Goal: Use online tool/utility: Use online tool/utility

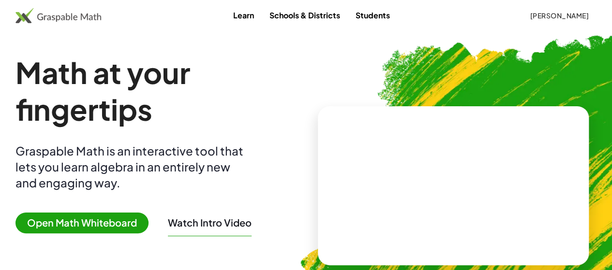
click at [114, 225] on span "Open Math Whiteboard" at bounding box center [81, 223] width 133 height 21
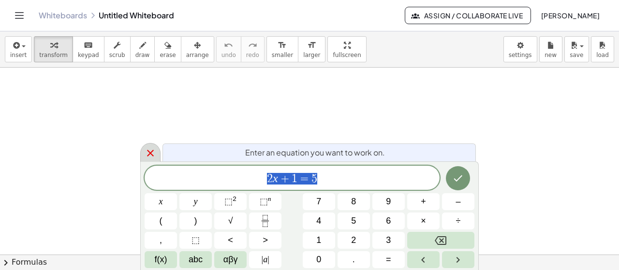
click at [154, 153] on icon at bounding box center [151, 153] width 12 height 12
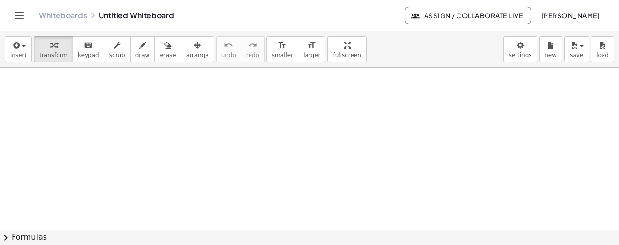
click at [29, 48] on div "insert select one: Math Expression Function Text Youtube Video Graphing Geometr…" at bounding box center [309, 49] width 619 height 36
click at [28, 48] on button "insert" at bounding box center [18, 49] width 27 height 26
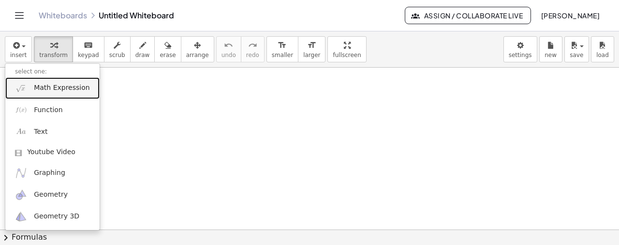
click at [51, 88] on span "Math Expression" at bounding box center [62, 88] width 56 height 10
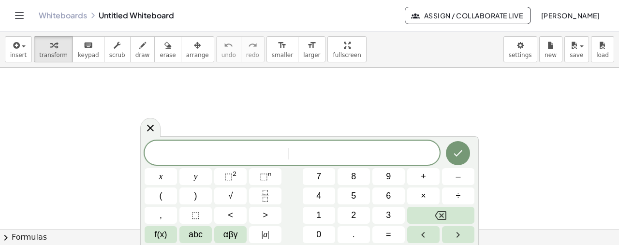
click at [321, 147] on span "​" at bounding box center [292, 154] width 295 height 14
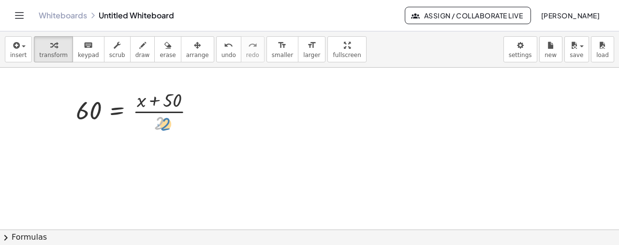
click at [164, 123] on div at bounding box center [139, 111] width 136 height 48
click at [532, 47] on body "Graspable Math Activities Get Started Activity Bank Assigned Work Classes White…" at bounding box center [309, 122] width 619 height 245
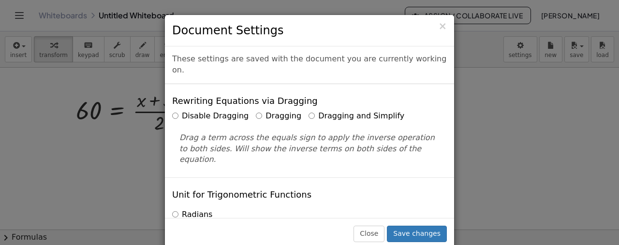
click at [352, 111] on label "Dragging and Simplify" at bounding box center [357, 116] width 96 height 11
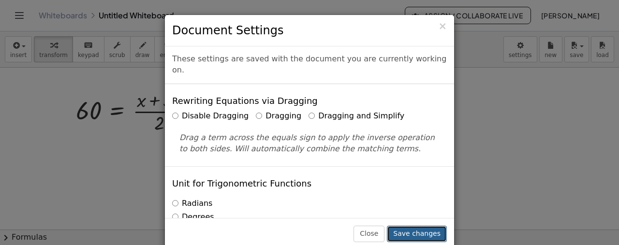
click at [422, 235] on button "Save changes" at bounding box center [417, 234] width 60 height 16
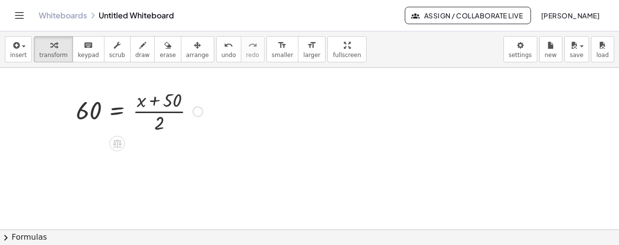
click at [158, 124] on div at bounding box center [139, 111] width 136 height 48
drag, startPoint x: 162, startPoint y: 128, endPoint x: 107, endPoint y: 116, distance: 56.1
click at [107, 116] on div at bounding box center [139, 111] width 136 height 48
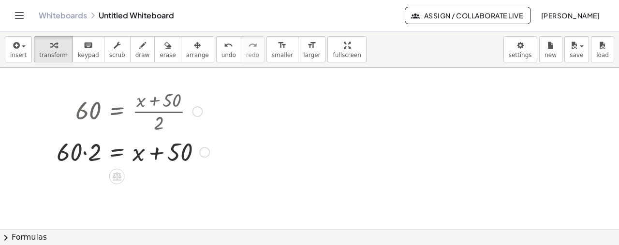
click at [86, 154] on div at bounding box center [133, 151] width 162 height 33
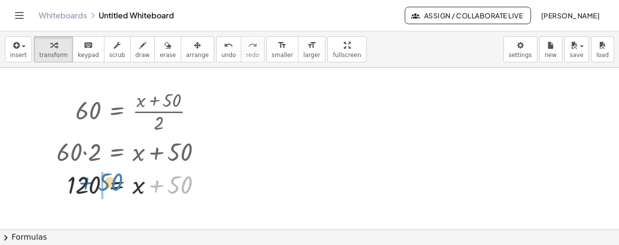
drag, startPoint x: 156, startPoint y: 188, endPoint x: 86, endPoint y: 185, distance: 70.2
click at [86, 185] on div at bounding box center [133, 184] width 162 height 33
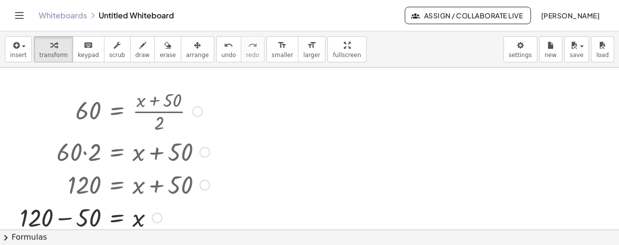
click at [68, 219] on div at bounding box center [114, 217] width 199 height 33
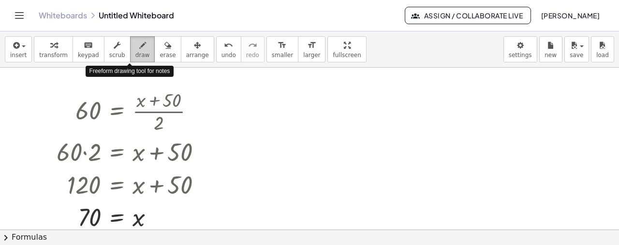
click at [135, 52] on span "draw" at bounding box center [142, 55] width 15 height 7
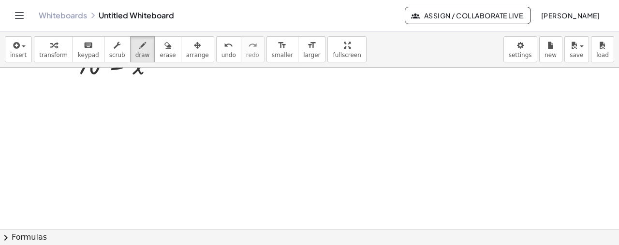
scroll to position [183, 0]
click at [21, 47] on div "button" at bounding box center [18, 45] width 16 height 12
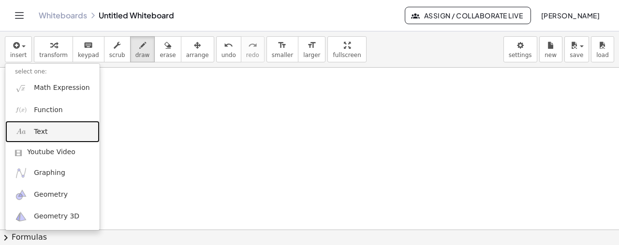
click at [49, 133] on link "Text" at bounding box center [52, 132] width 94 height 22
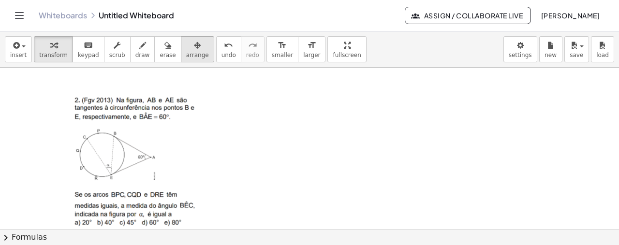
click at [190, 44] on button "arrange" at bounding box center [197, 49] width 33 height 26
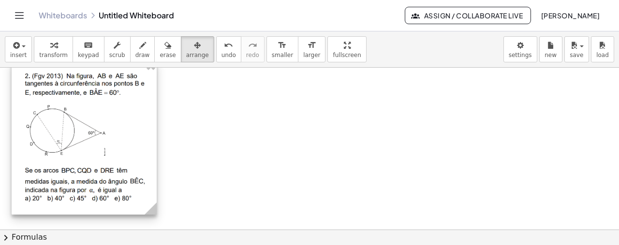
drag, startPoint x: 130, startPoint y: 127, endPoint x: 80, endPoint y: 103, distance: 55.4
click at [80, 103] on div at bounding box center [84, 137] width 145 height 155
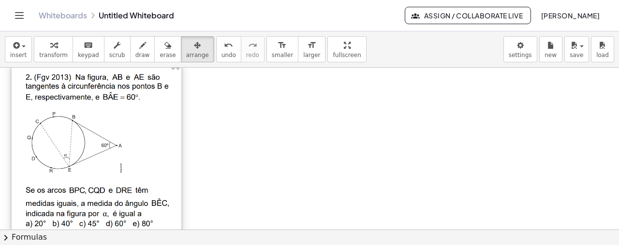
drag, startPoint x: 152, startPoint y: 210, endPoint x: 177, endPoint y: 210, distance: 24.7
click at [177, 210] on div "- +" at bounding box center [97, 150] width 170 height 181
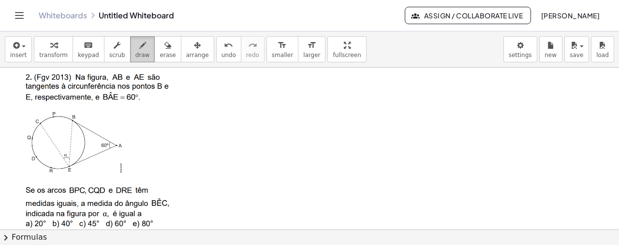
click at [135, 46] on div "button" at bounding box center [142, 45] width 15 height 12
drag, startPoint x: 72, startPoint y: 120, endPoint x: 70, endPoint y: 166, distance: 46.5
click at [70, 166] on div at bounding box center [309, 104] width 619 height 439
click at [91, 142] on div at bounding box center [309, 104] width 619 height 439
drag, startPoint x: 88, startPoint y: 143, endPoint x: 90, endPoint y: 137, distance: 5.7
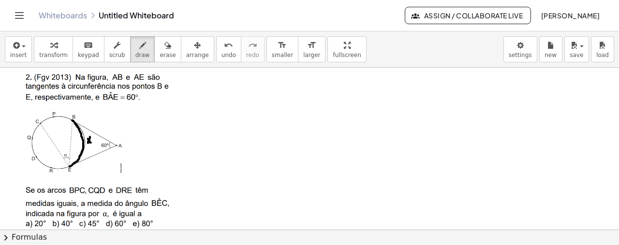
click at [90, 137] on div at bounding box center [309, 104] width 619 height 439
click at [77, 105] on div at bounding box center [309, 104] width 619 height 439
drag, startPoint x: 75, startPoint y: 106, endPoint x: 68, endPoint y: 182, distance: 76.8
click at [68, 182] on div at bounding box center [309, 104] width 619 height 439
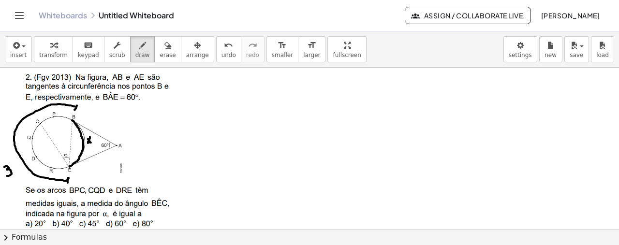
drag, startPoint x: 4, startPoint y: 167, endPoint x: 6, endPoint y: 176, distance: 8.9
click at [6, 176] on div at bounding box center [309, 104] width 619 height 439
drag, startPoint x: 17, startPoint y: 166, endPoint x: 16, endPoint y: 172, distance: 6.0
click at [16, 172] on div at bounding box center [309, 104] width 619 height 439
click at [23, 167] on div at bounding box center [309, 104] width 619 height 439
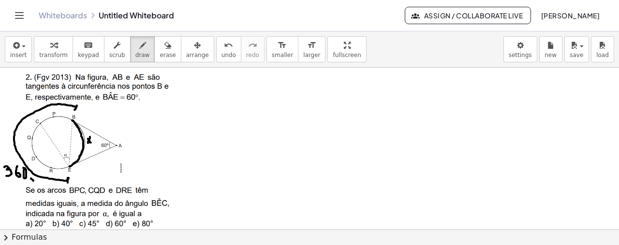
click at [35, 181] on div at bounding box center [309, 104] width 619 height 439
drag, startPoint x: 42, startPoint y: 181, endPoint x: 44, endPoint y: 188, distance: 7.2
click at [44, 188] on div at bounding box center [309, 104] width 619 height 439
drag, startPoint x: 40, startPoint y: 185, endPoint x: 46, endPoint y: 183, distance: 7.2
click at [46, 183] on div at bounding box center [309, 104] width 619 height 439
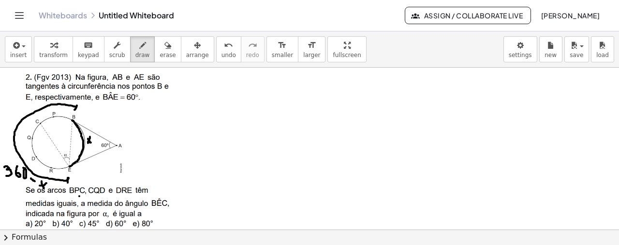
click at [79, 196] on div at bounding box center [309, 104] width 619 height 439
click at [95, 195] on div at bounding box center [309, 104] width 619 height 439
click at [121, 197] on div at bounding box center [309, 104] width 619 height 439
click at [109, 145] on div at bounding box center [309, 104] width 619 height 439
click at [224, 49] on icon "undo" at bounding box center [228, 46] width 9 height 12
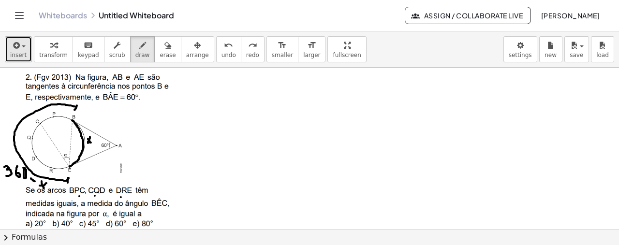
click at [10, 53] on span "insert" at bounding box center [18, 55] width 16 height 7
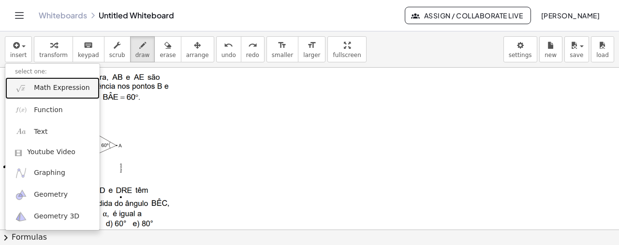
click at [58, 92] on span "Math Expression" at bounding box center [62, 88] width 56 height 10
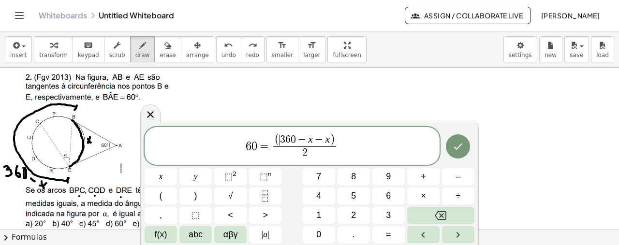
click at [278, 140] on span "(" at bounding box center [276, 140] width 5 height 13
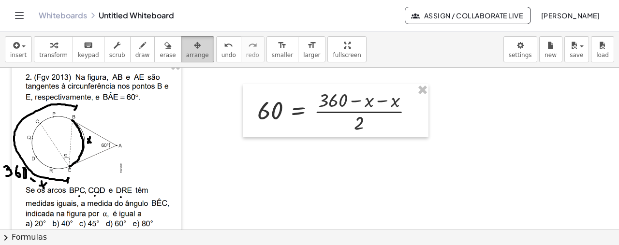
click at [194, 48] on icon "button" at bounding box center [197, 46] width 7 height 12
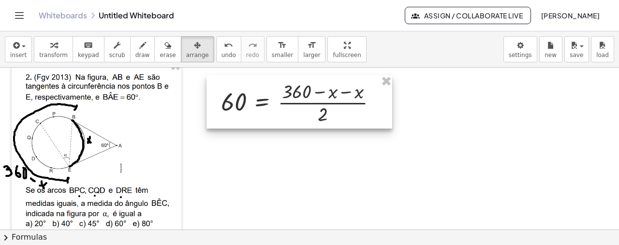
drag, startPoint x: 299, startPoint y: 95, endPoint x: 262, endPoint y: 86, distance: 38.0
click at [262, 86] on div at bounding box center [299, 101] width 186 height 53
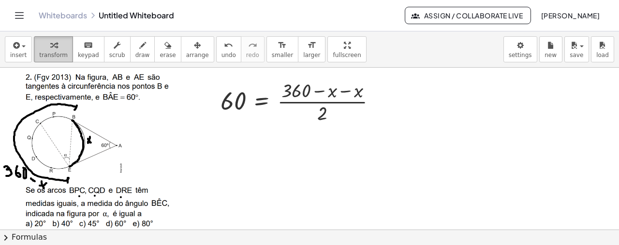
click at [50, 49] on icon "button" at bounding box center [53, 46] width 7 height 12
click at [139, 48] on icon "button" at bounding box center [142, 46] width 7 height 12
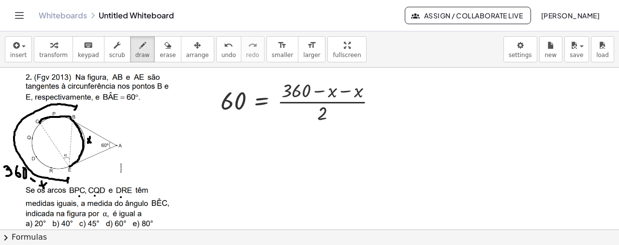
drag, startPoint x: 40, startPoint y: 122, endPoint x: 71, endPoint y: 120, distance: 31.0
click at [71, 120] on div at bounding box center [309, 104] width 619 height 439
click at [53, 121] on div at bounding box center [309, 104] width 619 height 439
click at [59, 123] on div at bounding box center [309, 104] width 619 height 439
drag, startPoint x: 50, startPoint y: 216, endPoint x: 61, endPoint y: 233, distance: 20.3
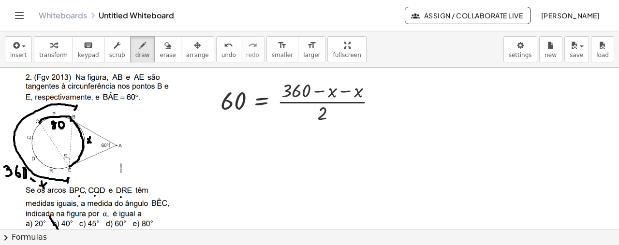
click at [61, 233] on div "insert select one: Math Expression Function Text Youtube Video Graphing Geometr…" at bounding box center [309, 138] width 619 height 214
drag, startPoint x: 50, startPoint y: 228, endPoint x: 60, endPoint y: 220, distance: 12.7
click at [60, 220] on div at bounding box center [309, 104] width 619 height 439
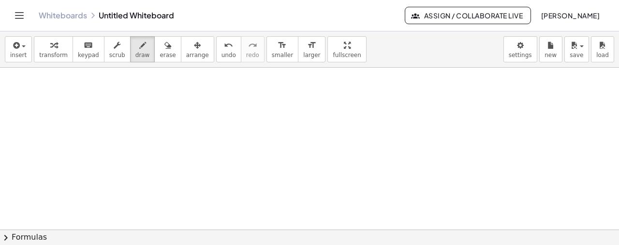
scroll to position [365, 0]
click at [17, 50] on icon "button" at bounding box center [15, 46] width 9 height 12
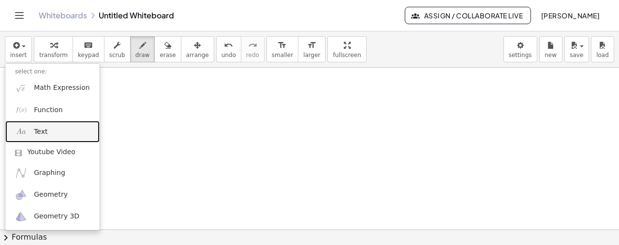
click at [51, 130] on link "Text" at bounding box center [52, 132] width 94 height 22
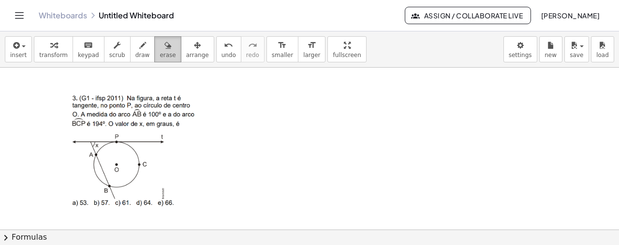
click at [160, 44] on div "button" at bounding box center [168, 45] width 16 height 12
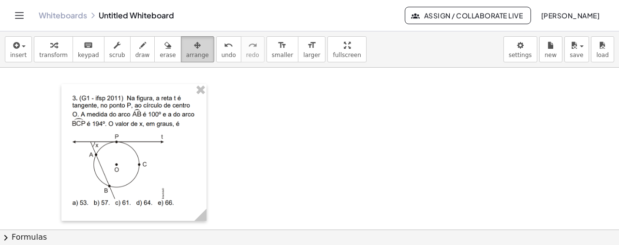
click at [194, 46] on icon "button" at bounding box center [197, 46] width 7 height 12
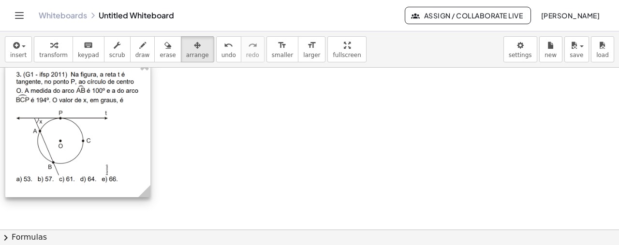
drag, startPoint x: 154, startPoint y: 136, endPoint x: 98, endPoint y: 112, distance: 61.5
click at [98, 112] on div at bounding box center [77, 128] width 145 height 137
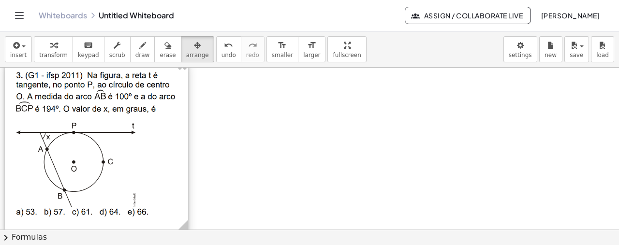
drag, startPoint x: 147, startPoint y: 187, endPoint x: 185, endPoint y: 217, distance: 48.6
click at [185, 218] on icon at bounding box center [182, 226] width 17 height 17
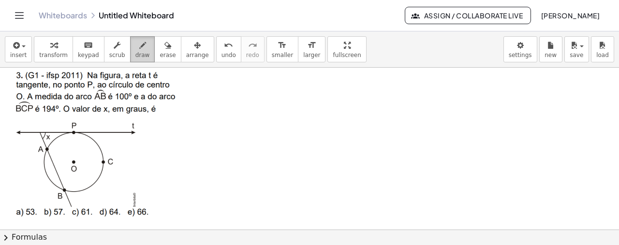
click at [135, 44] on div "button" at bounding box center [142, 45] width 15 height 12
drag, startPoint x: 45, startPoint y: 148, endPoint x: 63, endPoint y: 190, distance: 45.1
click at [63, 190] on div at bounding box center [309, 28] width 619 height 651
drag, startPoint x: 19, startPoint y: 177, endPoint x: 23, endPoint y: 186, distance: 9.1
click at [23, 186] on div at bounding box center [309, 28] width 619 height 651
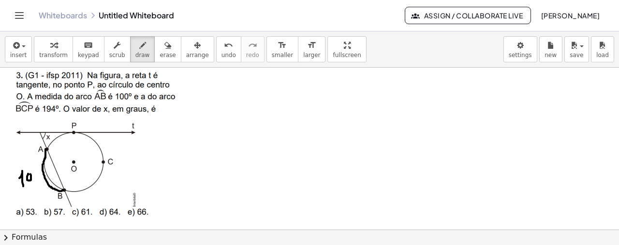
click at [30, 174] on div at bounding box center [309, 28] width 619 height 651
click at [38, 168] on div at bounding box center [309, 28] width 619 height 651
drag, startPoint x: 74, startPoint y: 133, endPoint x: 65, endPoint y: 188, distance: 55.9
click at [65, 188] on div at bounding box center [309, 28] width 619 height 651
click at [113, 175] on div at bounding box center [309, 28] width 619 height 651
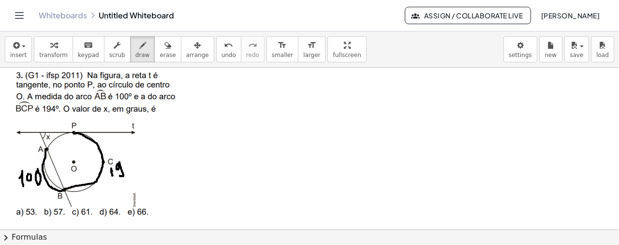
drag, startPoint x: 119, startPoint y: 163, endPoint x: 120, endPoint y: 175, distance: 12.1
click at [120, 175] on div at bounding box center [309, 28] width 619 height 651
drag, startPoint x: 127, startPoint y: 162, endPoint x: 129, endPoint y: 169, distance: 7.0
click at [129, 169] on div at bounding box center [309, 28] width 619 height 651
drag, startPoint x: 128, startPoint y: 165, endPoint x: 123, endPoint y: 159, distance: 7.6
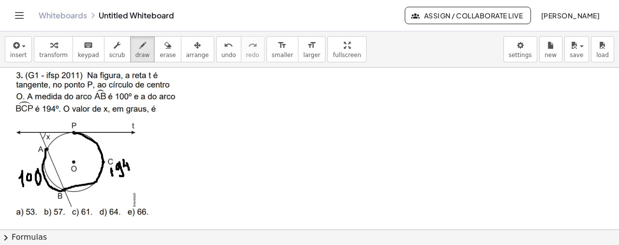
click at [123, 159] on div at bounding box center [309, 28] width 619 height 651
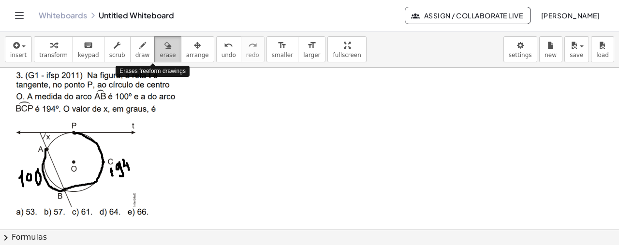
click at [160, 44] on div "button" at bounding box center [168, 45] width 16 height 12
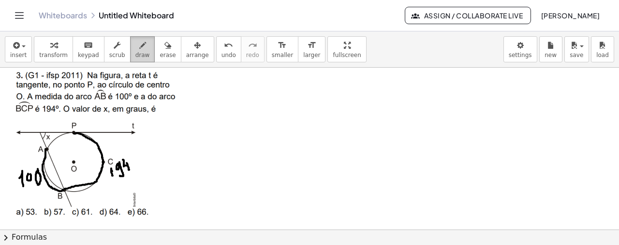
click at [139, 48] on icon "button" at bounding box center [142, 46] width 7 height 12
click at [74, 132] on div at bounding box center [309, 28] width 619 height 651
drag, startPoint x: 47, startPoint y: 147, endPoint x: 73, endPoint y: 133, distance: 29.0
click at [73, 133] on div at bounding box center [309, 28] width 619 height 651
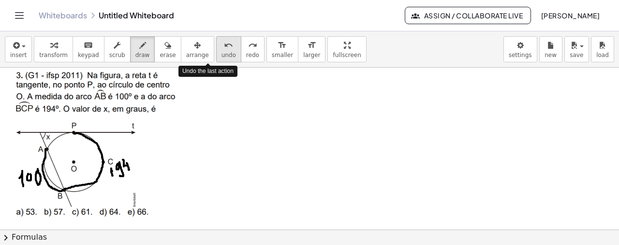
click at [224, 46] on icon "undo" at bounding box center [228, 46] width 9 height 12
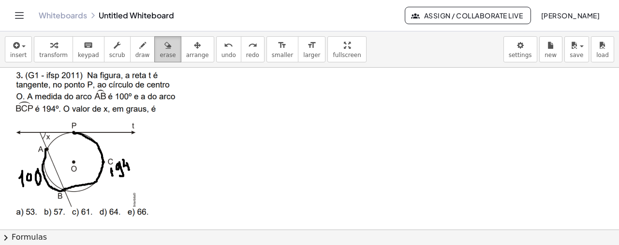
click at [154, 49] on button "erase" at bounding box center [167, 49] width 27 height 26
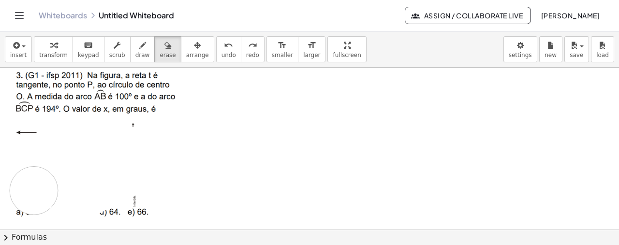
drag, startPoint x: 133, startPoint y: 150, endPoint x: 94, endPoint y: 114, distance: 54.1
click at [108, 135] on div at bounding box center [309, 28] width 619 height 651
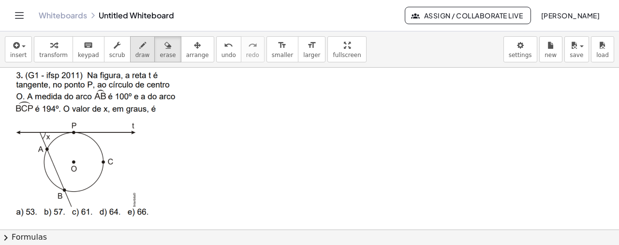
click at [139, 47] on icon "button" at bounding box center [142, 46] width 7 height 12
drag, startPoint x: 74, startPoint y: 131, endPoint x: 66, endPoint y: 190, distance: 59.5
click at [66, 190] on div at bounding box center [309, 28] width 619 height 651
drag, startPoint x: 48, startPoint y: 148, endPoint x: 73, endPoint y: 131, distance: 29.8
click at [73, 131] on div at bounding box center [309, 28] width 619 height 651
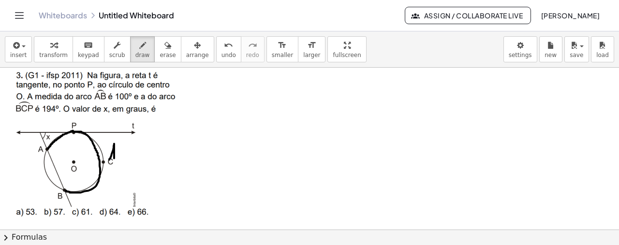
drag, startPoint x: 109, startPoint y: 159, endPoint x: 117, endPoint y: 168, distance: 11.6
click at [117, 168] on div at bounding box center [309, 28] width 619 height 651
drag, startPoint x: 129, startPoint y: 146, endPoint x: 123, endPoint y: 160, distance: 15.8
click at [123, 160] on div at bounding box center [309, 28] width 619 height 651
drag, startPoint x: 139, startPoint y: 147, endPoint x: 145, endPoint y: 166, distance: 20.2
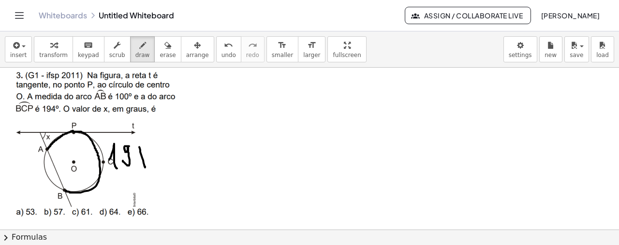
click at [145, 166] on div at bounding box center [309, 28] width 619 height 651
drag, startPoint x: 141, startPoint y: 156, endPoint x: 133, endPoint y: 146, distance: 13.1
click at [133, 146] on div at bounding box center [309, 28] width 619 height 651
click at [59, 146] on div at bounding box center [309, 28] width 619 height 651
drag, startPoint x: 65, startPoint y: 139, endPoint x: 64, endPoint y: 145, distance: 6.0
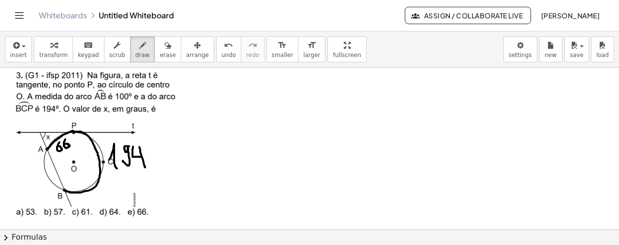
click at [64, 145] on div at bounding box center [309, 28] width 619 height 651
click at [135, 44] on div "button" at bounding box center [142, 45] width 15 height 12
click at [39, 131] on div at bounding box center [309, 28] width 619 height 651
click at [221, 56] on span "undo" at bounding box center [228, 55] width 15 height 7
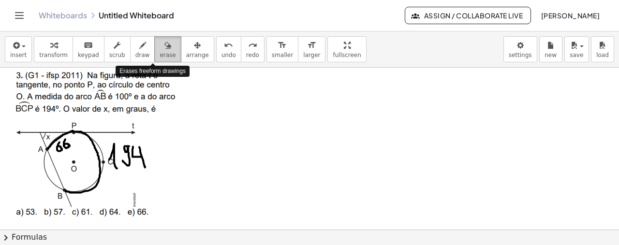
click at [160, 45] on div "button" at bounding box center [168, 45] width 16 height 12
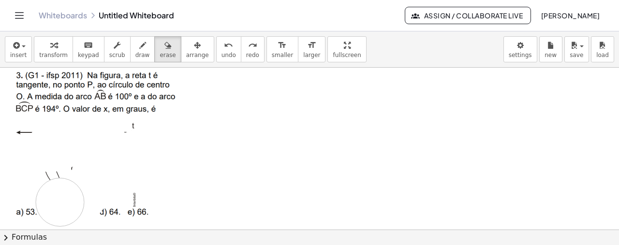
drag, startPoint x: 50, startPoint y: 147, endPoint x: 93, endPoint y: 152, distance: 42.8
click at [71, 186] on div at bounding box center [309, 28] width 619 height 651
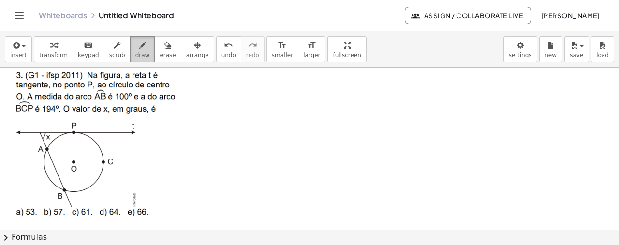
click at [139, 44] on icon "button" at bounding box center [142, 46] width 7 height 12
drag, startPoint x: 48, startPoint y: 147, endPoint x: 65, endPoint y: 189, distance: 44.7
click at [65, 189] on div at bounding box center [309, 28] width 619 height 651
click at [216, 50] on button "undo undo" at bounding box center [228, 49] width 25 height 26
drag, startPoint x: 40, startPoint y: 133, endPoint x: 65, endPoint y: 191, distance: 62.6
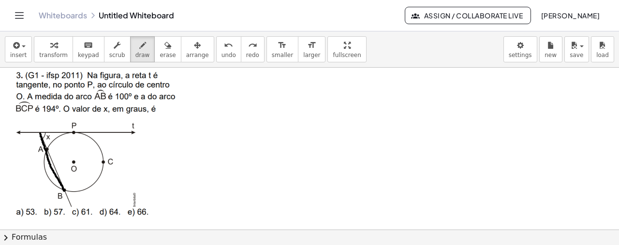
click at [65, 191] on div at bounding box center [309, 28] width 619 height 651
drag, startPoint x: 40, startPoint y: 131, endPoint x: 139, endPoint y: 130, distance: 99.6
click at [139, 130] on div at bounding box center [309, 28] width 619 height 651
drag, startPoint x: 65, startPoint y: 189, endPoint x: 75, endPoint y: 131, distance: 58.9
click at [75, 131] on div at bounding box center [309, 28] width 619 height 651
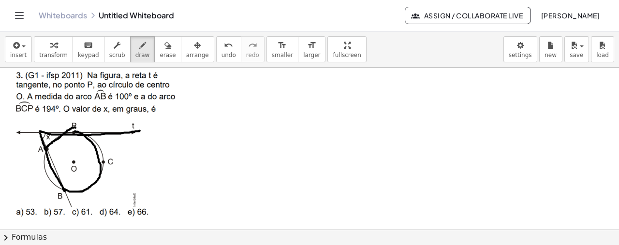
drag, startPoint x: 46, startPoint y: 147, endPoint x: 75, endPoint y: 128, distance: 34.2
click at [75, 128] on div at bounding box center [309, 28] width 619 height 651
click at [160, 47] on div "button" at bounding box center [168, 45] width 16 height 12
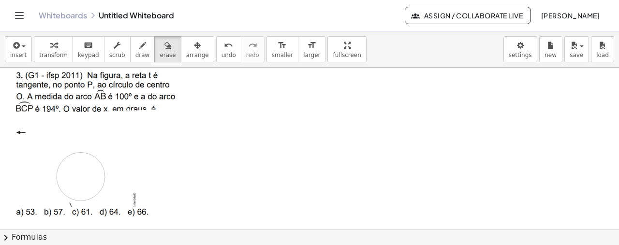
drag, startPoint x: 152, startPoint y: 133, endPoint x: 144, endPoint y: 93, distance: 40.5
click at [144, 93] on div at bounding box center [309, 28] width 619 height 651
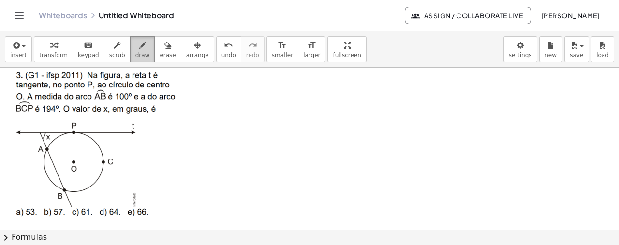
click at [135, 53] on span "draw" at bounding box center [142, 55] width 15 height 7
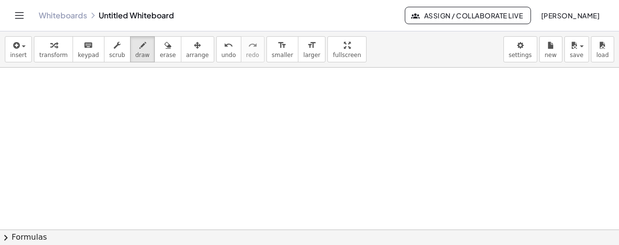
scroll to position [563, 0]
click at [15, 46] on icon "button" at bounding box center [15, 46] width 9 height 12
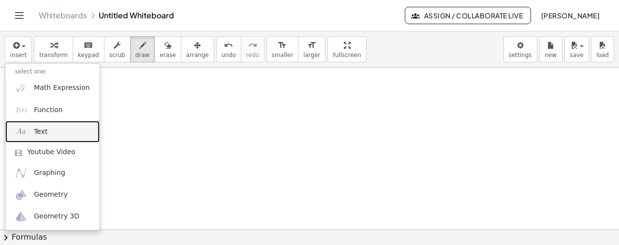
click at [58, 132] on link "Text" at bounding box center [52, 132] width 94 height 22
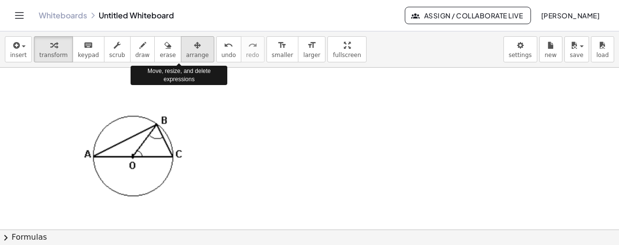
click at [186, 48] on div "button" at bounding box center [197, 45] width 23 height 12
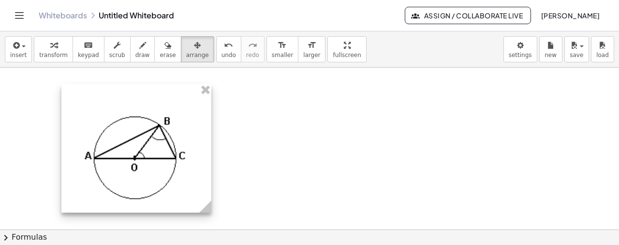
drag, startPoint x: 204, startPoint y: 202, endPoint x: 211, endPoint y: 203, distance: 6.8
click at [211, 203] on g at bounding box center [207, 208] width 17 height 17
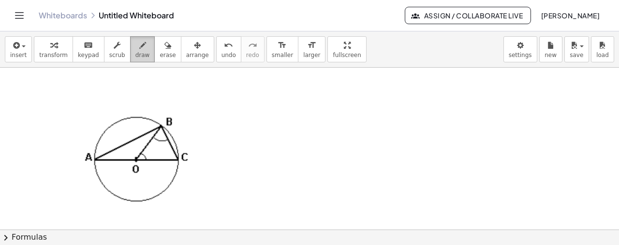
click at [139, 47] on icon "button" at bounding box center [142, 46] width 7 height 12
drag, startPoint x: 123, startPoint y: 133, endPoint x: 128, endPoint y: 137, distance: 6.3
drag, startPoint x: 146, startPoint y: 142, endPoint x: 150, endPoint y: 147, distance: 6.5
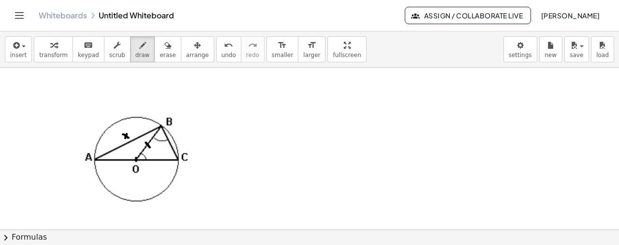
drag, startPoint x: 158, startPoint y: 155, endPoint x: 159, endPoint y: 161, distance: 5.8
click at [221, 53] on span "undo" at bounding box center [228, 55] width 15 height 7
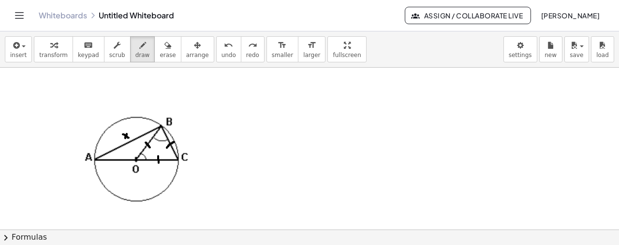
drag, startPoint x: 167, startPoint y: 147, endPoint x: 173, endPoint y: 141, distance: 8.6
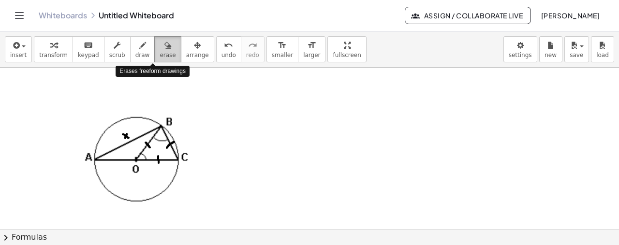
click at [160, 44] on div "button" at bounding box center [168, 45] width 16 height 12
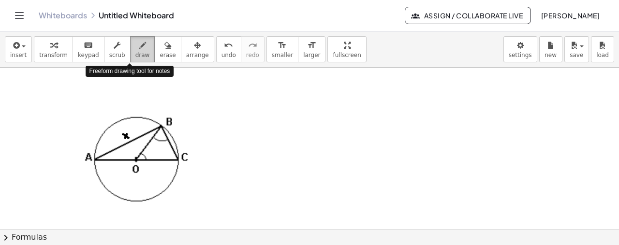
click at [136, 45] on div "button" at bounding box center [142, 45] width 15 height 12
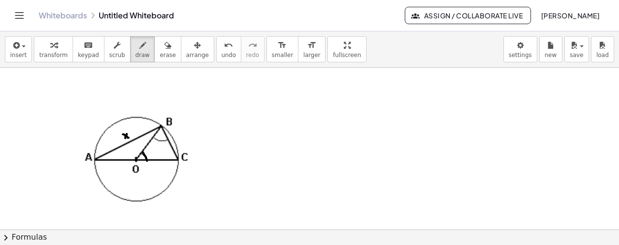
drag, startPoint x: 143, startPoint y: 151, endPoint x: 147, endPoint y: 160, distance: 10.4
drag, startPoint x: 154, startPoint y: 135, endPoint x: 168, endPoint y: 138, distance: 14.2
drag, startPoint x: 160, startPoint y: 157, endPoint x: 162, endPoint y: 164, distance: 6.9
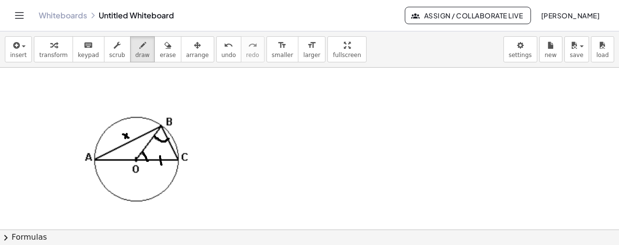
drag, startPoint x: 167, startPoint y: 147, endPoint x: 174, endPoint y: 145, distance: 7.0
drag, startPoint x: 145, startPoint y: 140, endPoint x: 151, endPoint y: 145, distance: 7.6
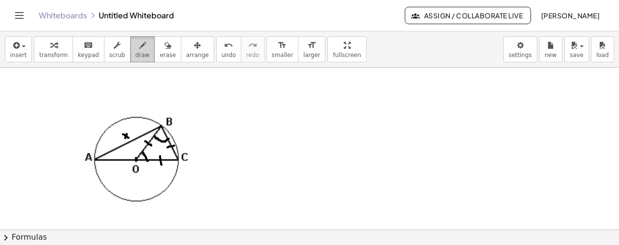
click at [135, 56] on span "draw" at bounding box center [142, 55] width 15 height 7
drag, startPoint x: 139, startPoint y: 177, endPoint x: 139, endPoint y: 188, distance: 10.7
drag, startPoint x: 138, startPoint y: 182, endPoint x: 132, endPoint y: 173, distance: 11.4
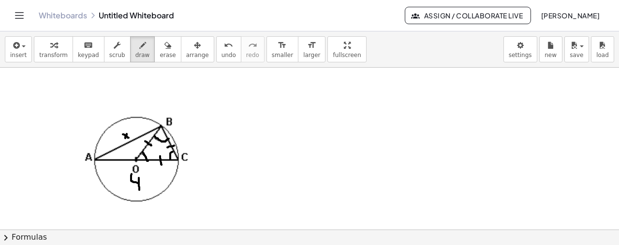
drag, startPoint x: 173, startPoint y: 151, endPoint x: 170, endPoint y: 158, distance: 7.6
drag, startPoint x: 154, startPoint y: 128, endPoint x: 163, endPoint y: 133, distance: 10.6
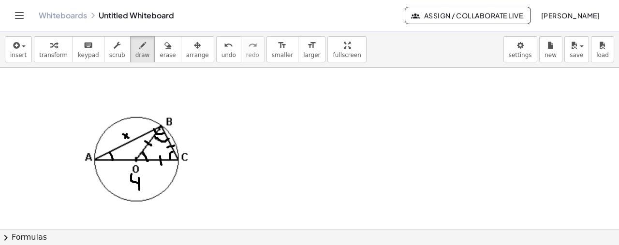
drag, startPoint x: 109, startPoint y: 152, endPoint x: 112, endPoint y: 159, distance: 7.8
drag, startPoint x: 221, startPoint y: 104, endPoint x: 213, endPoint y: 162, distance: 59.1
drag, startPoint x: 221, startPoint y: 105, endPoint x: 250, endPoint y: 166, distance: 67.5
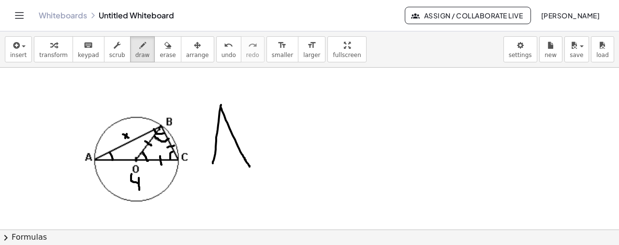
drag, startPoint x: 214, startPoint y: 161, endPoint x: 252, endPoint y: 167, distance: 38.6
drag, startPoint x: 216, startPoint y: 152, endPoint x: 220, endPoint y: 162, distance: 10.4
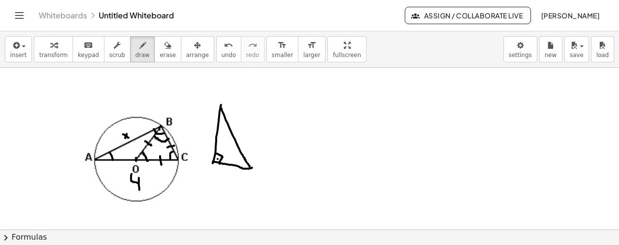
drag, startPoint x: 244, startPoint y: 129, endPoint x: 244, endPoint y: 138, distance: 9.2
drag, startPoint x: 243, startPoint y: 133, endPoint x: 238, endPoint y: 122, distance: 11.7
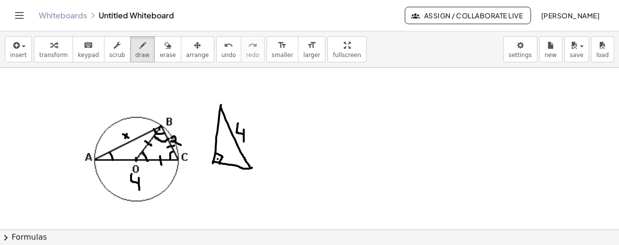
drag, startPoint x: 171, startPoint y: 137, endPoint x: 181, endPoint y: 144, distance: 11.8
drag, startPoint x: 229, startPoint y: 171, endPoint x: 238, endPoint y: 180, distance: 13.0
drag, startPoint x: 205, startPoint y: 124, endPoint x: 211, endPoint y: 134, distance: 12.4
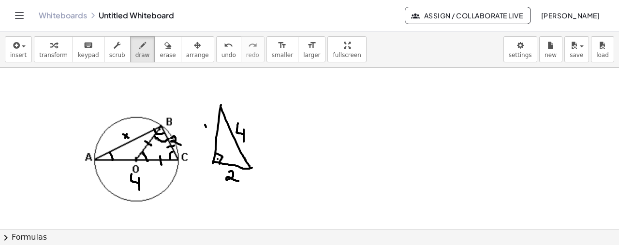
drag, startPoint x: 212, startPoint y: 125, endPoint x: 205, endPoint y: 133, distance: 11.0
drag, startPoint x: 244, startPoint y: 156, endPoint x: 241, endPoint y: 166, distance: 10.0
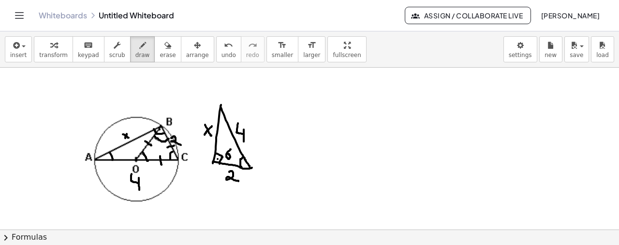
drag, startPoint x: 231, startPoint y: 148, endPoint x: 226, endPoint y: 152, distance: 5.8
click at [12, 54] on span "insert" at bounding box center [18, 55] width 16 height 7
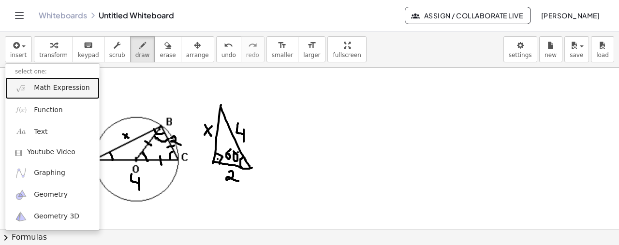
click at [46, 88] on span "Math Expression" at bounding box center [62, 88] width 56 height 10
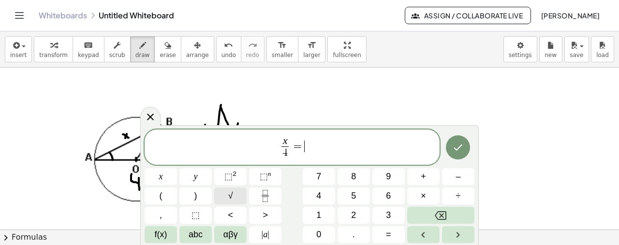
click at [219, 191] on button "√" at bounding box center [230, 196] width 32 height 17
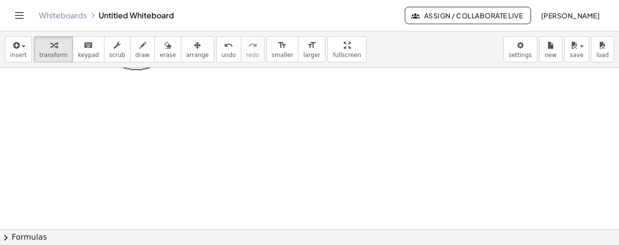
scroll to position [714, 0]
click at [24, 58] on button "insert" at bounding box center [18, 49] width 27 height 26
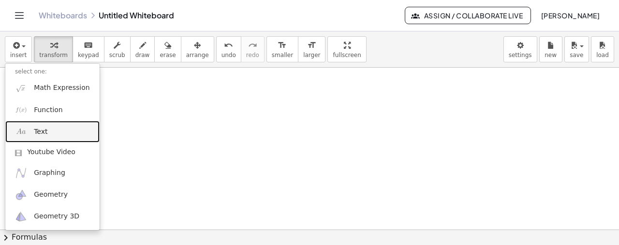
click at [55, 131] on link "Text" at bounding box center [52, 132] width 94 height 22
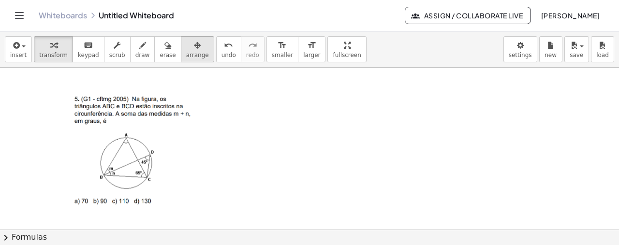
click at [181, 53] on button "arrange" at bounding box center [197, 49] width 33 height 26
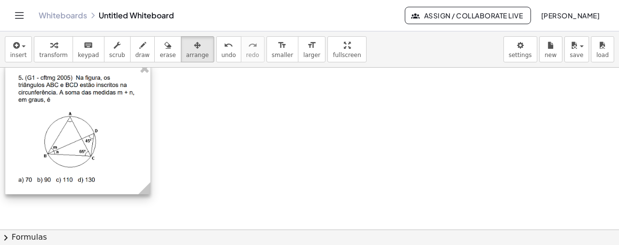
drag, startPoint x: 145, startPoint y: 141, endPoint x: 88, endPoint y: 119, distance: 60.0
click at [88, 119] on div at bounding box center [77, 129] width 145 height 132
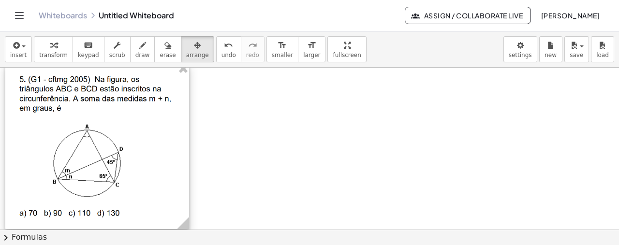
drag, startPoint x: 146, startPoint y: 189, endPoint x: 185, endPoint y: 214, distance: 46.8
click at [185, 215] on icon at bounding box center [183, 223] width 17 height 17
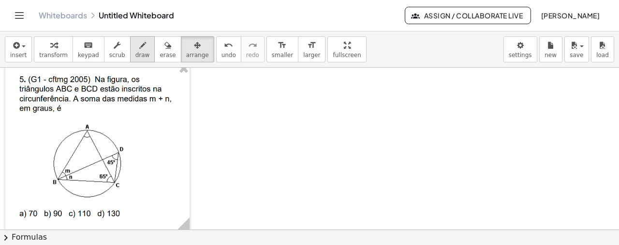
click at [139, 47] on icon "button" at bounding box center [142, 46] width 7 height 12
drag, startPoint x: 58, startPoint y: 178, endPoint x: 114, endPoint y: 182, distance: 55.7
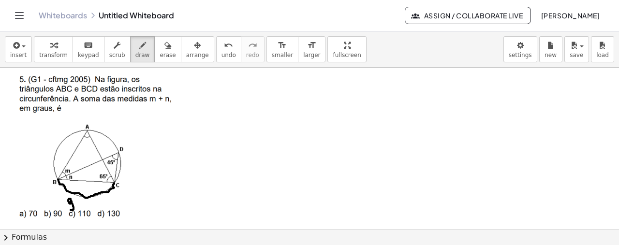
drag, startPoint x: 70, startPoint y: 198, endPoint x: 69, endPoint y: 207, distance: 9.7
drag, startPoint x: 57, startPoint y: 178, endPoint x: 89, endPoint y: 129, distance: 58.8
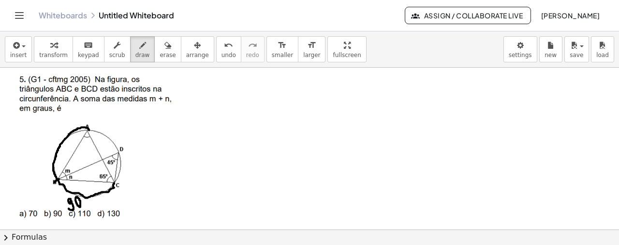
drag, startPoint x: 59, startPoint y: 178, endPoint x: 54, endPoint y: 181, distance: 5.9
drag, startPoint x: 113, startPoint y: 180, endPoint x: 117, endPoint y: 185, distance: 5.8
drag, startPoint x: 48, startPoint y: 140, endPoint x: 51, endPoint y: 146, distance: 6.1
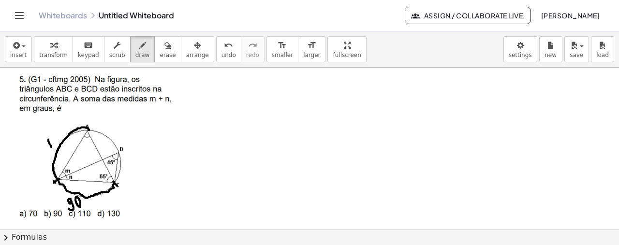
drag, startPoint x: 51, startPoint y: 137, endPoint x: 52, endPoint y: 143, distance: 5.4
drag, startPoint x: 88, startPoint y: 122, endPoint x: 88, endPoint y: 133, distance: 11.1
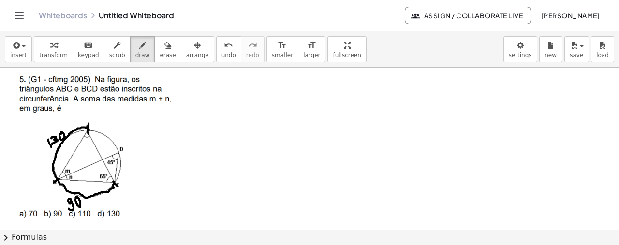
drag, startPoint x: 88, startPoint y: 128, endPoint x: 115, endPoint y: 179, distance: 57.3
drag, startPoint x: 111, startPoint y: 176, endPoint x: 118, endPoint y: 185, distance: 11.8
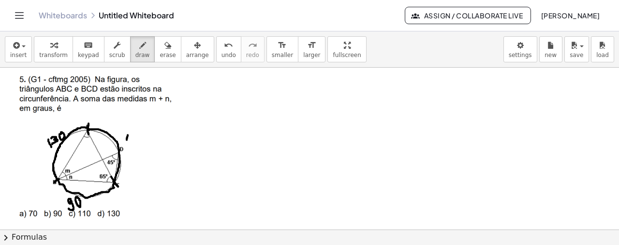
drag, startPoint x: 127, startPoint y: 139, endPoint x: 128, endPoint y: 145, distance: 6.0
drag, startPoint x: 135, startPoint y: 134, endPoint x: 137, endPoint y: 143, distance: 8.4
drag, startPoint x: 134, startPoint y: 138, endPoint x: 130, endPoint y: 131, distance: 8.3
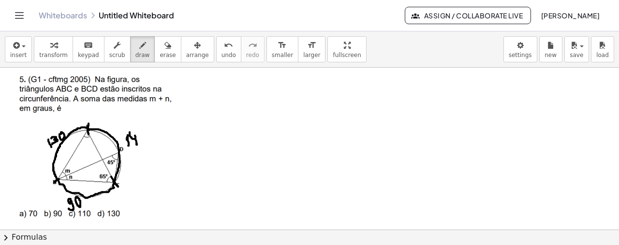
drag, startPoint x: 20, startPoint y: 209, endPoint x: 25, endPoint y: 218, distance: 10.0
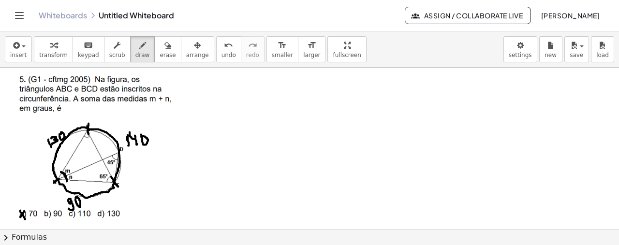
drag, startPoint x: 20, startPoint y: 216, endPoint x: 25, endPoint y: 209, distance: 8.0
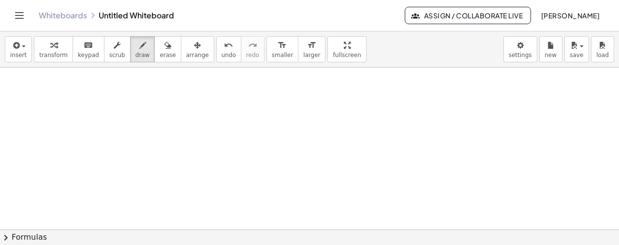
scroll to position [872, 0]
click at [24, 52] on span "insert" at bounding box center [18, 55] width 16 height 7
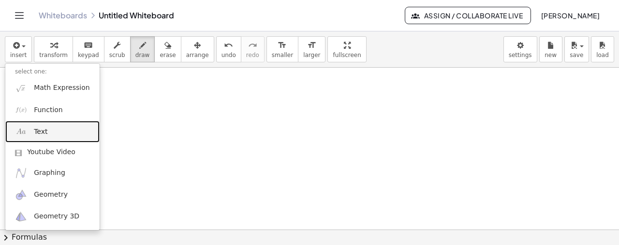
click at [44, 133] on span "Text" at bounding box center [41, 132] width 14 height 10
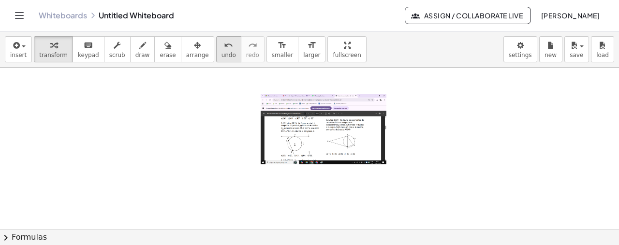
click at [224, 44] on icon "undo" at bounding box center [228, 46] width 9 height 12
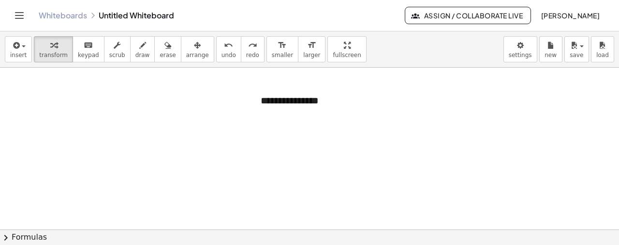
drag, startPoint x: 325, startPoint y: 93, endPoint x: 207, endPoint y: 107, distance: 118.8
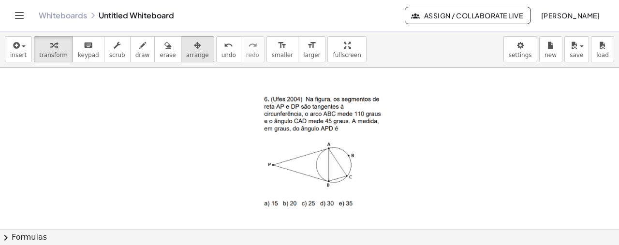
click at [186, 46] on div "button" at bounding box center [197, 45] width 23 height 12
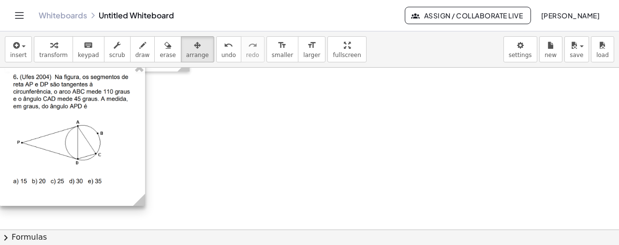
drag, startPoint x: 311, startPoint y: 108, endPoint x: 52, endPoint y: 86, distance: 260.2
click at [52, 86] on div at bounding box center [72, 134] width 145 height 144
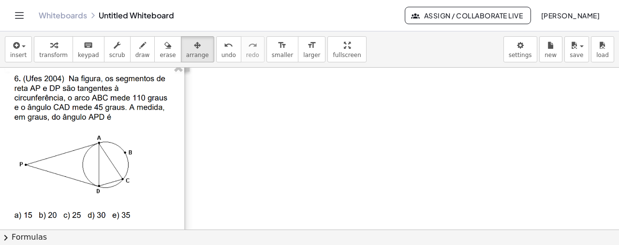
drag, startPoint x: 141, startPoint y: 200, endPoint x: 180, endPoint y: 211, distance: 40.7
click at [180, 211] on div "- +" at bounding box center [92, 153] width 184 height 183
click at [135, 47] on div "button" at bounding box center [142, 45] width 15 height 12
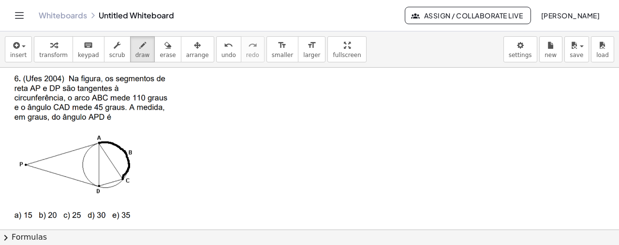
drag, startPoint x: 99, startPoint y: 142, endPoint x: 123, endPoint y: 178, distance: 43.2
drag, startPoint x: 136, startPoint y: 139, endPoint x: 138, endPoint y: 145, distance: 6.6
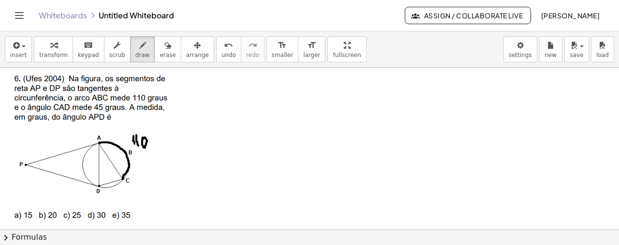
drag, startPoint x: 98, startPoint y: 153, endPoint x: 104, endPoint y: 150, distance: 6.7
drag, startPoint x: 102, startPoint y: 160, endPoint x: 98, endPoint y: 156, distance: 5.1
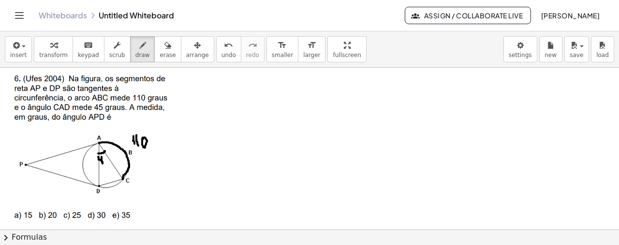
drag, startPoint x: 105, startPoint y: 157, endPoint x: 105, endPoint y: 162, distance: 5.8
drag, startPoint x: 40, startPoint y: 161, endPoint x: 40, endPoint y: 168, distance: 7.3
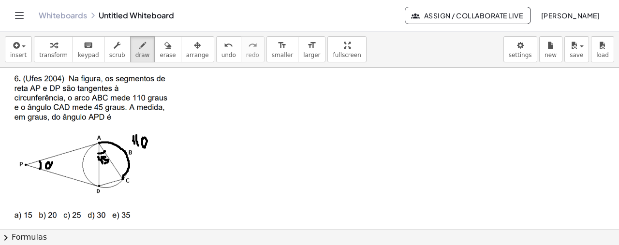
drag, startPoint x: 52, startPoint y: 162, endPoint x: 52, endPoint y: 169, distance: 7.3
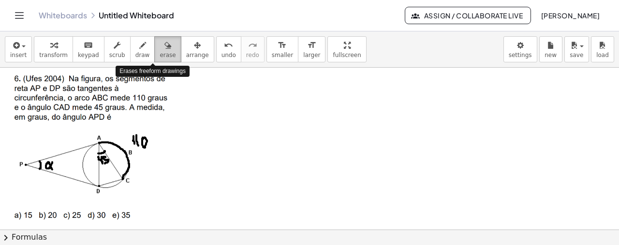
click at [162, 47] on button "erase" at bounding box center [167, 49] width 27 height 26
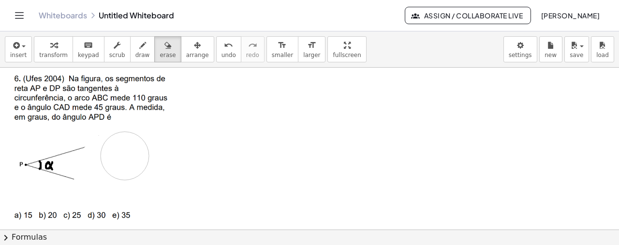
drag, startPoint x: 140, startPoint y: 153, endPoint x: 135, endPoint y: 163, distance: 11.0
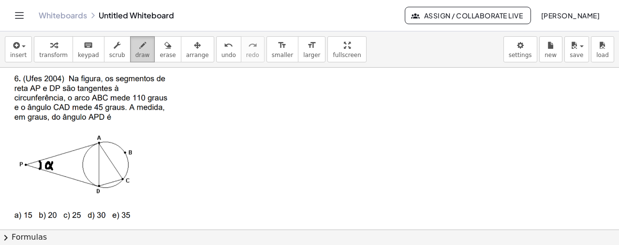
click at [139, 44] on icon "button" at bounding box center [142, 46] width 7 height 12
drag, startPoint x: 99, startPoint y: 143, endPoint x: 97, endPoint y: 185, distance: 42.6
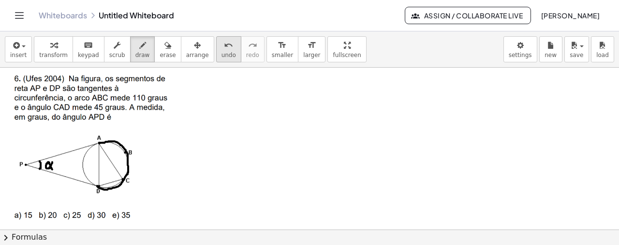
click at [224, 48] on icon "undo" at bounding box center [228, 46] width 9 height 12
drag, startPoint x: 99, startPoint y: 142, endPoint x: 124, endPoint y: 177, distance: 43.5
drag, startPoint x: 99, startPoint y: 184, endPoint x: 124, endPoint y: 177, distance: 26.6
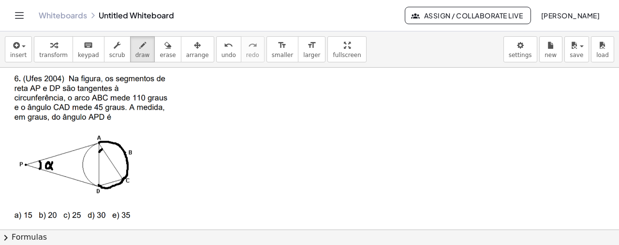
drag, startPoint x: 132, startPoint y: 158, endPoint x: 136, endPoint y: 166, distance: 8.7
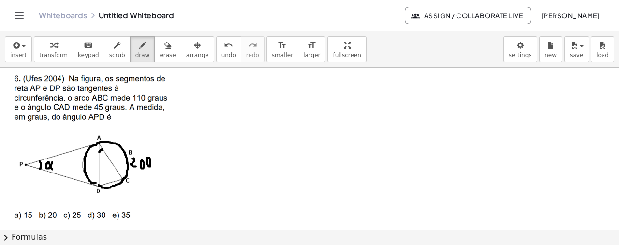
drag, startPoint x: 97, startPoint y: 142, endPoint x: 96, endPoint y: 182, distance: 40.2
drag, startPoint x: 73, startPoint y: 158, endPoint x: 81, endPoint y: 158, distance: 8.2
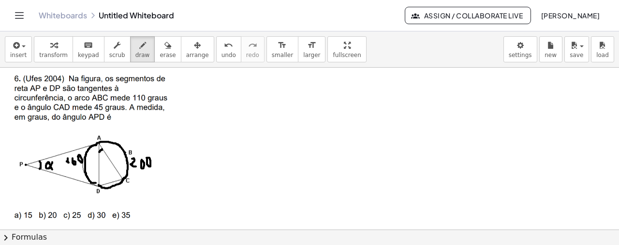
drag, startPoint x: 39, startPoint y: 211, endPoint x: 44, endPoint y: 218, distance: 8.9
drag, startPoint x: 40, startPoint y: 217, endPoint x: 46, endPoint y: 210, distance: 8.9
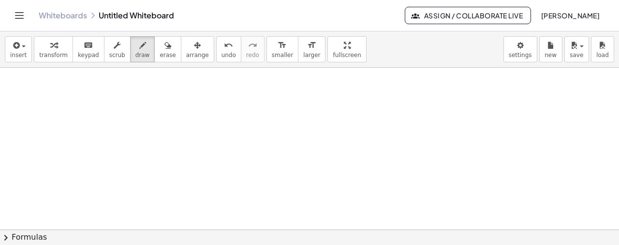
scroll to position [1049, 0]
click at [20, 54] on span "insert" at bounding box center [18, 55] width 16 height 7
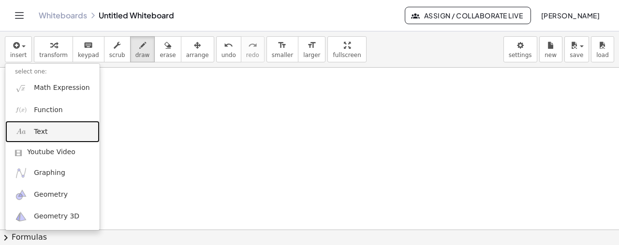
click at [41, 123] on link "Text" at bounding box center [52, 132] width 94 height 22
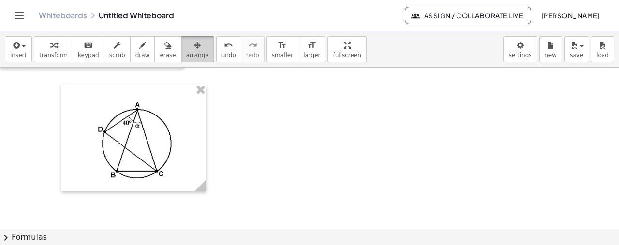
click at [181, 57] on button "arrange" at bounding box center [197, 49] width 33 height 26
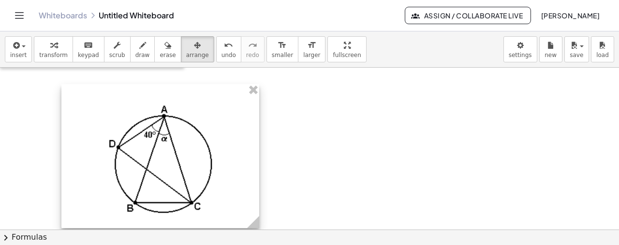
drag, startPoint x: 200, startPoint y: 185, endPoint x: 255, endPoint y: 190, distance: 55.8
click at [255, 190] on div "- +" at bounding box center [160, 156] width 198 height 144
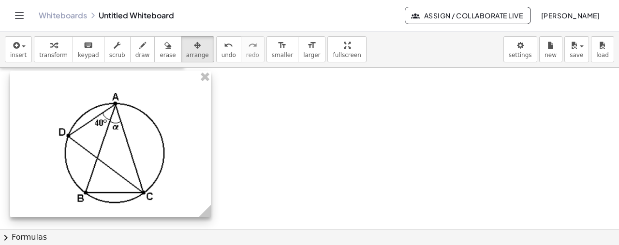
drag, startPoint x: 158, startPoint y: 160, endPoint x: 107, endPoint y: 147, distance: 52.9
click at [107, 147] on div at bounding box center [110, 144] width 201 height 146
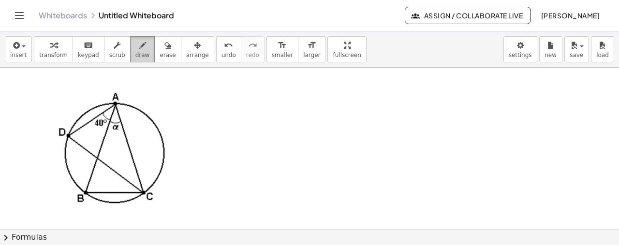
click at [139, 48] on icon "button" at bounding box center [142, 46] width 7 height 12
drag, startPoint x: 138, startPoint y: 177, endPoint x: 134, endPoint y: 185, distance: 8.5
drag, startPoint x: 133, startPoint y: 184, endPoint x: 130, endPoint y: 192, distance: 8.7
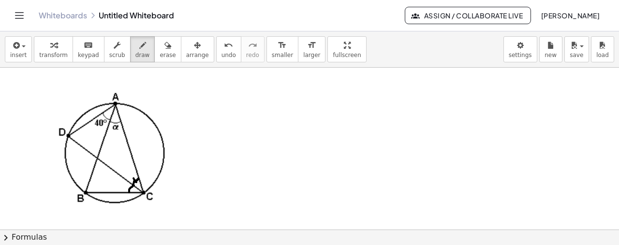
drag, startPoint x: 125, startPoint y: 185, endPoint x: 133, endPoint y: 191, distance: 9.7
drag, startPoint x: 88, startPoint y: 180, endPoint x: 96, endPoint y: 191, distance: 13.5
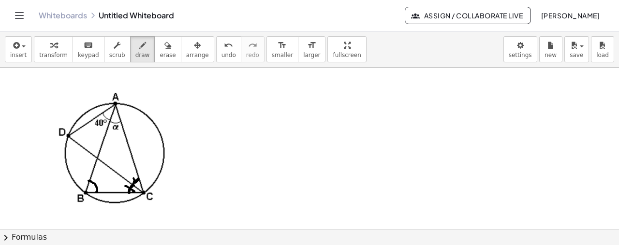
drag, startPoint x: 138, startPoint y: 178, endPoint x: 129, endPoint y: 192, distance: 17.0
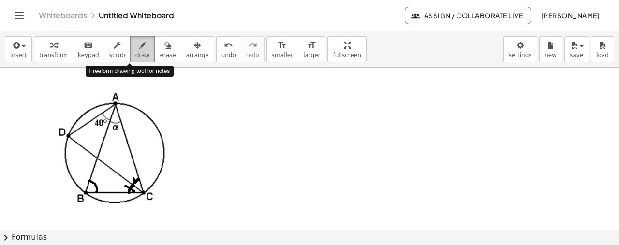
click at [139, 46] on icon "button" at bounding box center [142, 46] width 7 height 12
click at [139, 51] on icon "button" at bounding box center [142, 46] width 7 height 12
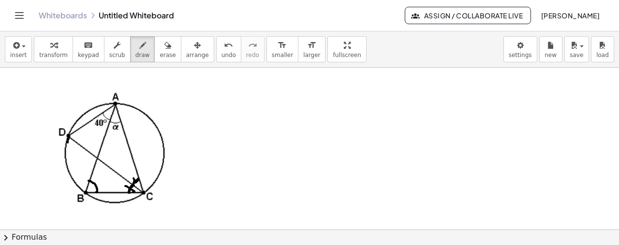
click at [224, 47] on icon "undo" at bounding box center [228, 46] width 9 height 12
click at [221, 52] on span "undo" at bounding box center [228, 55] width 15 height 7
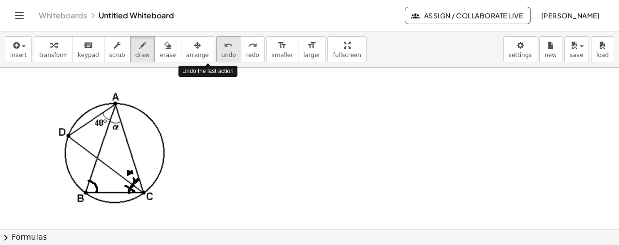
click at [221, 52] on span "undo" at bounding box center [228, 55] width 15 height 7
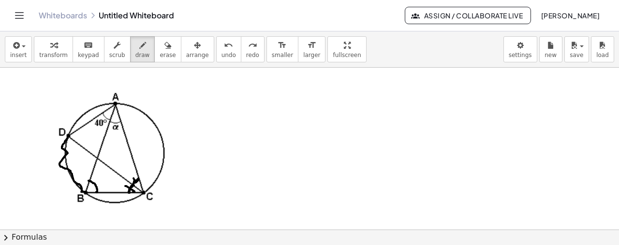
drag, startPoint x: 68, startPoint y: 135, endPoint x: 85, endPoint y: 191, distance: 58.3
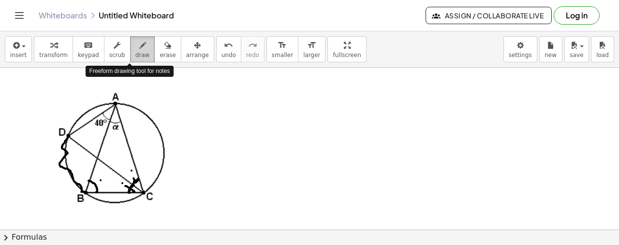
click at [139, 49] on icon "button" at bounding box center [142, 46] width 7 height 12
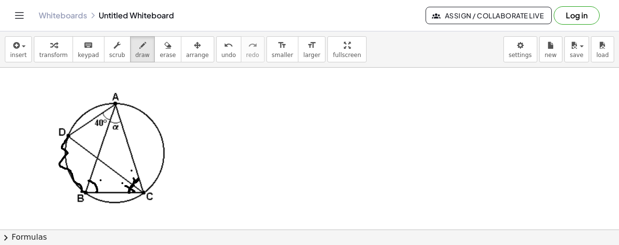
drag, startPoint x: 88, startPoint y: 179, endPoint x: 102, endPoint y: 191, distance: 18.2
click at [221, 52] on span "undo" at bounding box center [228, 55] width 15 height 7
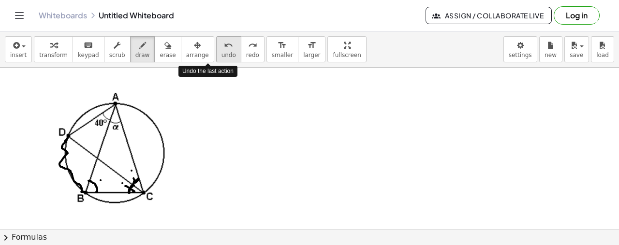
click at [221, 52] on span "undo" at bounding box center [228, 55] width 15 height 7
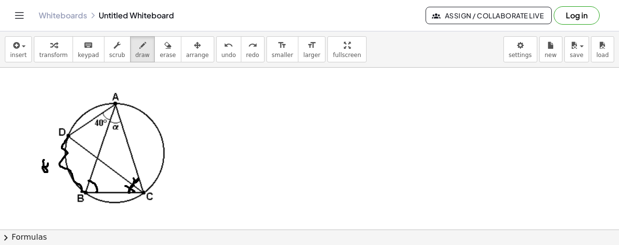
drag, startPoint x: 120, startPoint y: 181, endPoint x: 118, endPoint y: 188, distance: 6.9
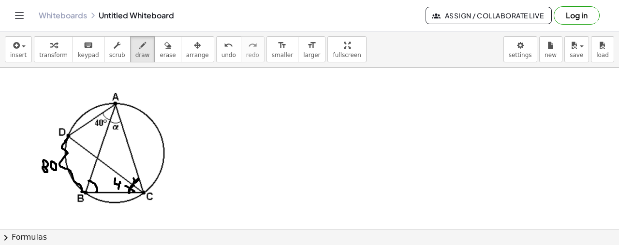
drag, startPoint x: 118, startPoint y: 184, endPoint x: 115, endPoint y: 177, distance: 6.7
click at [160, 48] on div "button" at bounding box center [168, 45] width 16 height 12
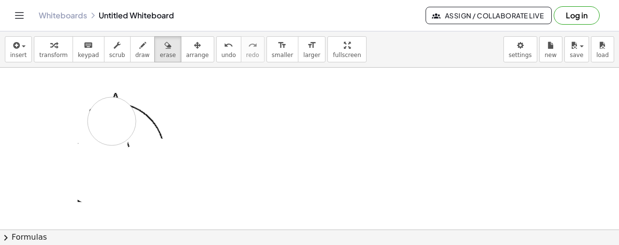
drag, startPoint x: 67, startPoint y: 101, endPoint x: 80, endPoint y: 120, distance: 22.9
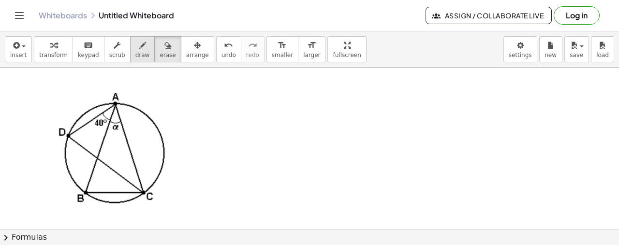
click at [139, 48] on icon "button" at bounding box center [142, 46] width 7 height 12
drag, startPoint x: 103, startPoint y: 112, endPoint x: 109, endPoint y: 118, distance: 9.6
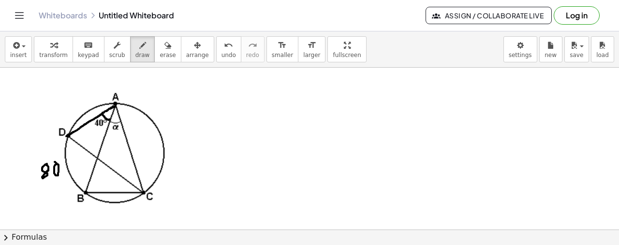
drag, startPoint x: 116, startPoint y: 104, endPoint x: 66, endPoint y: 135, distance: 58.5
drag, startPoint x: 115, startPoint y: 104, endPoint x: 81, endPoint y: 198, distance: 100.4
click at [224, 45] on icon "undo" at bounding box center [228, 46] width 9 height 12
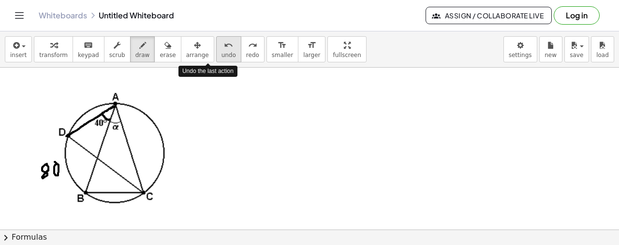
click at [224, 45] on icon "undo" at bounding box center [228, 46] width 9 height 12
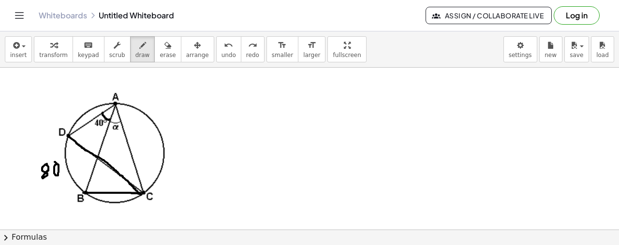
drag, startPoint x: 68, startPoint y: 135, endPoint x: 83, endPoint y: 192, distance: 58.5
click at [216, 59] on button "undo undo" at bounding box center [228, 49] width 25 height 26
drag, startPoint x: 128, startPoint y: 181, endPoint x: 126, endPoint y: 190, distance: 8.8
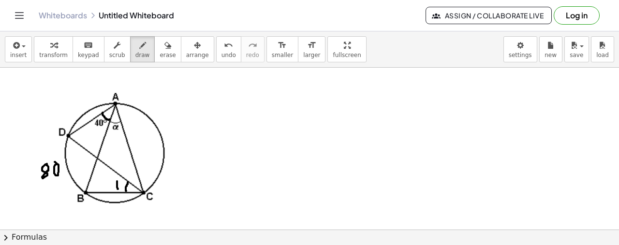
drag, startPoint x: 117, startPoint y: 180, endPoint x: 118, endPoint y: 188, distance: 7.8
drag, startPoint x: 130, startPoint y: 180, endPoint x: 138, endPoint y: 176, distance: 10.0
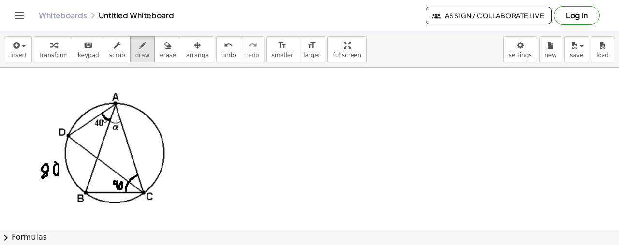
drag, startPoint x: 130, startPoint y: 174, endPoint x: 133, endPoint y: 179, distance: 7.0
drag, startPoint x: 90, startPoint y: 177, endPoint x: 104, endPoint y: 192, distance: 20.9
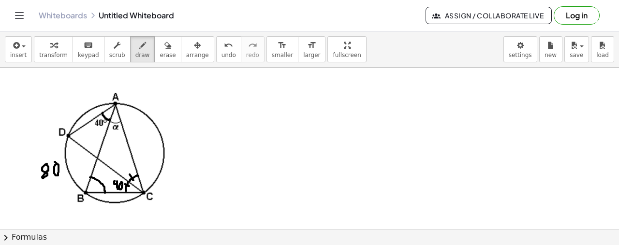
drag, startPoint x: 125, startPoint y: 162, endPoint x: 125, endPoint y: 172, distance: 9.2
drag, startPoint x: 125, startPoint y: 169, endPoint x: 120, endPoint y: 161, distance: 9.3
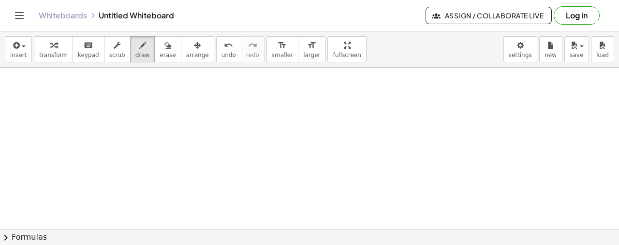
scroll to position [1214, 0]
click at [5, 54] on button "insert" at bounding box center [18, 49] width 27 height 26
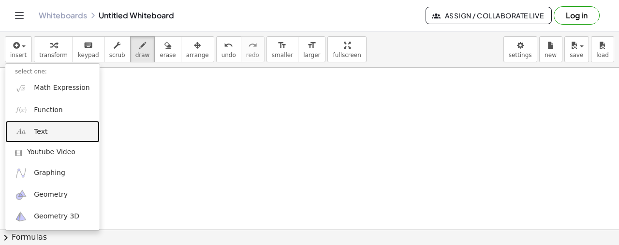
click at [42, 129] on span "Text" at bounding box center [41, 132] width 14 height 10
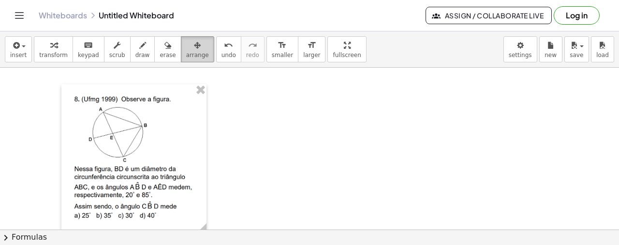
click at [181, 47] on button "arrange" at bounding box center [197, 49] width 33 height 26
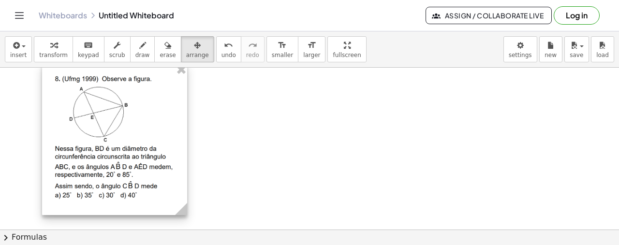
drag, startPoint x: 129, startPoint y: 137, endPoint x: 109, endPoint y: 117, distance: 28.0
click at [109, 117] on div at bounding box center [114, 139] width 145 height 151
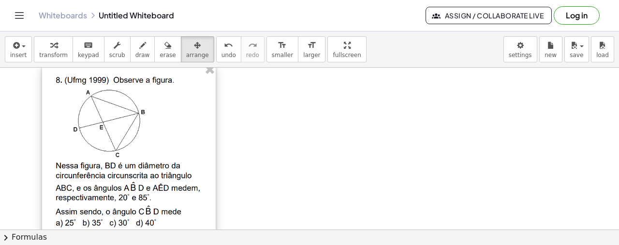
drag, startPoint x: 179, startPoint y: 210, endPoint x: 207, endPoint y: 215, distance: 28.9
click at [207, 215] on div "- +" at bounding box center [129, 154] width 174 height 181
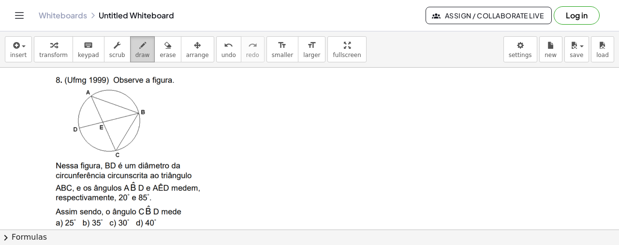
click at [130, 36] on button "draw" at bounding box center [142, 49] width 25 height 26
drag, startPoint x: 118, startPoint y: 107, endPoint x: 120, endPoint y: 113, distance: 6.3
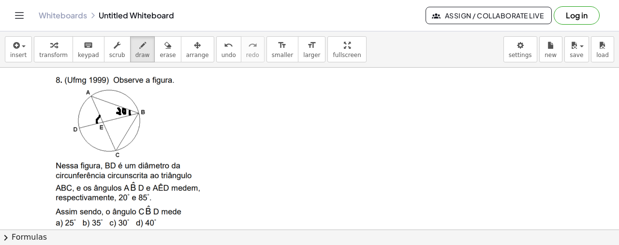
drag, startPoint x: 100, startPoint y: 115, endPoint x: 97, endPoint y: 122, distance: 7.6
click at [221, 48] on div "undo" at bounding box center [228, 45] width 15 height 12
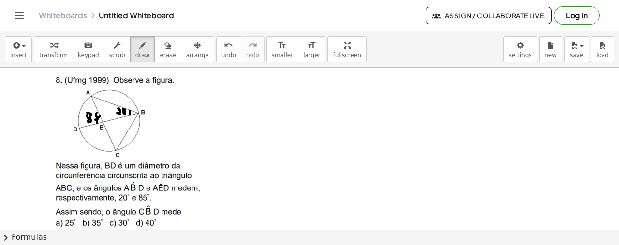
drag, startPoint x: 97, startPoint y: 112, endPoint x: 95, endPoint y: 118, distance: 6.0
drag, startPoint x: 129, startPoint y: 116, endPoint x: 133, endPoint y: 121, distance: 7.3
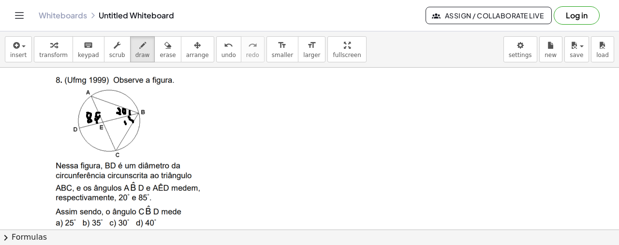
drag, startPoint x: 124, startPoint y: 125, endPoint x: 129, endPoint y: 121, distance: 6.2
drag, startPoint x: 67, startPoint y: 101, endPoint x: 69, endPoint y: 112, distance: 10.8
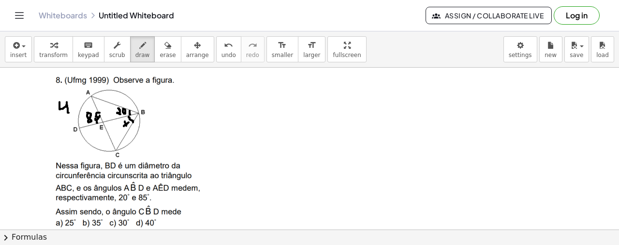
drag, startPoint x: 67, startPoint y: 104, endPoint x: 59, endPoint y: 99, distance: 8.7
drag, startPoint x: 91, startPoint y: 94, endPoint x: 79, endPoint y: 126, distance: 34.4
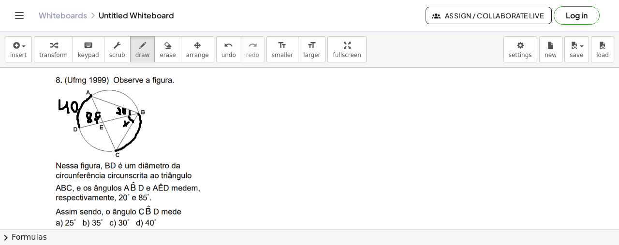
drag, startPoint x: 138, startPoint y: 113, endPoint x: 116, endPoint y: 150, distance: 43.6
drag, startPoint x: 108, startPoint y: 120, endPoint x: 105, endPoint y: 129, distance: 8.7
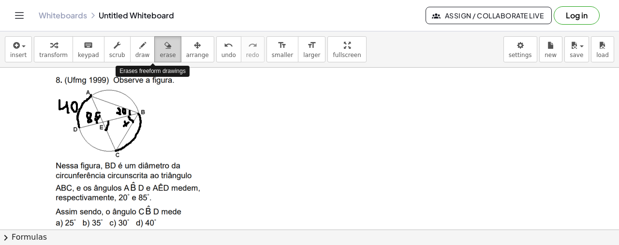
click at [164, 47] on icon "button" at bounding box center [167, 46] width 7 height 12
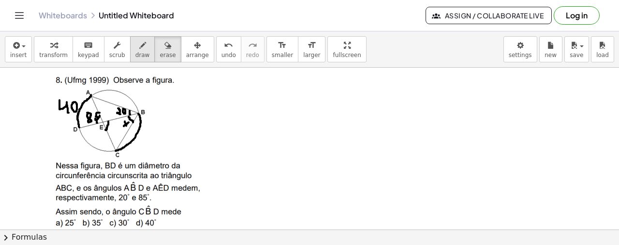
click at [139, 49] on icon "button" at bounding box center [142, 46] width 7 height 12
drag, startPoint x: 108, startPoint y: 120, endPoint x: 106, endPoint y: 129, distance: 8.8
drag, startPoint x: 91, startPoint y: 94, endPoint x: 77, endPoint y: 128, distance: 36.4
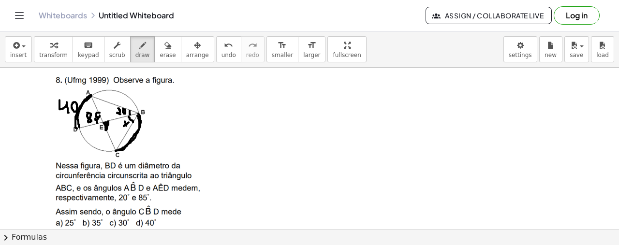
drag, startPoint x: 137, startPoint y: 115, endPoint x: 118, endPoint y: 149, distance: 39.6
drag, startPoint x: 78, startPoint y: 127, endPoint x: 75, endPoint y: 120, distance: 7.8
click at [14, 56] on span "insert" at bounding box center [18, 55] width 16 height 7
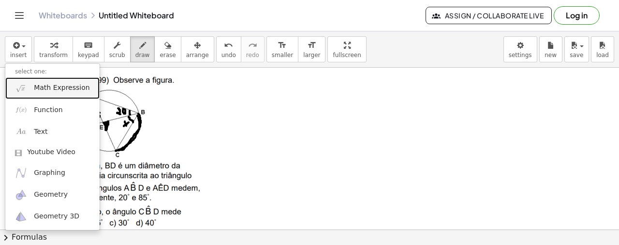
click at [54, 93] on link "Math Expression" at bounding box center [52, 88] width 94 height 22
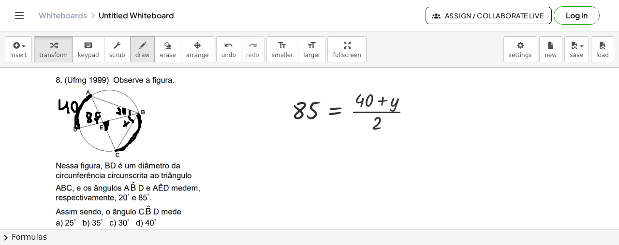
click at [139, 48] on icon "button" at bounding box center [142, 46] width 7 height 12
drag, startPoint x: 149, startPoint y: 133, endPoint x: 146, endPoint y: 142, distance: 10.4
drag, startPoint x: 144, startPoint y: 130, endPoint x: 146, endPoint y: 138, distance: 8.4
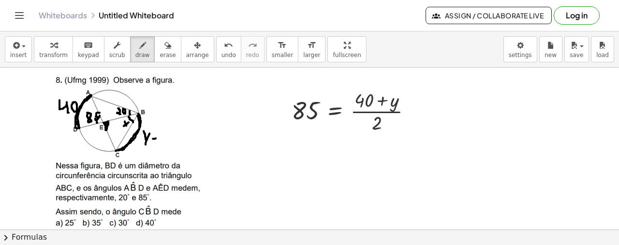
drag, startPoint x: 153, startPoint y: 138, endPoint x: 158, endPoint y: 137, distance: 4.9
drag, startPoint x: 164, startPoint y: 131, endPoint x: 165, endPoint y: 139, distance: 7.8
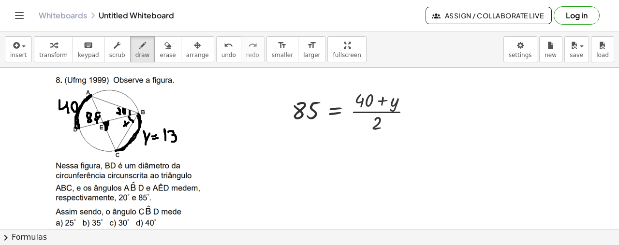
drag, startPoint x: 168, startPoint y: 131, endPoint x: 170, endPoint y: 139, distance: 8.0
drag, startPoint x: 86, startPoint y: 145, endPoint x: 78, endPoint y: 154, distance: 12.1
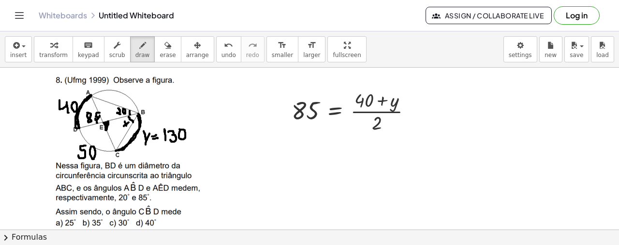
drag, startPoint x: 56, startPoint y: 217, endPoint x: 63, endPoint y: 229, distance: 13.4
drag, startPoint x: 55, startPoint y: 225, endPoint x: 61, endPoint y: 218, distance: 9.2
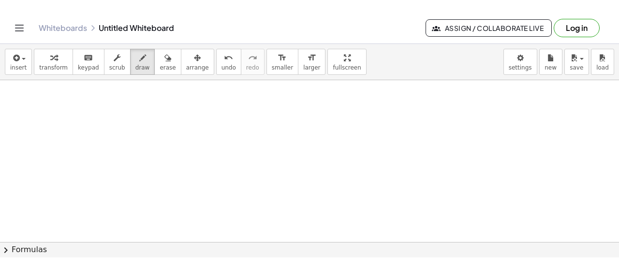
scroll to position [1389, 0]
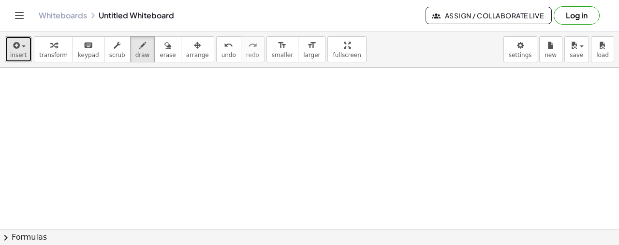
click at [18, 46] on icon "button" at bounding box center [15, 46] width 9 height 12
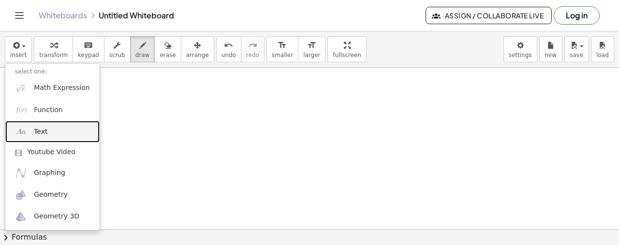
click at [57, 135] on link "Text" at bounding box center [52, 132] width 94 height 22
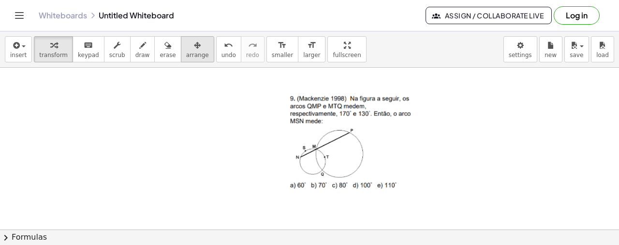
click at [181, 59] on button "arrange" at bounding box center [197, 49] width 33 height 26
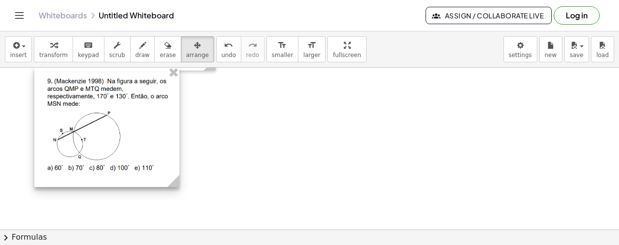
drag, startPoint x: 331, startPoint y: 134, endPoint x: 88, endPoint y: 117, distance: 243.4
click at [88, 117] on div at bounding box center [106, 127] width 145 height 120
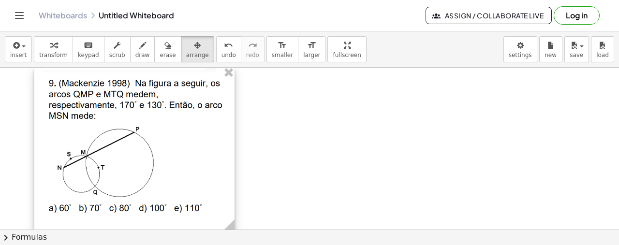
drag, startPoint x: 177, startPoint y: 181, endPoint x: 232, endPoint y: 209, distance: 61.6
click at [232, 209] on div "- +" at bounding box center [134, 149] width 200 height 165
click at [135, 41] on div "button" at bounding box center [142, 45] width 15 height 12
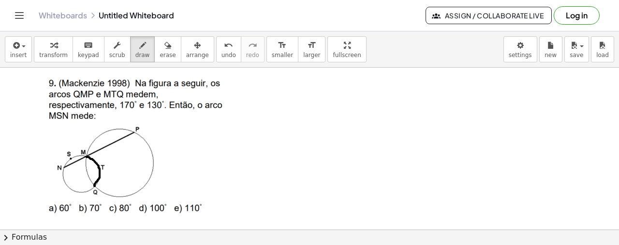
drag, startPoint x: 87, startPoint y: 156, endPoint x: 95, endPoint y: 185, distance: 30.2
drag, startPoint x: 108, startPoint y: 172, endPoint x: 107, endPoint y: 178, distance: 6.3
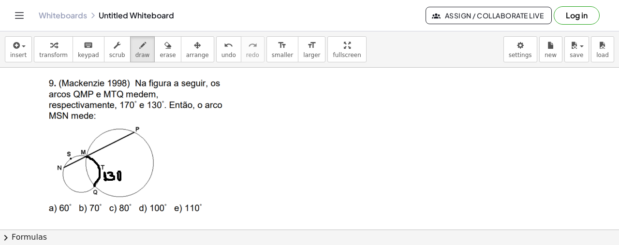
drag, startPoint x: 94, startPoint y: 185, endPoint x: 134, endPoint y: 130, distance: 67.5
drag, startPoint x: 106, startPoint y: 116, endPoint x: 107, endPoint y: 125, distance: 9.3
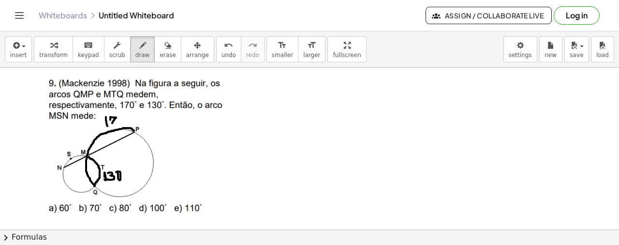
drag, startPoint x: 86, startPoint y: 156, endPoint x: 66, endPoint y: 166, distance: 22.7
click at [164, 44] on icon "button" at bounding box center [167, 46] width 7 height 12
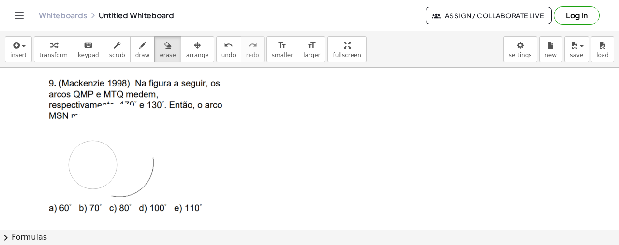
drag, startPoint x: 147, startPoint y: 133, endPoint x: 141, endPoint y: 164, distance: 32.0
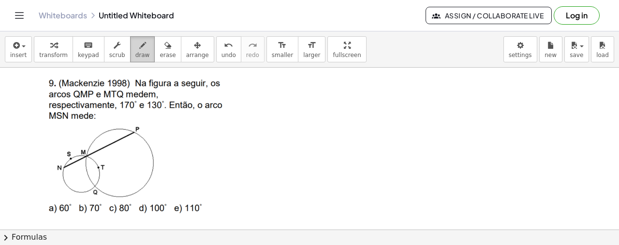
click at [135, 49] on div "button" at bounding box center [142, 45] width 15 height 12
drag, startPoint x: 87, startPoint y: 156, endPoint x: 95, endPoint y: 184, distance: 29.8
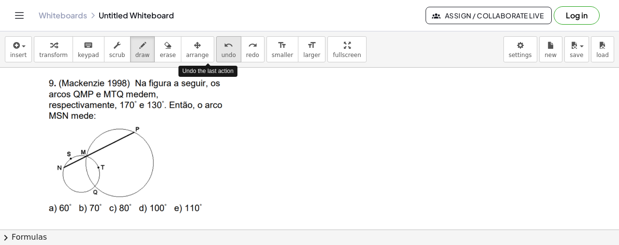
click at [221, 52] on span "undo" at bounding box center [228, 55] width 15 height 7
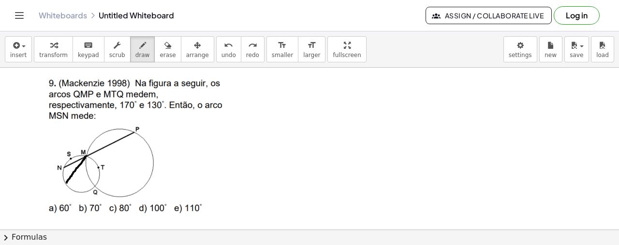
drag, startPoint x: 86, startPoint y: 155, endPoint x: 67, endPoint y: 182, distance: 32.9
drag, startPoint x: 95, startPoint y: 186, endPoint x: 67, endPoint y: 183, distance: 28.7
drag, startPoint x: 70, startPoint y: 178, endPoint x: 72, endPoint y: 184, distance: 5.5
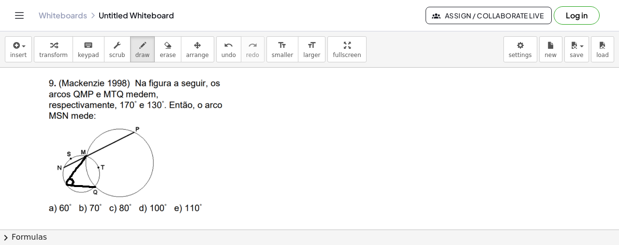
drag, startPoint x: 81, startPoint y: 170, endPoint x: 83, endPoint y: 178, distance: 8.3
drag, startPoint x: 134, startPoint y: 131, endPoint x: 152, endPoint y: 177, distance: 49.8
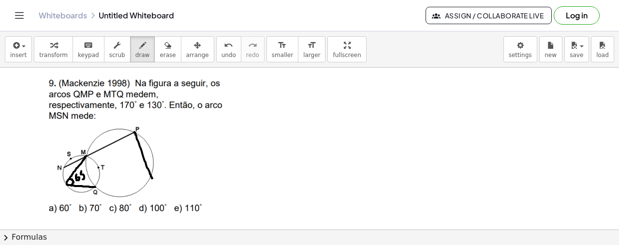
drag, startPoint x: 97, startPoint y: 187, endPoint x: 151, endPoint y: 176, distance: 55.2
drag, startPoint x: 147, startPoint y: 165, endPoint x: 144, endPoint y: 178, distance: 12.9
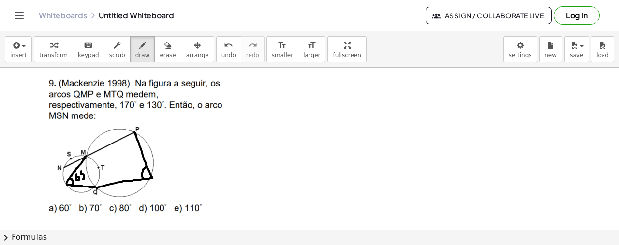
drag, startPoint x: 135, startPoint y: 164, endPoint x: 135, endPoint y: 172, distance: 7.3
click at [221, 52] on span "undo" at bounding box center [228, 55] width 15 height 7
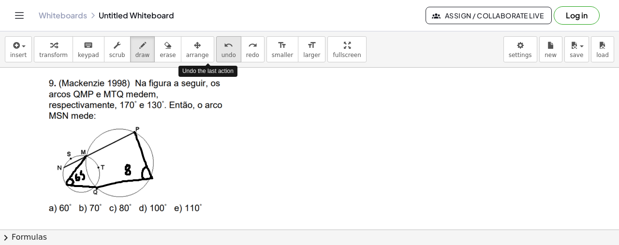
click at [221, 52] on span "undo" at bounding box center [228, 55] width 15 height 7
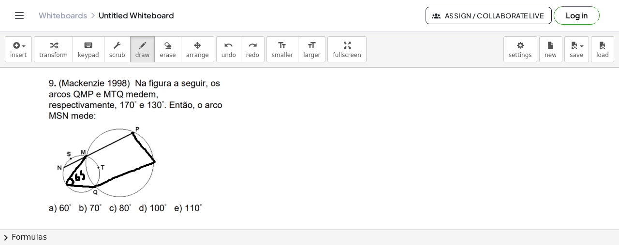
drag, startPoint x: 95, startPoint y: 186, endPoint x: 132, endPoint y: 132, distance: 65.3
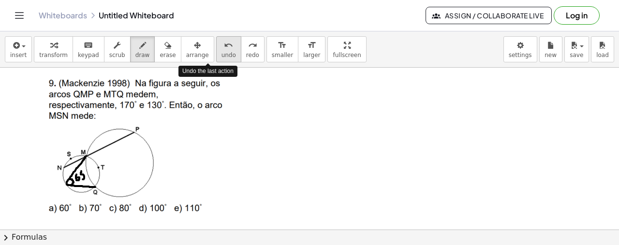
click at [224, 46] on icon "undo" at bounding box center [228, 46] width 9 height 12
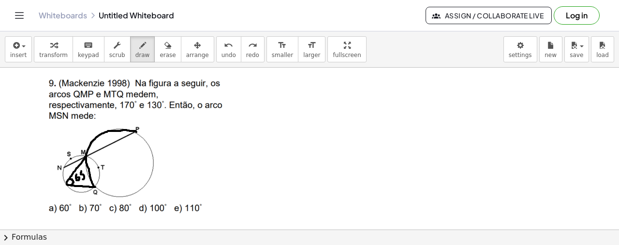
drag, startPoint x: 94, startPoint y: 186, endPoint x: 136, endPoint y: 131, distance: 69.3
click at [224, 49] on icon "undo" at bounding box center [228, 46] width 9 height 12
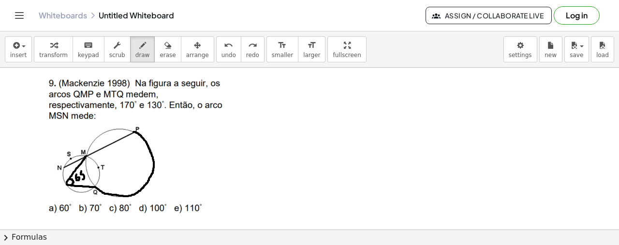
drag, startPoint x: 95, startPoint y: 186, endPoint x: 133, endPoint y: 131, distance: 67.1
drag, startPoint x: 158, startPoint y: 170, endPoint x: 158, endPoint y: 176, distance: 5.8
drag, startPoint x: 167, startPoint y: 167, endPoint x: 164, endPoint y: 176, distance: 9.3
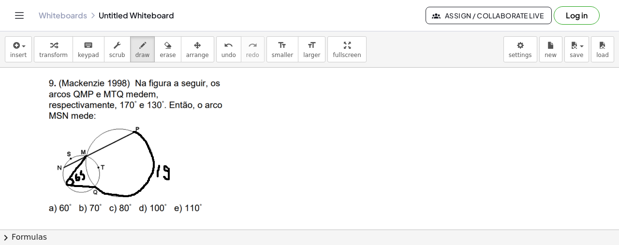
drag, startPoint x: 87, startPoint y: 157, endPoint x: 96, endPoint y: 186, distance: 30.9
drag, startPoint x: 86, startPoint y: 156, endPoint x: 136, endPoint y: 130, distance: 56.7
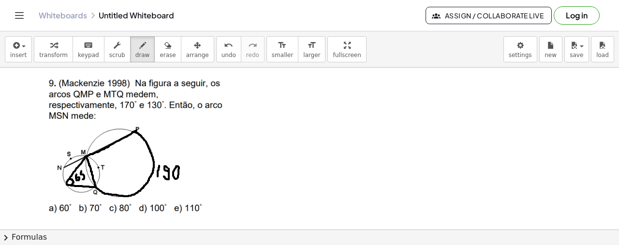
drag, startPoint x: 92, startPoint y: 154, endPoint x: 90, endPoint y: 161, distance: 7.4
drag, startPoint x: 97, startPoint y: 159, endPoint x: 95, endPoint y: 165, distance: 7.2
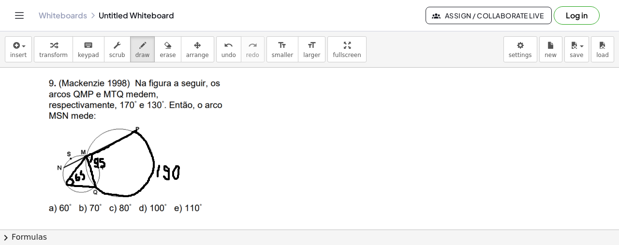
drag, startPoint x: 103, startPoint y: 158, endPoint x: 101, endPoint y: 165, distance: 7.5
click at [164, 47] on icon "button" at bounding box center [167, 46] width 7 height 12
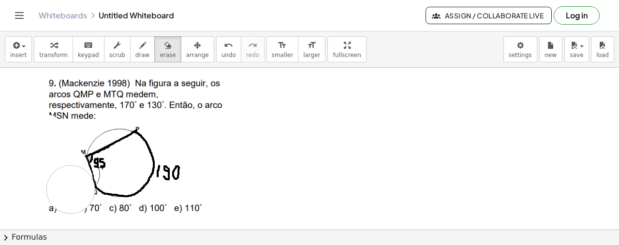
drag, startPoint x: 44, startPoint y: 137, endPoint x: 72, endPoint y: 191, distance: 60.3
click at [139, 47] on icon "button" at bounding box center [142, 46] width 7 height 12
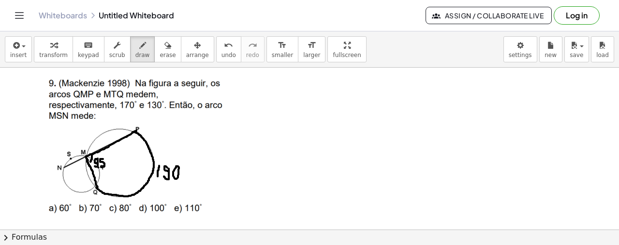
drag, startPoint x: 86, startPoint y: 156, endPoint x: 98, endPoint y: 186, distance: 32.2
drag, startPoint x: 64, startPoint y: 166, endPoint x: 97, endPoint y: 186, distance: 38.2
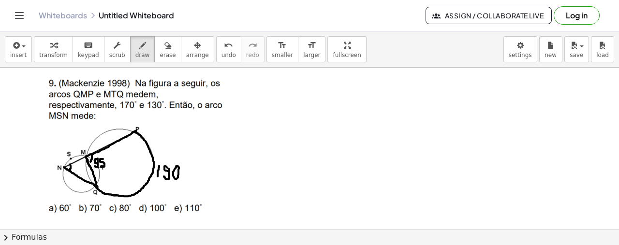
drag, startPoint x: 80, startPoint y: 163, endPoint x: 80, endPoint y: 169, distance: 5.8
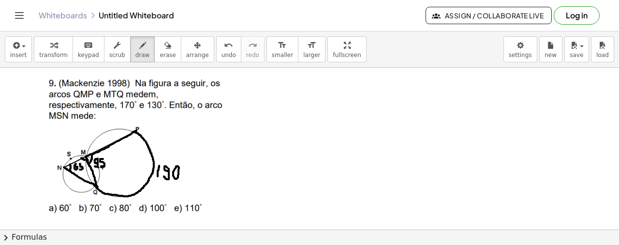
drag, startPoint x: 93, startPoint y: 175, endPoint x: 90, endPoint y: 182, distance: 8.0
click at [221, 52] on span "undo" at bounding box center [228, 55] width 15 height 7
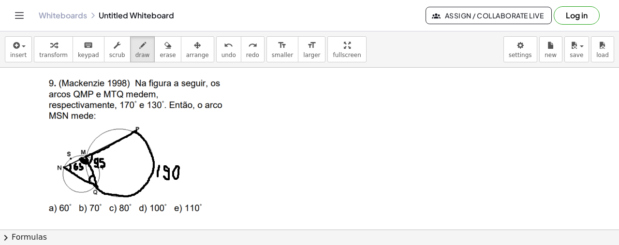
drag, startPoint x: 63, startPoint y: 163, endPoint x: 84, endPoint y: 155, distance: 22.6
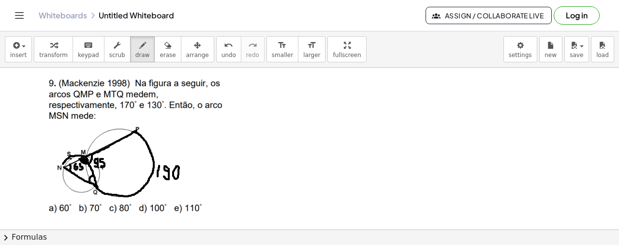
drag, startPoint x: 48, startPoint y: 205, endPoint x: 53, endPoint y: 210, distance: 7.6
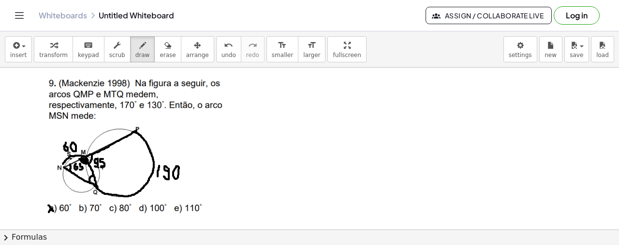
drag, startPoint x: 49, startPoint y: 211, endPoint x: 55, endPoint y: 203, distance: 10.5
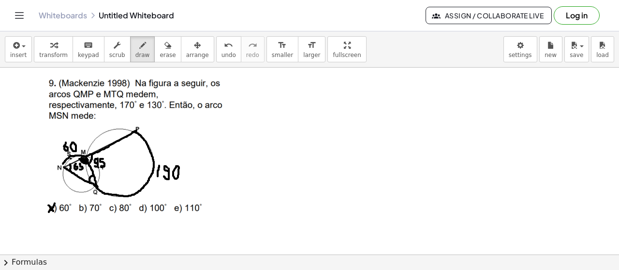
click at [583, 15] on button "Log in" at bounding box center [577, 15] width 46 height 18
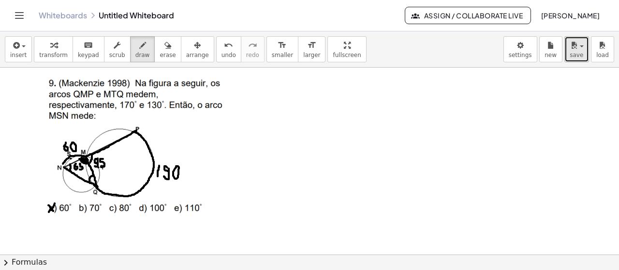
click at [576, 46] on icon "button" at bounding box center [574, 46] width 9 height 12
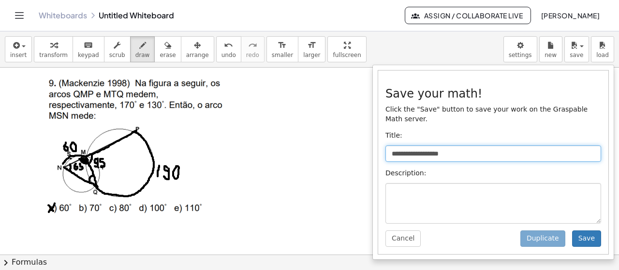
click at [472, 146] on input "**********" at bounding box center [493, 154] width 216 height 16
type input "*"
type input "**********"
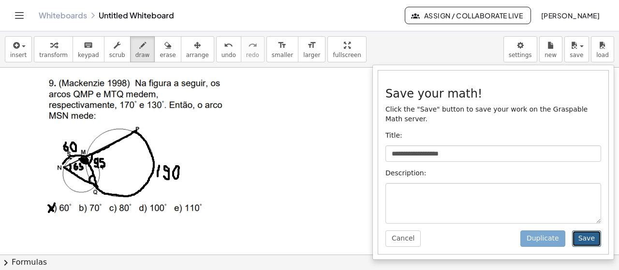
click at [593, 231] on button "Save" at bounding box center [586, 239] width 29 height 16
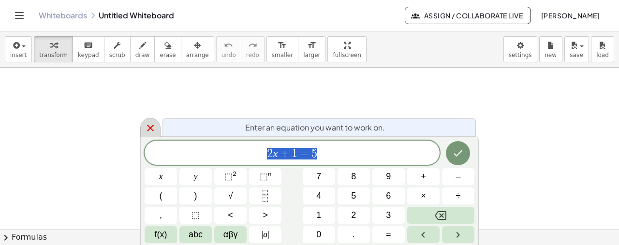
click at [152, 132] on icon at bounding box center [151, 128] width 12 height 12
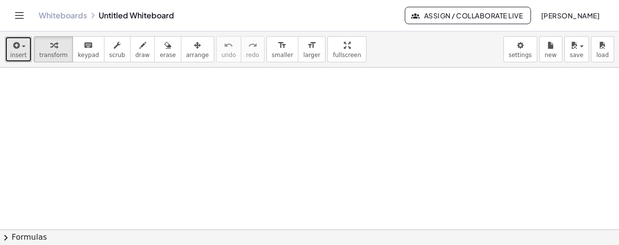
click at [12, 54] on span "insert" at bounding box center [18, 55] width 16 height 7
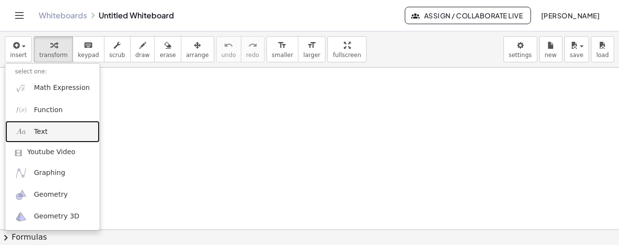
click at [55, 128] on link "Text" at bounding box center [52, 132] width 94 height 22
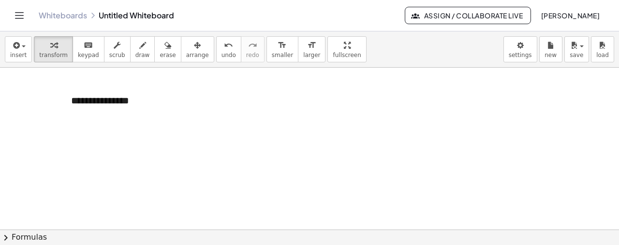
scroll to position [56, 0]
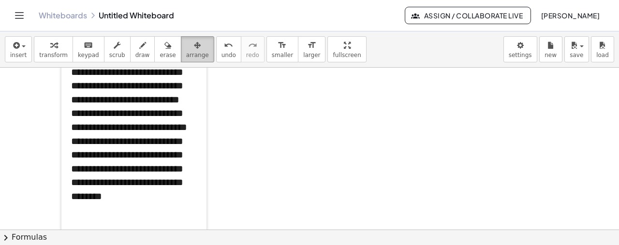
click at [194, 50] on icon "button" at bounding box center [197, 46] width 7 height 12
drag, startPoint x: 202, startPoint y: 225, endPoint x: 183, endPoint y: 175, distance: 53.7
click at [183, 175] on div at bounding box center [133, 137] width 145 height 219
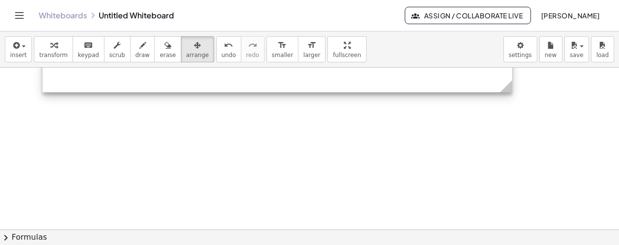
drag, startPoint x: 183, startPoint y: 225, endPoint x: 508, endPoint y: 143, distance: 334.7
click at [508, 143] on div "**********" at bounding box center [309, 231] width 619 height 439
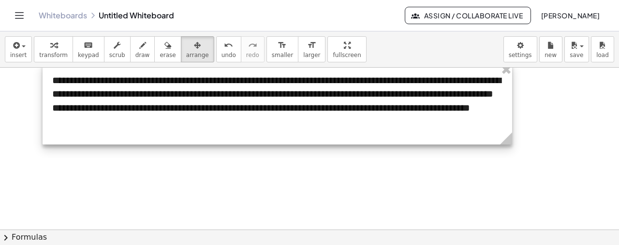
scroll to position [0, 0]
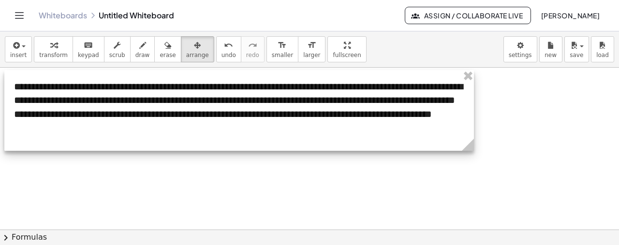
drag, startPoint x: 237, startPoint y: 79, endPoint x: 199, endPoint y: 81, distance: 38.3
click at [199, 81] on div at bounding box center [239, 110] width 470 height 81
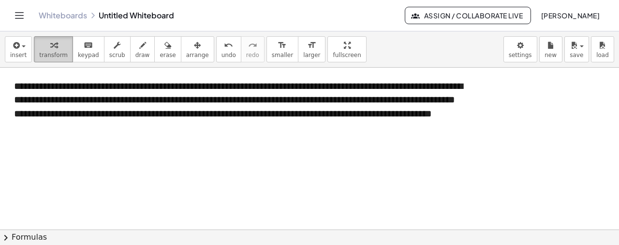
click at [50, 46] on icon "button" at bounding box center [53, 46] width 7 height 12
click at [242, 126] on p "**********" at bounding box center [239, 106] width 450 height 55
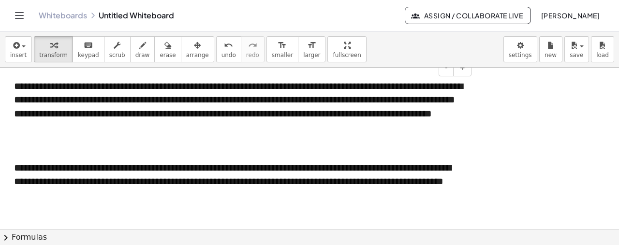
click at [188, 198] on p "**********" at bounding box center [239, 182] width 450 height 42
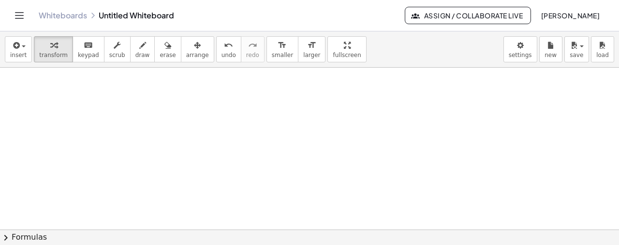
scroll to position [163, 0]
click at [17, 48] on icon "button" at bounding box center [15, 46] width 9 height 12
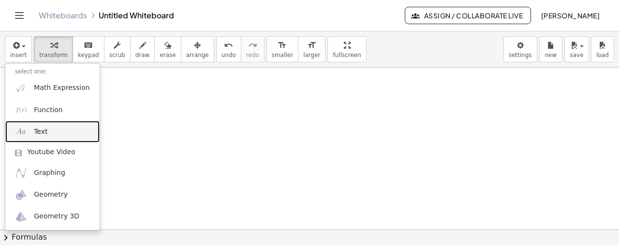
click at [46, 138] on link "Text" at bounding box center [52, 132] width 94 height 22
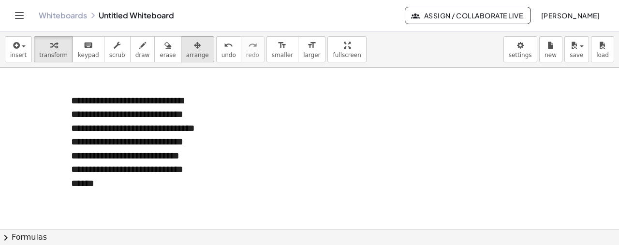
click at [186, 53] on span "arrange" at bounding box center [197, 55] width 23 height 7
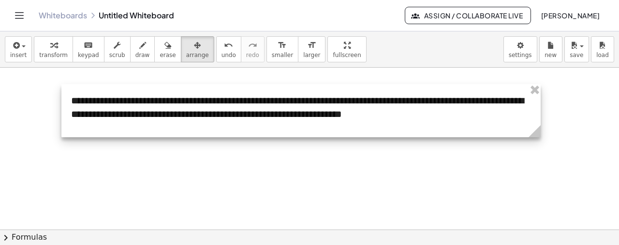
drag, startPoint x: 203, startPoint y: 200, endPoint x: 537, endPoint y: 97, distance: 349.7
click at [537, 97] on div "**********" at bounding box center [300, 110] width 479 height 53
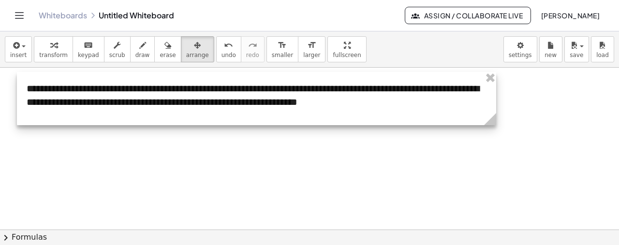
drag, startPoint x: 235, startPoint y: 114, endPoint x: 191, endPoint y: 102, distance: 46.1
click at [191, 102] on div at bounding box center [256, 98] width 479 height 53
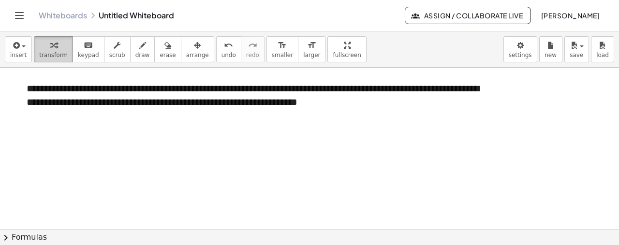
click at [62, 52] on button "transform" at bounding box center [53, 49] width 39 height 26
click at [29, 88] on p "**********" at bounding box center [257, 96] width 460 height 28
click at [17, 46] on icon "button" at bounding box center [15, 46] width 9 height 12
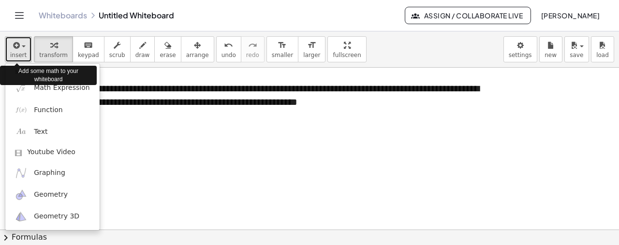
click at [18, 46] on icon "button" at bounding box center [15, 46] width 9 height 12
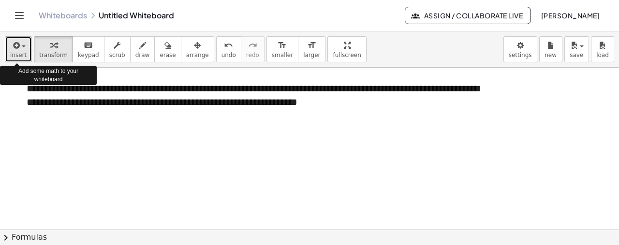
click at [23, 50] on button "insert" at bounding box center [18, 49] width 27 height 26
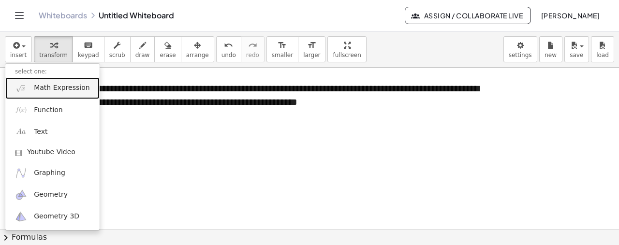
click at [58, 88] on span "Math Expression" at bounding box center [62, 88] width 56 height 10
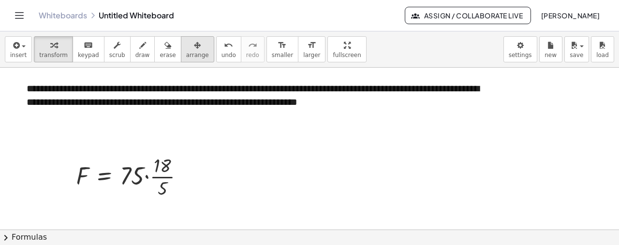
click at [186, 52] on span "arrange" at bounding box center [197, 55] width 23 height 7
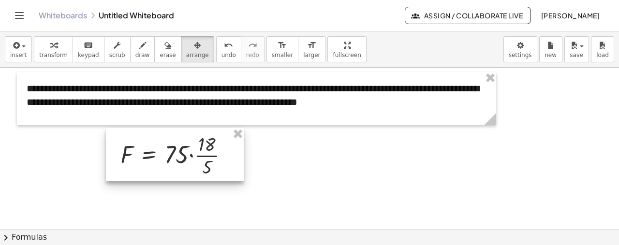
drag, startPoint x: 125, startPoint y: 177, endPoint x: 169, endPoint y: 156, distance: 48.7
click at [169, 156] on div at bounding box center [175, 154] width 138 height 53
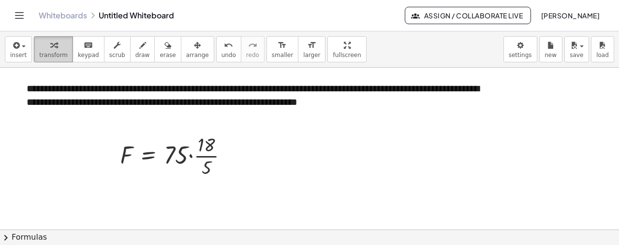
click at [59, 54] on span "transform" at bounding box center [53, 55] width 29 height 7
click at [208, 168] on div at bounding box center [178, 155] width 126 height 48
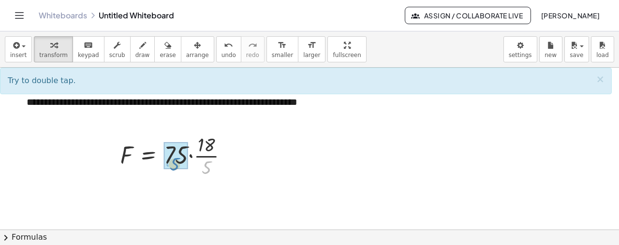
drag, startPoint x: 208, startPoint y: 168, endPoint x: 176, endPoint y: 164, distance: 32.2
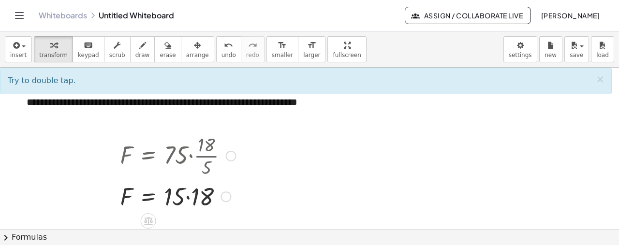
click at [190, 197] on div at bounding box center [178, 195] width 126 height 33
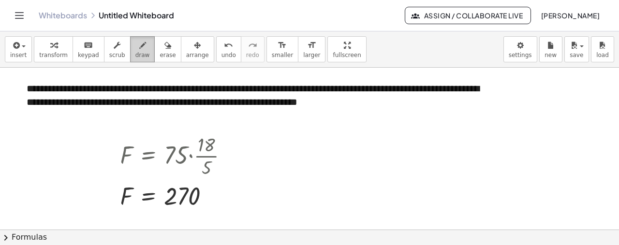
click at [139, 49] on icon "button" at bounding box center [142, 46] width 7 height 12
drag, startPoint x: 208, startPoint y: 188, endPoint x: 215, endPoint y: 184, distance: 7.6
click at [215, 184] on div at bounding box center [309, 148] width 619 height 488
click at [164, 40] on icon "button" at bounding box center [167, 46] width 7 height 12
drag, startPoint x: 215, startPoint y: 192, endPoint x: 205, endPoint y: 197, distance: 11.2
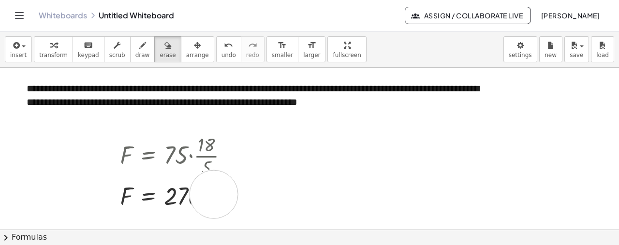
click at [205, 197] on div at bounding box center [309, 148] width 619 height 488
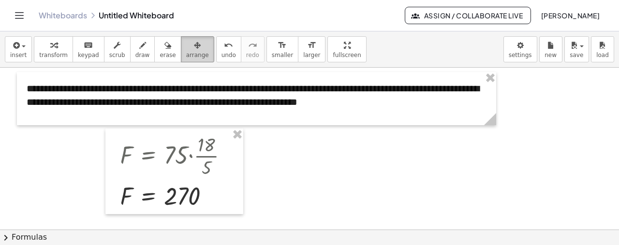
click at [187, 45] on div "button" at bounding box center [197, 45] width 23 height 12
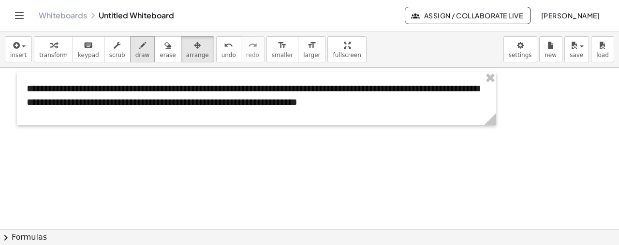
click at [139, 45] on icon "button" at bounding box center [142, 46] width 7 height 12
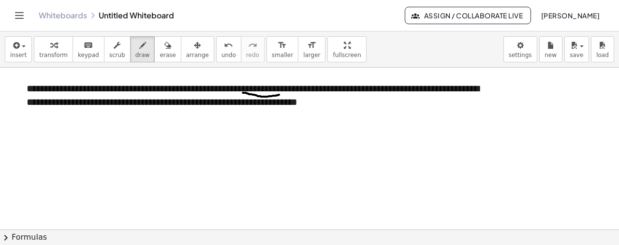
drag, startPoint x: 243, startPoint y: 92, endPoint x: 280, endPoint y: 94, distance: 37.3
click at [280, 94] on div at bounding box center [309, 148] width 619 height 488
drag, startPoint x: 260, startPoint y: 73, endPoint x: 251, endPoint y: 81, distance: 12.0
click at [251, 81] on div at bounding box center [309, 148] width 619 height 488
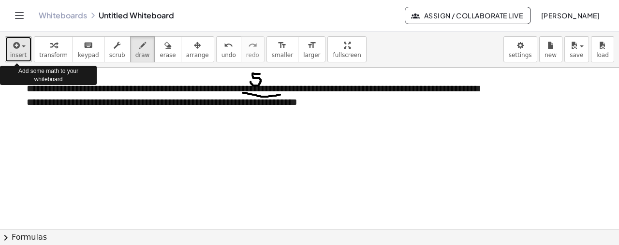
click at [15, 49] on icon "button" at bounding box center [15, 46] width 9 height 12
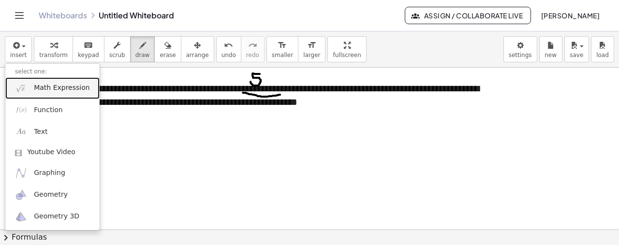
click at [56, 96] on link "Math Expression" at bounding box center [52, 88] width 94 height 22
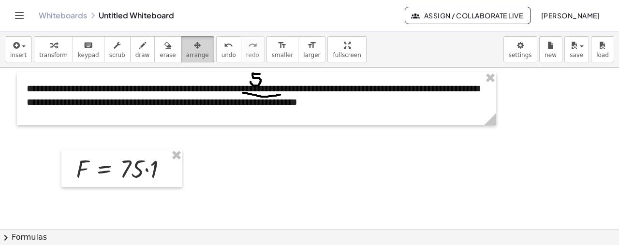
click at [194, 46] on icon "button" at bounding box center [197, 46] width 7 height 12
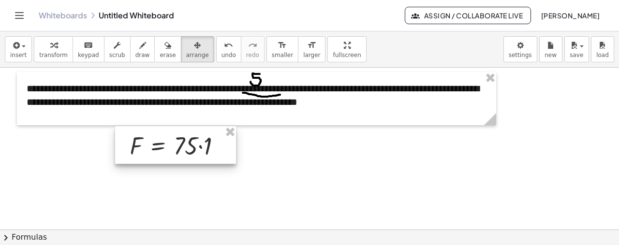
drag, startPoint x: 131, startPoint y: 172, endPoint x: 188, endPoint y: 146, distance: 62.8
click at [188, 146] on div at bounding box center [175, 145] width 121 height 38
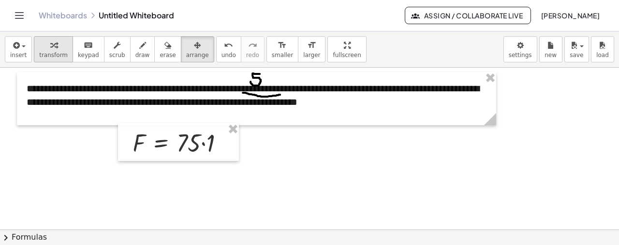
click at [55, 53] on span "transform" at bounding box center [53, 55] width 29 height 7
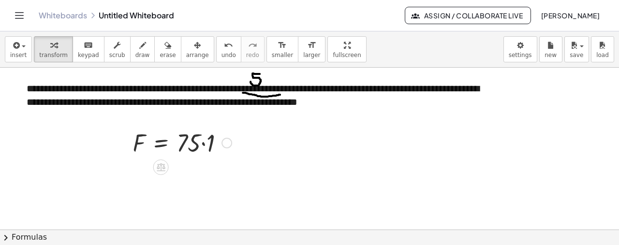
click at [202, 147] on div at bounding box center [182, 142] width 109 height 33
click at [139, 44] on icon "button" at bounding box center [142, 46] width 7 height 12
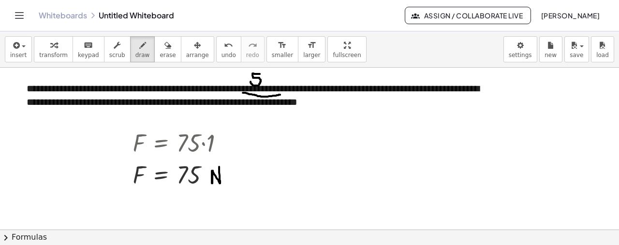
drag, startPoint x: 212, startPoint y: 170, endPoint x: 219, endPoint y: 165, distance: 8.3
click at [219, 165] on div at bounding box center [309, 148] width 619 height 488
click at [50, 48] on icon "button" at bounding box center [53, 46] width 7 height 12
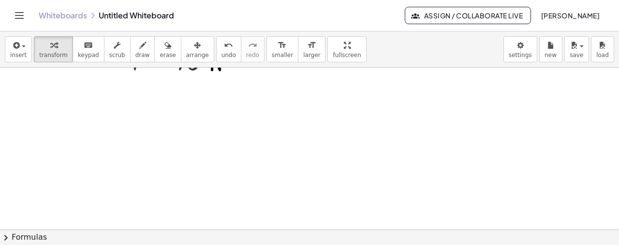
scroll to position [291, 0]
click at [27, 52] on button "insert" at bounding box center [18, 49] width 27 height 26
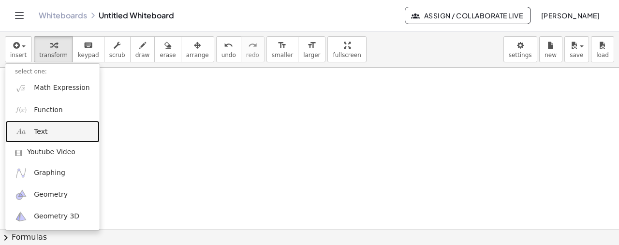
click at [55, 142] on link "Text" at bounding box center [52, 132] width 94 height 22
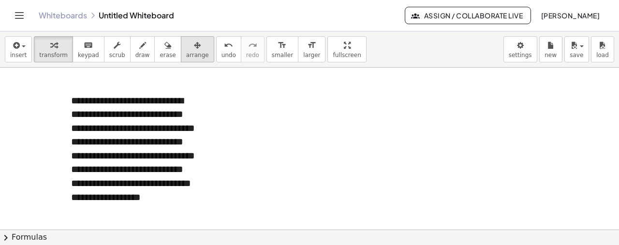
click at [186, 47] on div "button" at bounding box center [197, 45] width 23 height 12
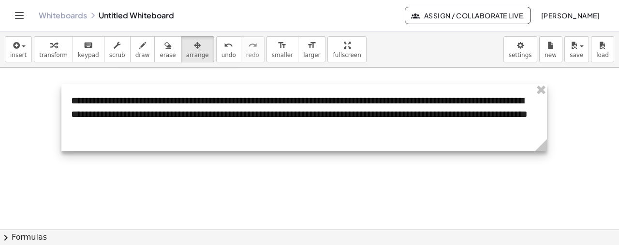
drag, startPoint x: 205, startPoint y: 226, endPoint x: 560, endPoint y: 107, distance: 375.0
click at [547, 107] on div "**********" at bounding box center [304, 117] width 486 height 67
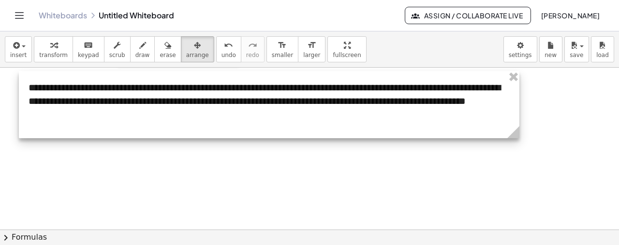
drag, startPoint x: 241, startPoint y: 119, endPoint x: 198, endPoint y: 108, distance: 44.0
click at [198, 108] on div at bounding box center [269, 104] width 501 height 67
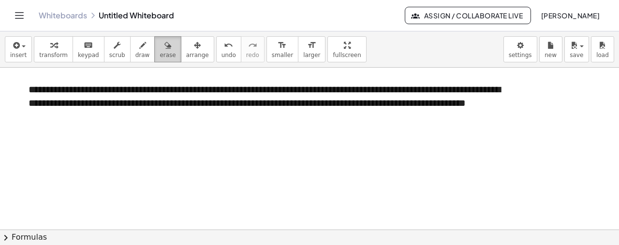
click at [154, 52] on button "erase" at bounding box center [167, 49] width 27 height 26
click at [139, 46] on icon "button" at bounding box center [142, 46] width 7 height 12
click at [169, 112] on div at bounding box center [309, 21] width 619 height 488
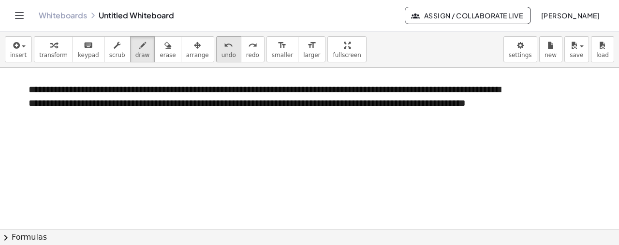
click at [221, 49] on div "undo" at bounding box center [228, 45] width 15 height 12
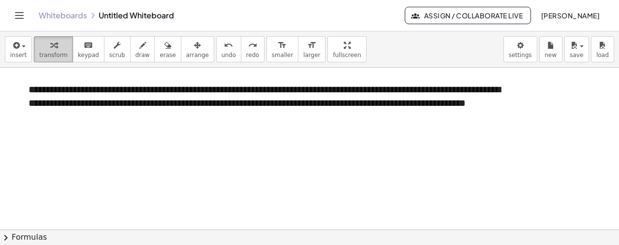
click at [57, 47] on div "button" at bounding box center [53, 45] width 29 height 12
click at [169, 114] on p "**********" at bounding box center [269, 104] width 481 height 42
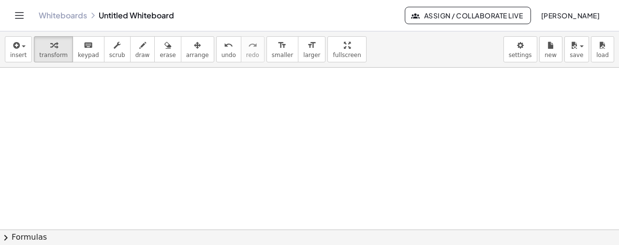
scroll to position [437, 0]
click at [4, 50] on div "insert select one: Math Expression Function Text Youtube Video Graphing Geometr…" at bounding box center [309, 49] width 619 height 36
click at [15, 52] on span "insert" at bounding box center [18, 55] width 16 height 7
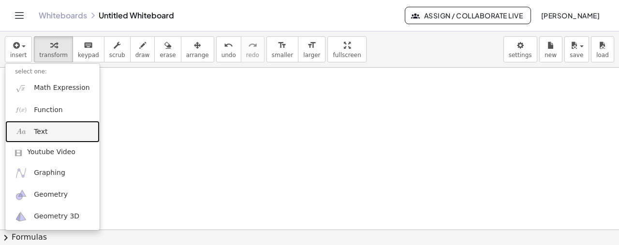
click at [55, 138] on link "Text" at bounding box center [52, 132] width 94 height 22
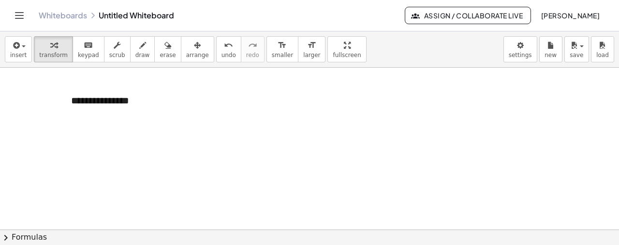
paste div
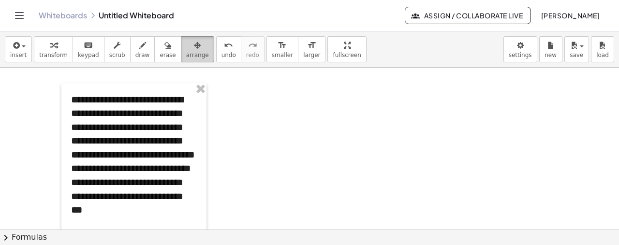
click at [186, 55] on span "arrange" at bounding box center [197, 55] width 23 height 7
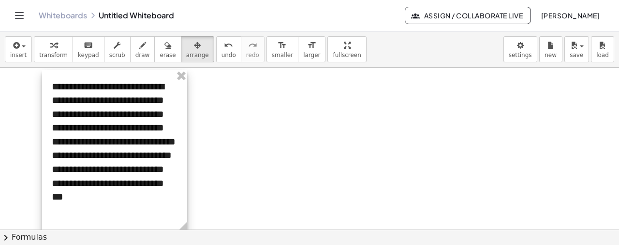
drag, startPoint x: 167, startPoint y: 124, endPoint x: 148, endPoint y: 111, distance: 23.6
click at [148, 111] on div at bounding box center [114, 152] width 145 height 164
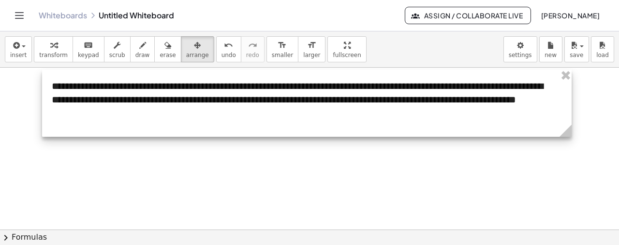
drag, startPoint x: 186, startPoint y: 226, endPoint x: 573, endPoint y: 118, distance: 401.5
click at [572, 118] on div "**********" at bounding box center [307, 103] width 530 height 67
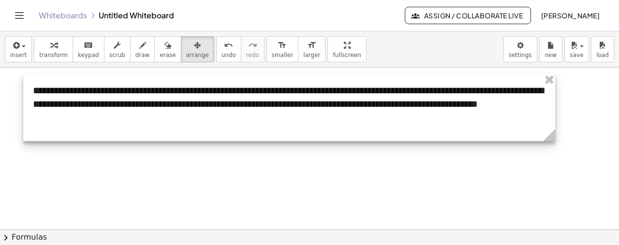
drag, startPoint x: 314, startPoint y: 122, endPoint x: 295, endPoint y: 126, distance: 19.4
click at [295, 126] on div at bounding box center [289, 107] width 532 height 67
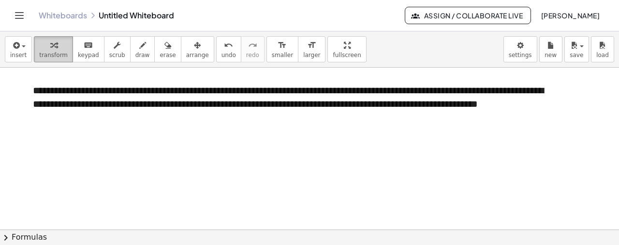
click at [58, 43] on div "button" at bounding box center [53, 45] width 29 height 12
click at [51, 47] on icon "button" at bounding box center [53, 46] width 7 height 12
click at [37, 88] on p "**********" at bounding box center [289, 105] width 513 height 42
click at [46, 54] on span "transform" at bounding box center [53, 55] width 29 height 7
click at [18, 48] on icon "button" at bounding box center [15, 46] width 9 height 12
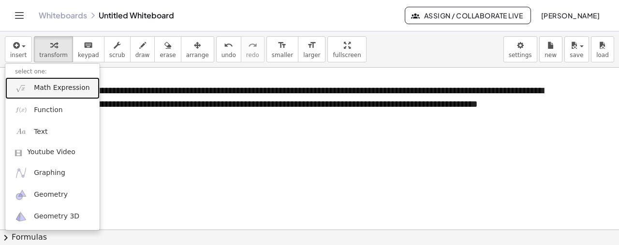
click at [47, 92] on link "Math Expression" at bounding box center [52, 88] width 94 height 22
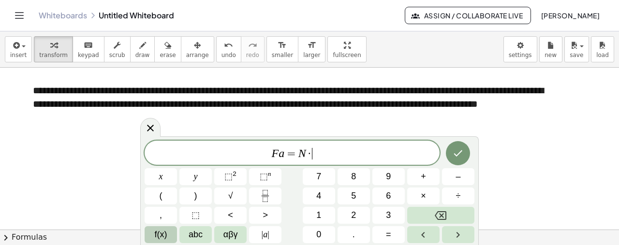
click at [158, 233] on span "f(x)" at bounding box center [161, 234] width 13 height 13
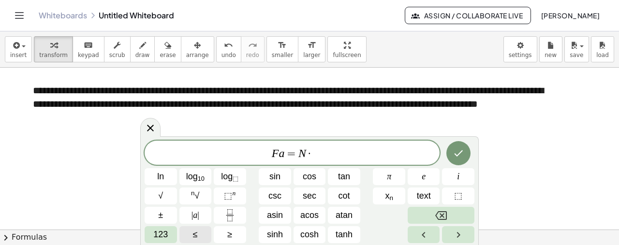
click at [158, 233] on span "123" at bounding box center [160, 234] width 15 height 13
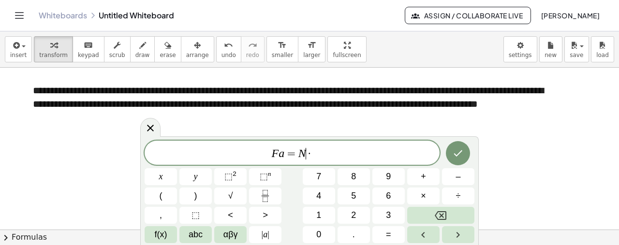
click at [307, 154] on span "·" at bounding box center [309, 154] width 7 height 12
drag, startPoint x: 307, startPoint y: 154, endPoint x: 301, endPoint y: 153, distance: 6.5
click at [301, 153] on span "F a = N ·" at bounding box center [292, 154] width 295 height 14
click at [320, 157] on span "F a = N · ​" at bounding box center [292, 154] width 295 height 14
click at [227, 239] on span "αβγ" at bounding box center [230, 234] width 15 height 13
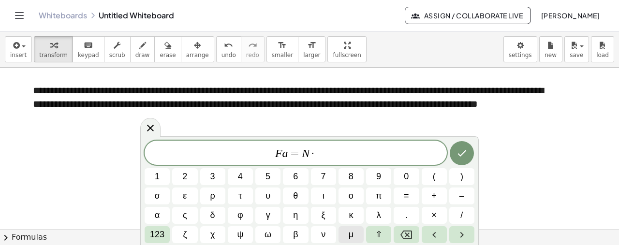
click at [355, 236] on button "μ" at bounding box center [351, 234] width 25 height 17
click at [464, 155] on icon "Done" at bounding box center [462, 153] width 12 height 12
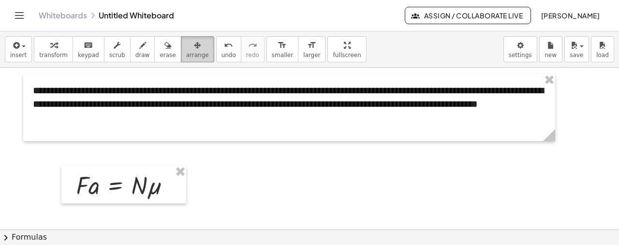
click at [186, 54] on span "arrange" at bounding box center [197, 55] width 23 height 7
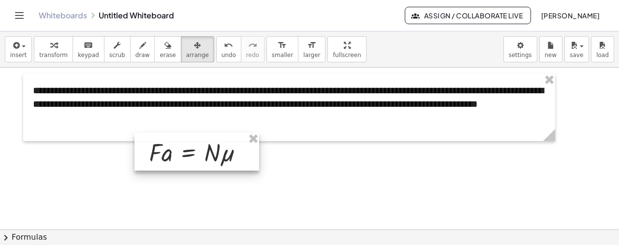
drag, startPoint x: 118, startPoint y: 191, endPoint x: 192, endPoint y: 158, distance: 80.5
click at [192, 158] on div at bounding box center [196, 152] width 125 height 38
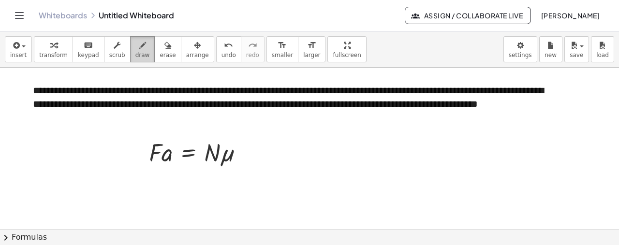
click at [135, 53] on span "draw" at bounding box center [142, 55] width 15 height 7
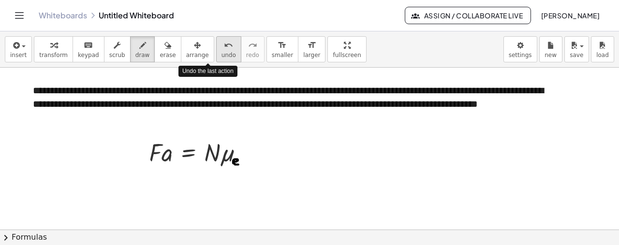
click at [224, 50] on icon "undo" at bounding box center [228, 46] width 9 height 12
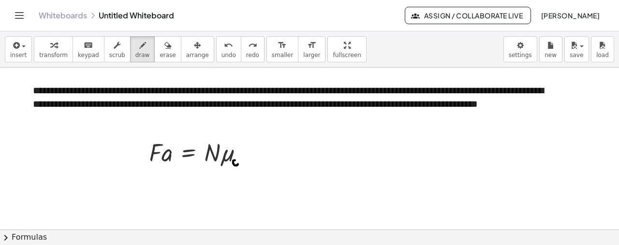
click at [224, 49] on icon "undo" at bounding box center [228, 46] width 9 height 12
click at [7, 50] on button "insert" at bounding box center [18, 49] width 27 height 26
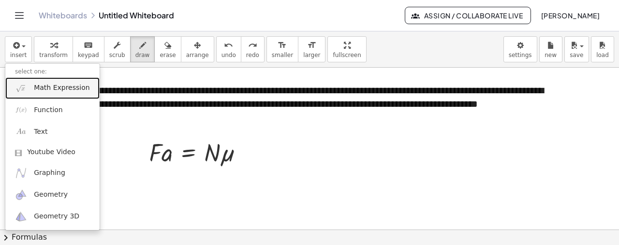
click at [48, 89] on span "Math Expression" at bounding box center [62, 88] width 56 height 10
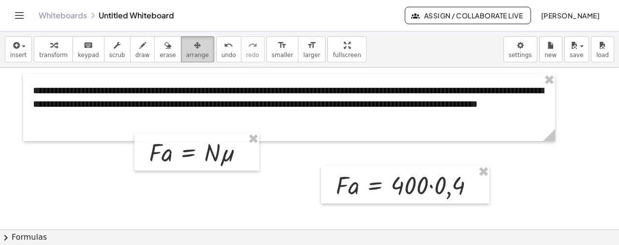
click at [194, 43] on icon "button" at bounding box center [197, 46] width 7 height 12
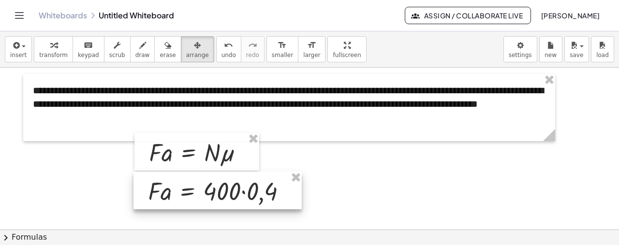
drag, startPoint x: 368, startPoint y: 187, endPoint x: 180, endPoint y: 193, distance: 187.7
click at [180, 193] on div at bounding box center [217, 191] width 168 height 38
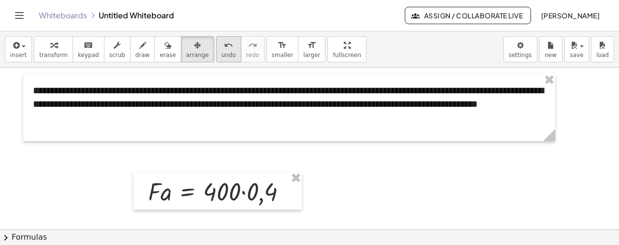
click at [224, 44] on icon "undo" at bounding box center [228, 46] width 9 height 12
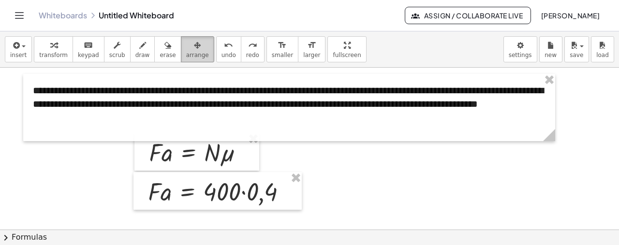
click at [186, 42] on div "button" at bounding box center [197, 45] width 23 height 12
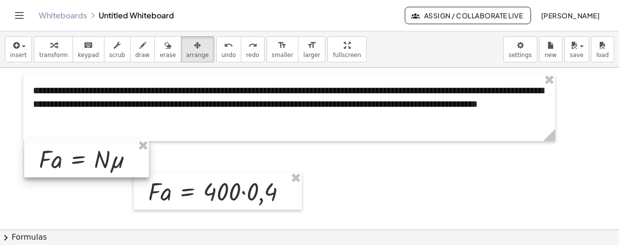
drag, startPoint x: 192, startPoint y: 160, endPoint x: 81, endPoint y: 166, distance: 111.4
click at [81, 166] on div at bounding box center [86, 159] width 125 height 38
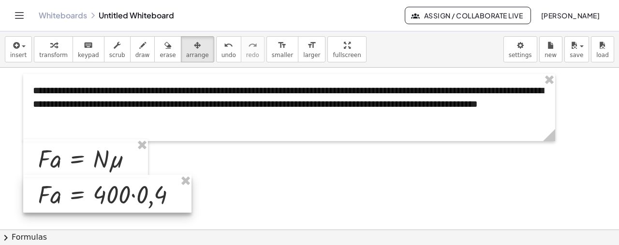
drag, startPoint x: 195, startPoint y: 201, endPoint x: 85, endPoint y: 204, distance: 109.8
click at [85, 204] on div at bounding box center [107, 194] width 168 height 38
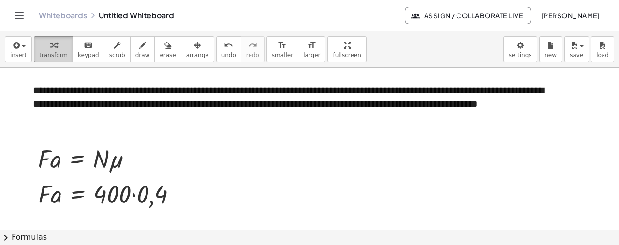
click at [40, 49] on div "button" at bounding box center [53, 45] width 29 height 12
click at [135, 44] on div "button" at bounding box center [142, 45] width 15 height 12
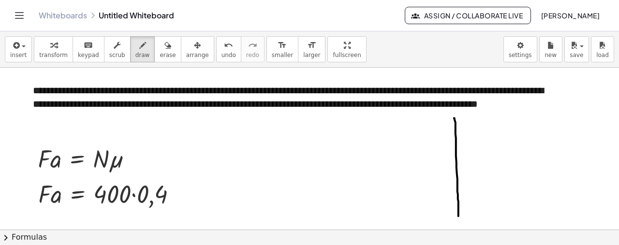
drag, startPoint x: 454, startPoint y: 118, endPoint x: 458, endPoint y: 215, distance: 97.8
drag, startPoint x: 457, startPoint y: 183, endPoint x: 459, endPoint y: 214, distance: 31.0
drag, startPoint x: 373, startPoint y: 196, endPoint x: 414, endPoint y: 200, distance: 40.8
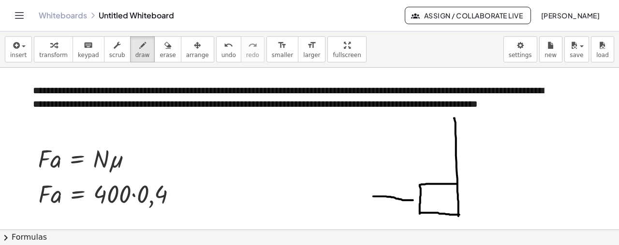
drag, startPoint x: 410, startPoint y: 193, endPoint x: 411, endPoint y: 205, distance: 11.1
drag, startPoint x: 439, startPoint y: 197, endPoint x: 441, endPoint y: 223, distance: 25.7
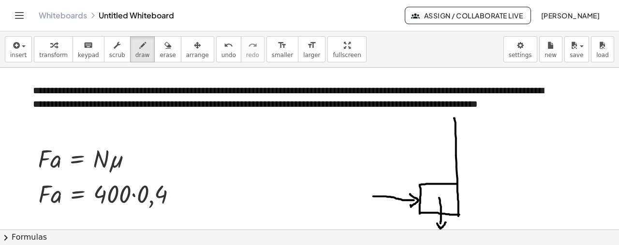
drag, startPoint x: 437, startPoint y: 223, endPoint x: 447, endPoint y: 221, distance: 9.9
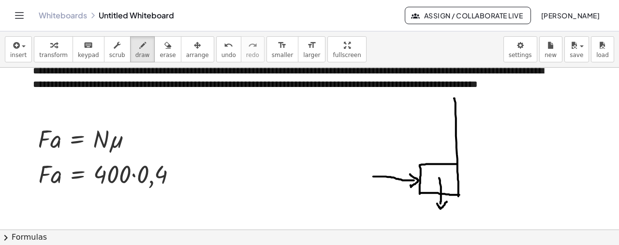
scroll to position [467, 0]
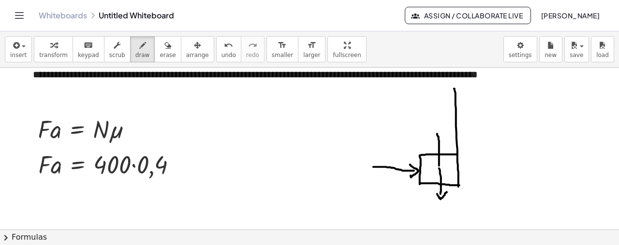
drag, startPoint x: 439, startPoint y: 165, endPoint x: 436, endPoint y: 131, distance: 34.0
drag, startPoint x: 431, startPoint y: 133, endPoint x: 442, endPoint y: 129, distance: 11.5
drag, startPoint x: 443, startPoint y: 138, endPoint x: 450, endPoint y: 136, distance: 7.0
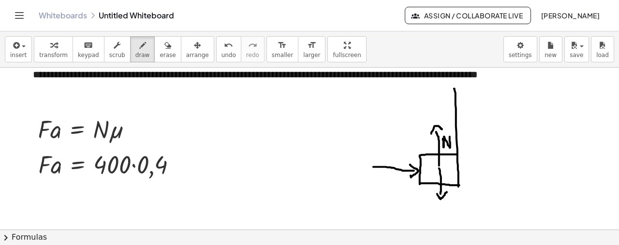
drag, startPoint x: 451, startPoint y: 191, endPoint x: 452, endPoint y: 198, distance: 7.3
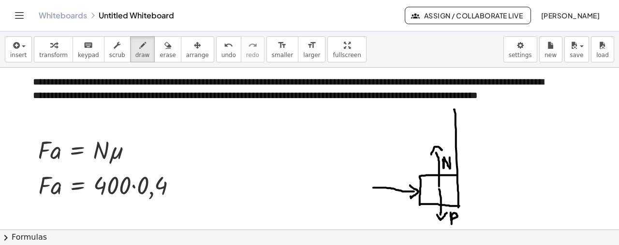
scroll to position [445, 0]
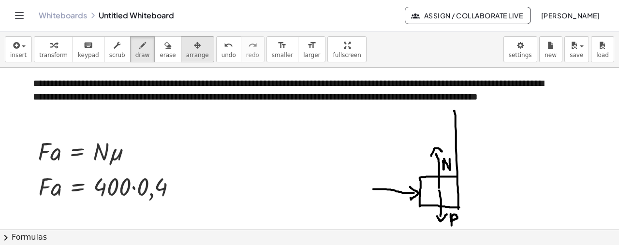
click at [194, 44] on icon "button" at bounding box center [197, 46] width 7 height 12
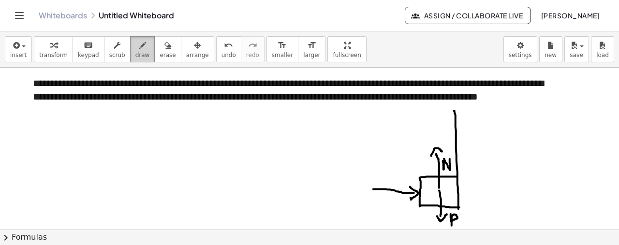
click at [135, 54] on span "draw" at bounding box center [142, 55] width 15 height 7
click at [15, 49] on icon "button" at bounding box center [15, 46] width 9 height 12
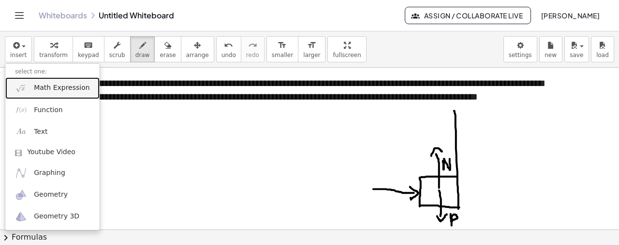
click at [64, 92] on span "Math Expression" at bounding box center [62, 88] width 56 height 10
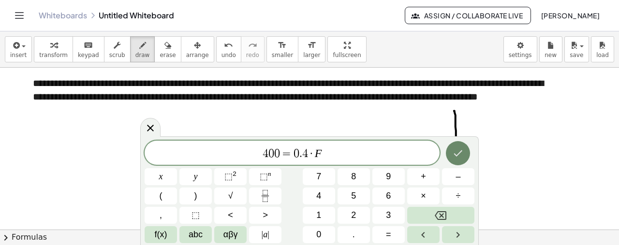
click at [455, 154] on icon "Done" at bounding box center [458, 153] width 9 height 6
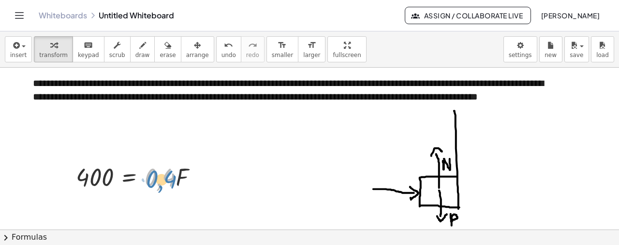
click at [165, 178] on div at bounding box center [140, 176] width 139 height 33
click at [517, 53] on body "**********" at bounding box center [309, 122] width 619 height 245
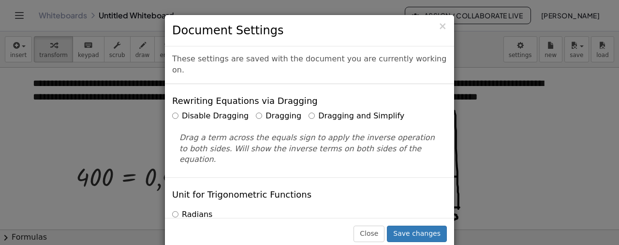
click at [319, 111] on label "Dragging and Simplify" at bounding box center [357, 116] width 96 height 11
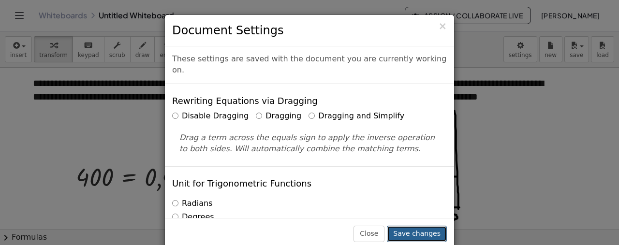
click at [414, 230] on button "Save changes" at bounding box center [417, 234] width 60 height 16
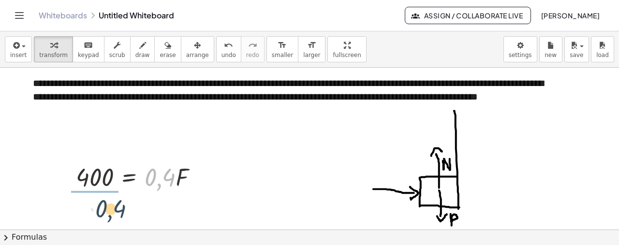
drag, startPoint x: 172, startPoint y: 178, endPoint x: 97, endPoint y: 201, distance: 78.3
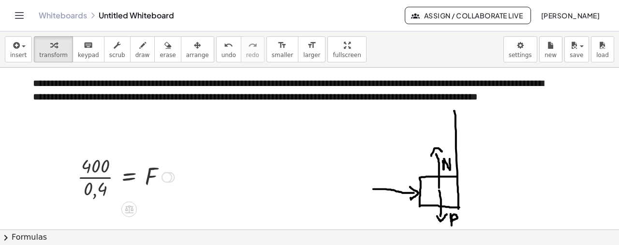
click at [99, 176] on div at bounding box center [126, 176] width 106 height 48
click at [99, 176] on div at bounding box center [118, 177] width 121 height 32
click at [165, 178] on div at bounding box center [167, 177] width 11 height 11
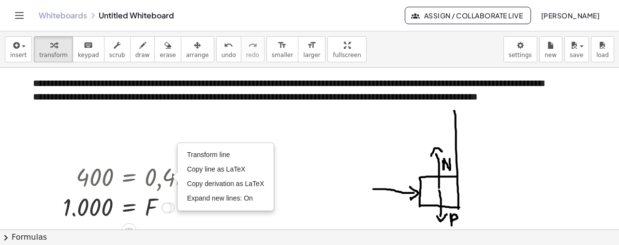
drag, startPoint x: 165, startPoint y: 178, endPoint x: 167, endPoint y: 213, distance: 34.4
click at [129, 208] on div "= F 1.000 Transform line Copy line as LaTeX Copy derivation as LaTeX Expand new…" at bounding box center [129, 208] width 0 height 0
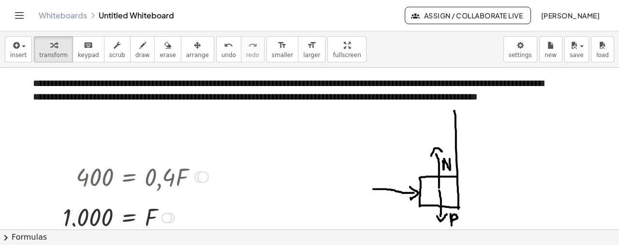
click at [201, 175] on div at bounding box center [200, 177] width 11 height 11
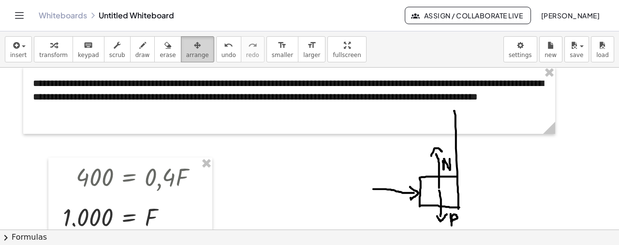
click at [194, 48] on icon "button" at bounding box center [197, 46] width 7 height 12
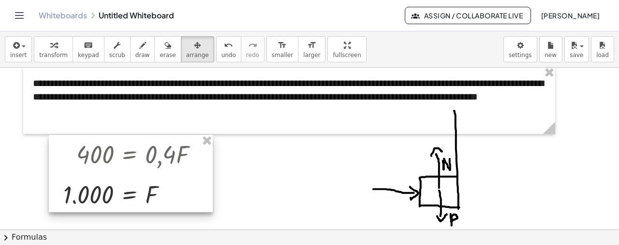
drag, startPoint x: 151, startPoint y: 181, endPoint x: 151, endPoint y: 159, distance: 22.7
click at [151, 159] on div at bounding box center [131, 174] width 164 height 78
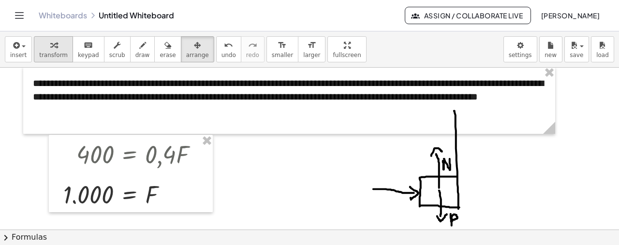
click at [53, 52] on span "transform" at bounding box center [53, 55] width 29 height 7
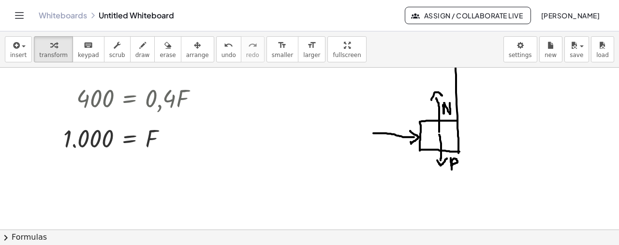
scroll to position [504, 0]
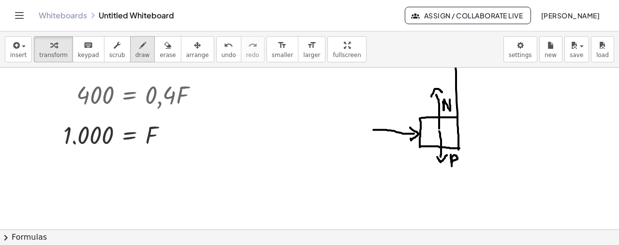
click at [139, 48] on icon "button" at bounding box center [142, 46] width 7 height 12
drag, startPoint x: 458, startPoint y: 143, endPoint x: 459, endPoint y: 206, distance: 62.9
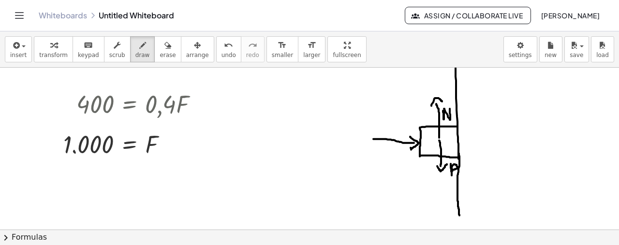
scroll to position [499, 0]
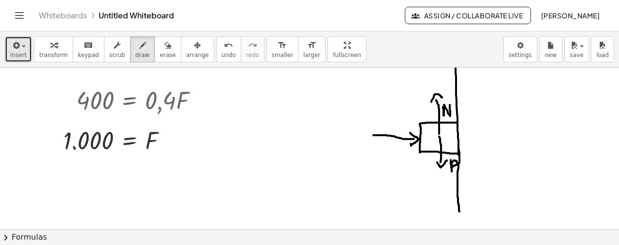
click at [13, 47] on icon "button" at bounding box center [15, 46] width 9 height 12
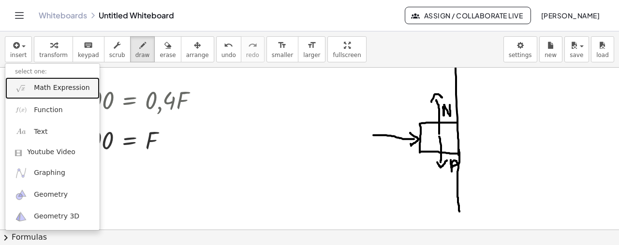
click at [44, 89] on span "Math Expression" at bounding box center [62, 88] width 56 height 10
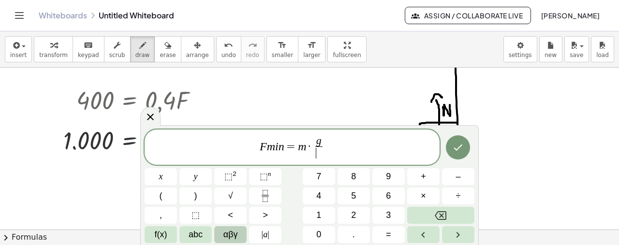
click at [236, 236] on span "αβγ" at bounding box center [230, 234] width 15 height 13
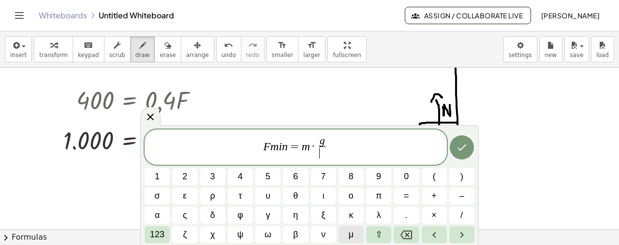
click at [346, 238] on button "μ" at bounding box center [351, 234] width 25 height 17
click at [319, 146] on span "g" at bounding box center [322, 141] width 8 height 11
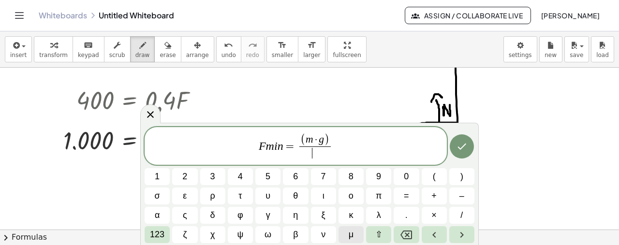
click at [349, 235] on span "μ" at bounding box center [351, 234] width 5 height 13
click at [468, 147] on button "Done" at bounding box center [462, 146] width 24 height 24
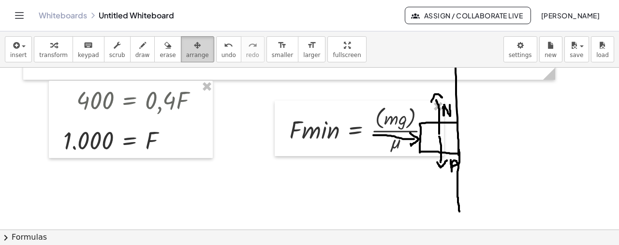
click at [194, 48] on icon "button" at bounding box center [197, 46] width 7 height 12
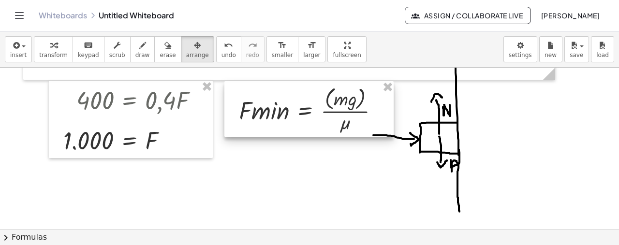
drag, startPoint x: 328, startPoint y: 111, endPoint x: 278, endPoint y: 90, distance: 54.2
click at [278, 90] on div at bounding box center [308, 109] width 169 height 56
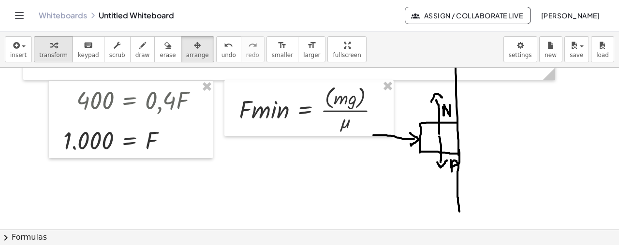
click at [40, 45] on div "button" at bounding box center [53, 45] width 29 height 12
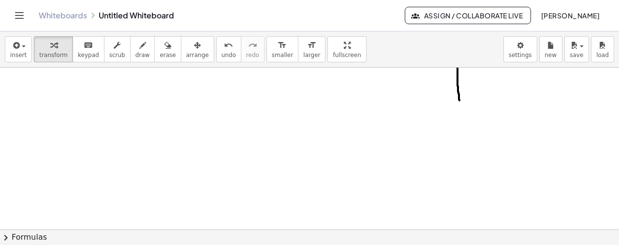
scroll to position [641, 0]
click at [15, 56] on span "insert" at bounding box center [18, 55] width 16 height 7
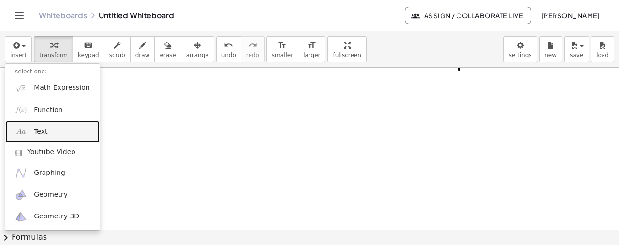
click at [44, 130] on span "Text" at bounding box center [41, 132] width 14 height 10
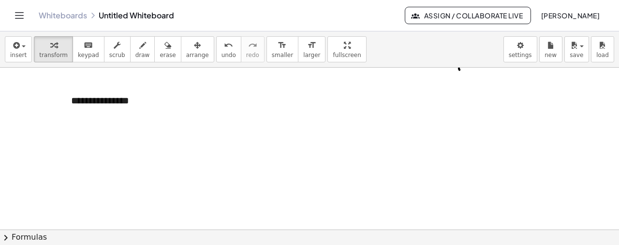
scroll to position [642, 0]
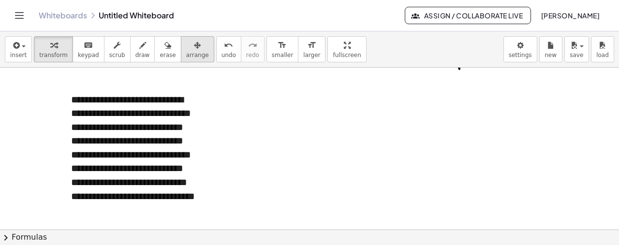
click at [181, 56] on button "arrange" at bounding box center [197, 49] width 33 height 26
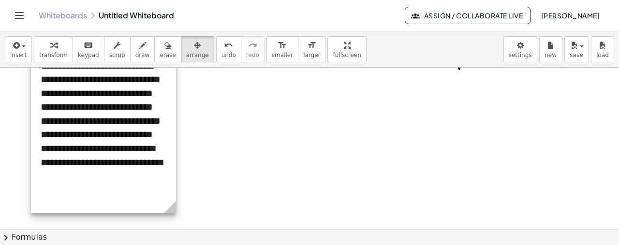
drag, startPoint x: 182, startPoint y: 208, endPoint x: 142, endPoint y: 165, distance: 58.5
click at [142, 165] on div at bounding box center [103, 131] width 145 height 164
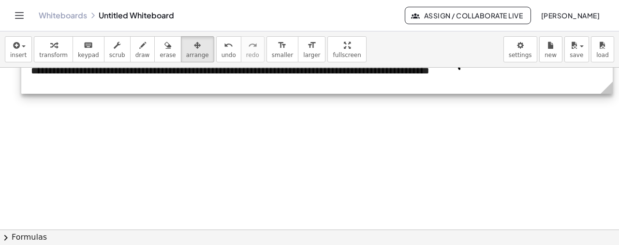
drag, startPoint x: 165, startPoint y: 199, endPoint x: 611, endPoint y: 125, distance: 452.4
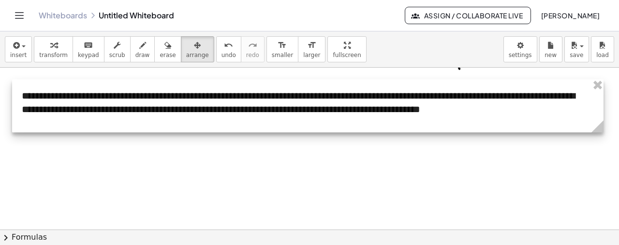
drag, startPoint x: 283, startPoint y: 80, endPoint x: 272, endPoint y: 118, distance: 39.7
click at [272, 118] on div at bounding box center [307, 105] width 591 height 53
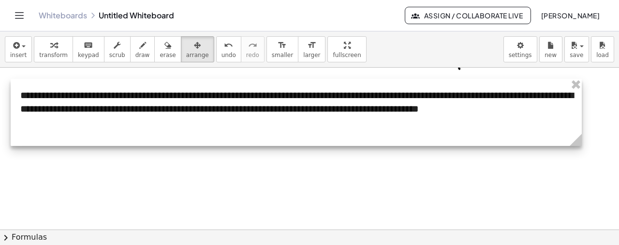
drag, startPoint x: 594, startPoint y: 126, endPoint x: 554, endPoint y: 124, distance: 40.2
click at [554, 124] on div "**********" at bounding box center [296, 112] width 571 height 67
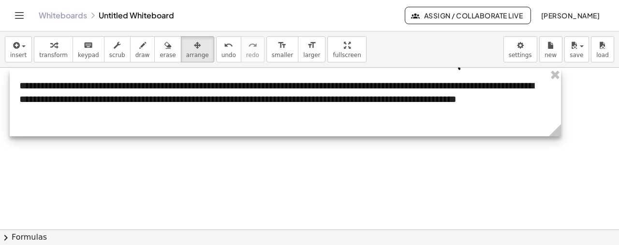
drag, startPoint x: 336, startPoint y: 140, endPoint x: 338, endPoint y: 130, distance: 10.3
click at [338, 130] on div at bounding box center [285, 102] width 551 height 67
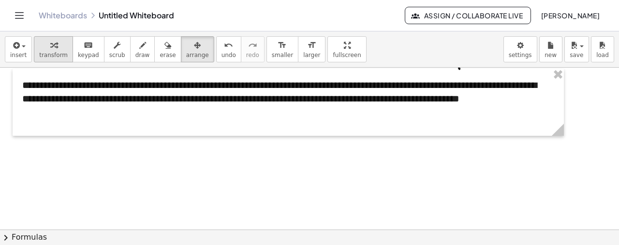
click at [44, 47] on div "button" at bounding box center [53, 45] width 29 height 12
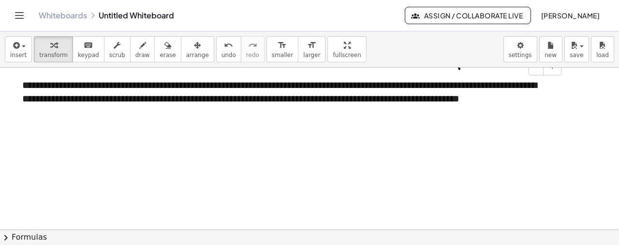
click at [162, 113] on p "**********" at bounding box center [288, 99] width 532 height 42
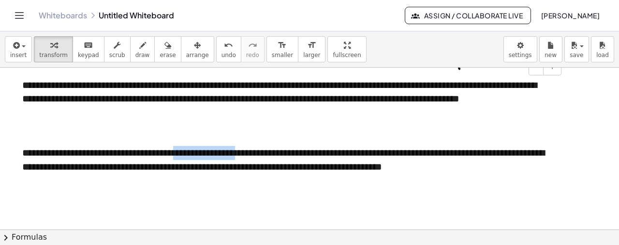
drag, startPoint x: 191, startPoint y: 156, endPoint x: 264, endPoint y: 156, distance: 73.0
click at [264, 156] on p "**********" at bounding box center [288, 160] width 532 height 28
click at [400, 154] on p "**********" at bounding box center [288, 160] width 532 height 28
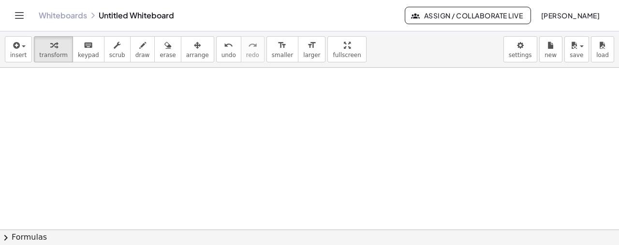
scroll to position [769, 0]
click at [12, 47] on icon "button" at bounding box center [15, 46] width 9 height 12
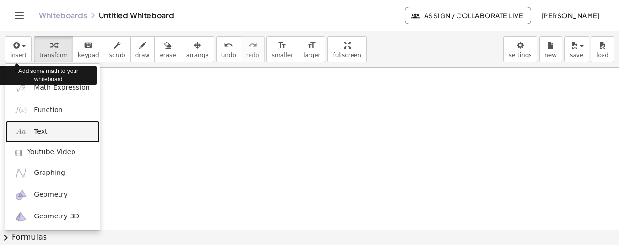
click at [43, 128] on span "Text" at bounding box center [41, 132] width 14 height 10
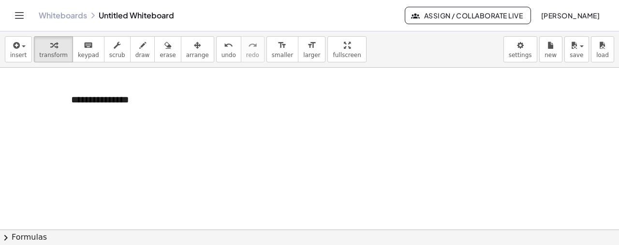
scroll to position [887, 0]
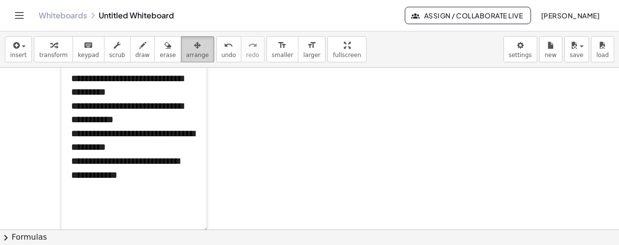
click at [194, 45] on icon "button" at bounding box center [197, 46] width 7 height 12
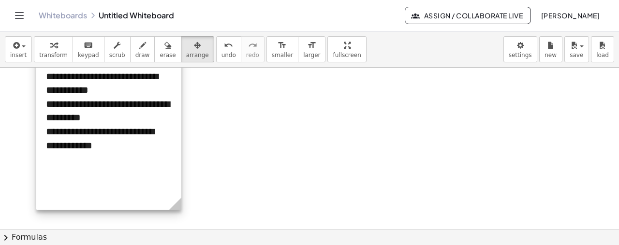
drag, startPoint x: 192, startPoint y: 209, endPoint x: 166, endPoint y: 179, distance: 39.4
click at [166, 179] on div at bounding box center [108, 73] width 145 height 274
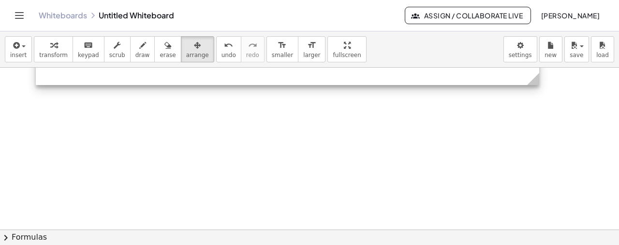
drag, startPoint x: 176, startPoint y: 205, endPoint x: 534, endPoint y: 171, distance: 360.0
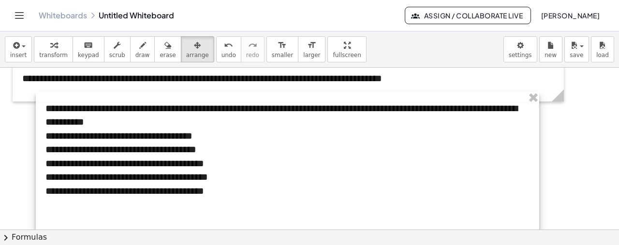
scroll to position [760, 0]
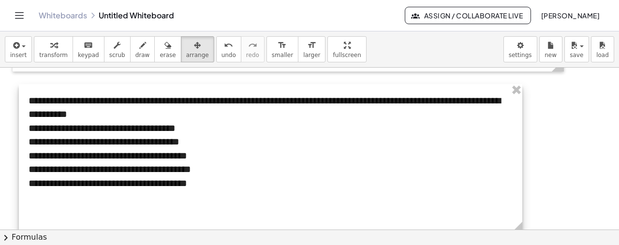
drag, startPoint x: 295, startPoint y: 122, endPoint x: 279, endPoint y: 144, distance: 27.4
click at [279, 144] on div at bounding box center [270, 159] width 503 height 150
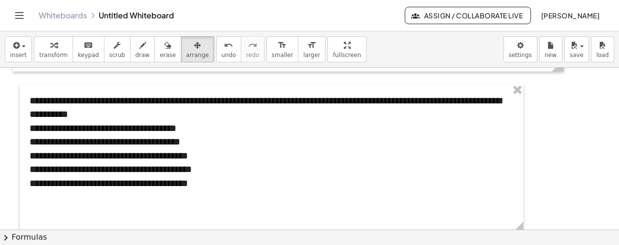
scroll to position [777, 0]
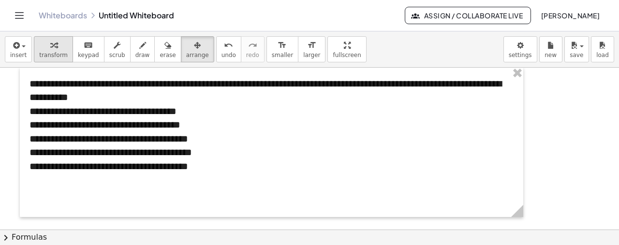
click at [42, 52] on span "transform" at bounding box center [53, 55] width 29 height 7
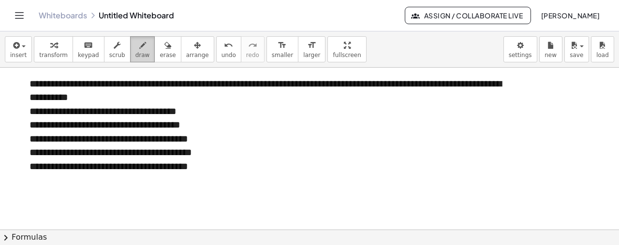
click at [135, 49] on div "button" at bounding box center [142, 45] width 15 height 12
drag, startPoint x: 29, startPoint y: 107, endPoint x: 37, endPoint y: 117, distance: 12.4
drag, startPoint x: 29, startPoint y: 115, endPoint x: 38, endPoint y: 109, distance: 10.3
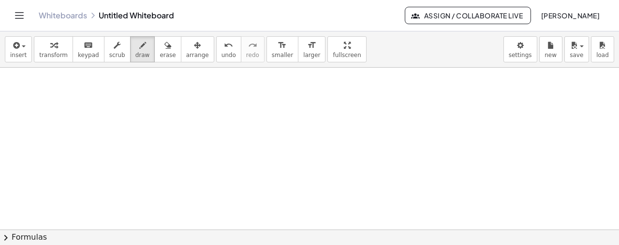
scroll to position [894, 0]
click at [15, 57] on span "insert" at bounding box center [18, 55] width 16 height 7
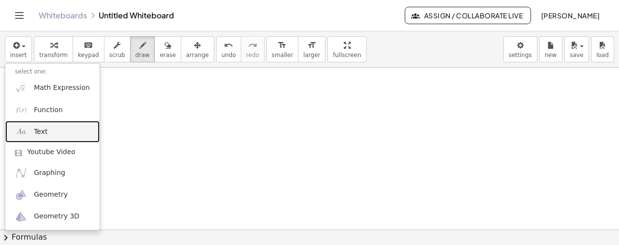
click at [54, 130] on link "Text" at bounding box center [52, 132] width 94 height 22
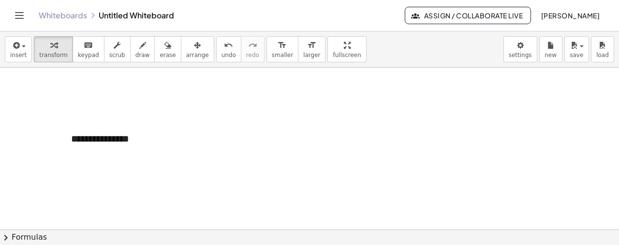
scroll to position [982, 0]
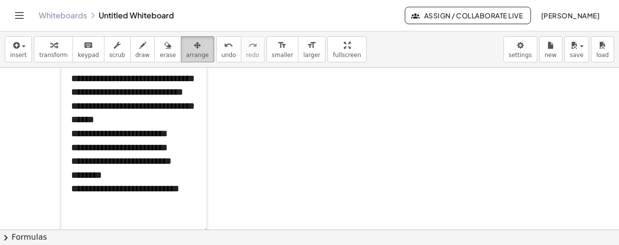
click at [186, 52] on span "arrange" at bounding box center [197, 55] width 23 height 7
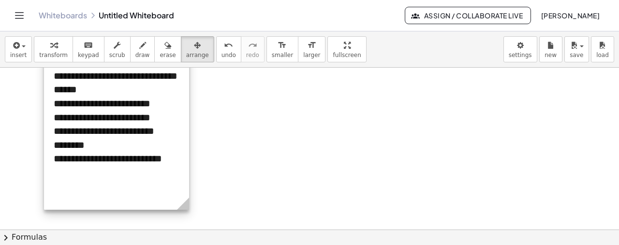
drag, startPoint x: 196, startPoint y: 195, endPoint x: 175, endPoint y: 159, distance: 41.6
click at [175, 159] on div at bounding box center [116, 107] width 145 height 206
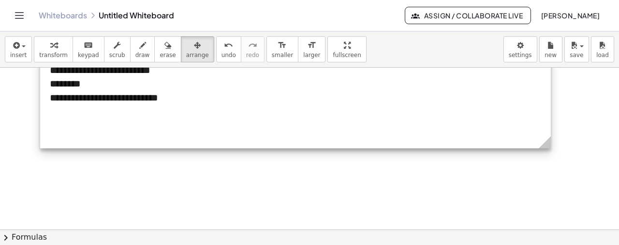
drag, startPoint x: 185, startPoint y: 198, endPoint x: 570, endPoint y: 146, distance: 389.0
click at [551, 146] on icon at bounding box center [545, 142] width 12 height 12
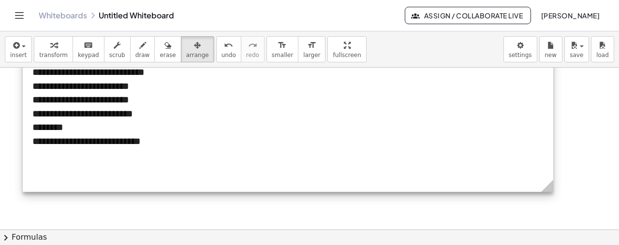
drag, startPoint x: 509, startPoint y: 109, endPoint x: 491, endPoint y: 152, distance: 46.9
click at [491, 152] on div at bounding box center [288, 117] width 531 height 150
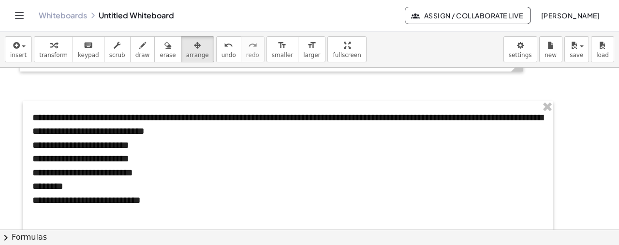
scroll to position [939, 0]
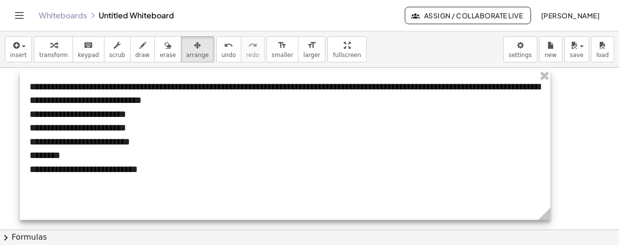
drag, startPoint x: 326, startPoint y: 143, endPoint x: 323, endPoint y: 128, distance: 14.9
click at [323, 128] on div at bounding box center [285, 145] width 531 height 150
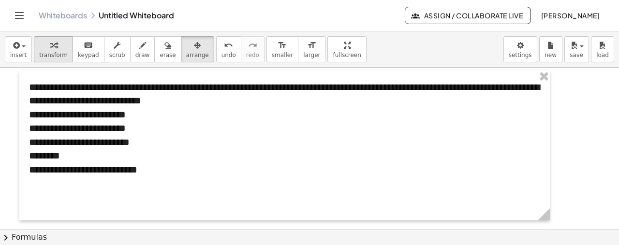
click at [63, 44] on button "transform" at bounding box center [53, 49] width 39 height 26
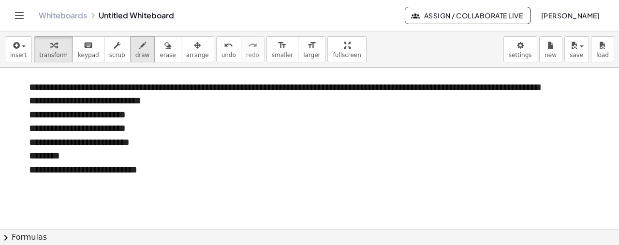
click at [136, 44] on button "draw" at bounding box center [142, 49] width 25 height 26
drag, startPoint x: 30, startPoint y: 111, endPoint x: 36, endPoint y: 121, distance: 11.5
drag, startPoint x: 28, startPoint y: 113, endPoint x: 37, endPoint y: 116, distance: 9.0
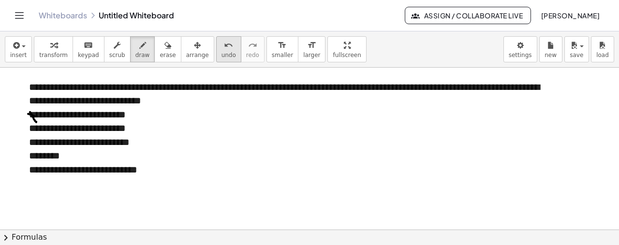
click at [224, 50] on icon "undo" at bounding box center [228, 46] width 9 height 12
drag, startPoint x: 29, startPoint y: 118, endPoint x: 40, endPoint y: 114, distance: 11.7
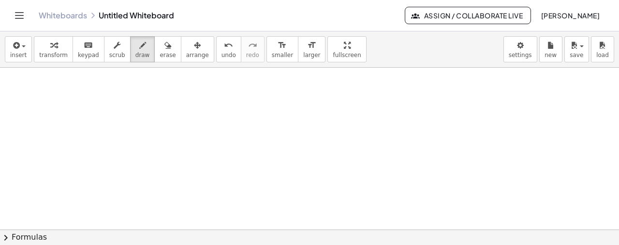
scroll to position [1078, 0]
click at [18, 50] on icon "button" at bounding box center [15, 46] width 9 height 12
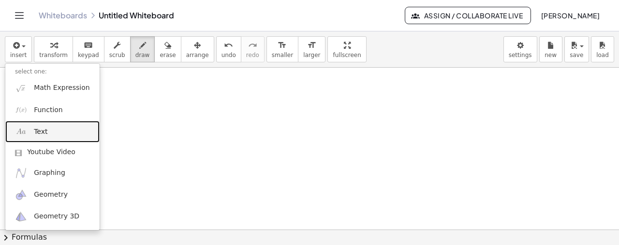
click at [60, 136] on link "Text" at bounding box center [52, 132] width 94 height 22
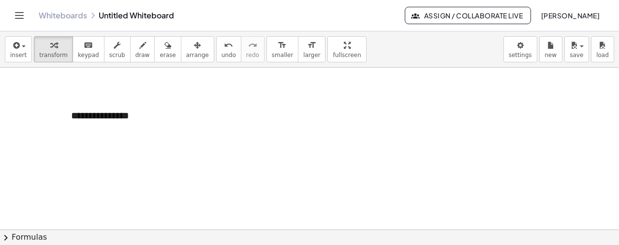
scroll to position [1101, 0]
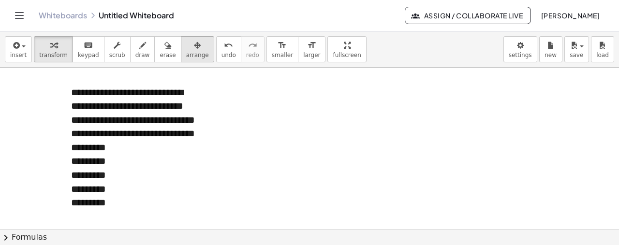
click at [186, 55] on span "arrange" at bounding box center [197, 55] width 23 height 7
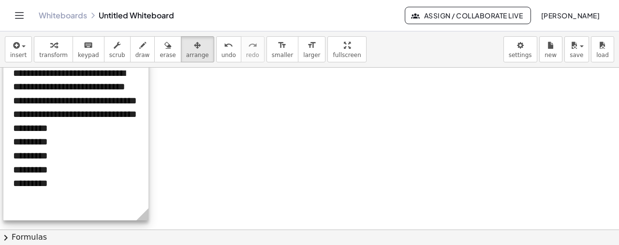
drag, startPoint x: 168, startPoint y: 168, endPoint x: 110, endPoint y: 148, distance: 61.2
click at [110, 148] on div at bounding box center [75, 139] width 145 height 164
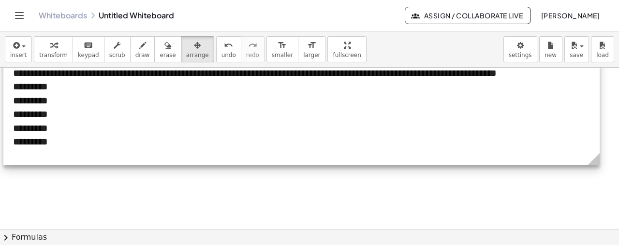
drag, startPoint x: 145, startPoint y: 215, endPoint x: 596, endPoint y: 155, distance: 454.7
click at [596, 155] on icon at bounding box center [594, 159] width 12 height 12
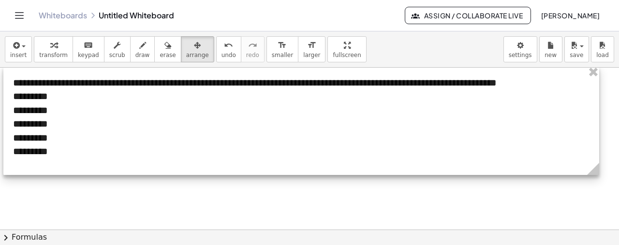
drag, startPoint x: 319, startPoint y: 131, endPoint x: 319, endPoint y: 141, distance: 9.7
click at [319, 141] on div at bounding box center [301, 120] width 596 height 109
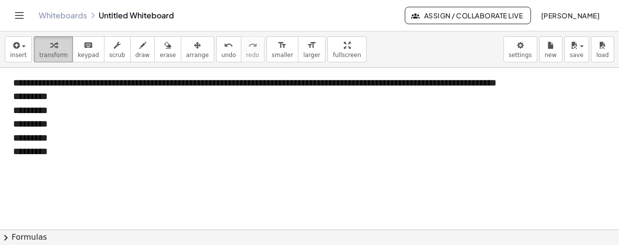
click at [59, 38] on button "transform" at bounding box center [53, 49] width 39 height 26
click at [135, 57] on span "draw" at bounding box center [142, 55] width 15 height 7
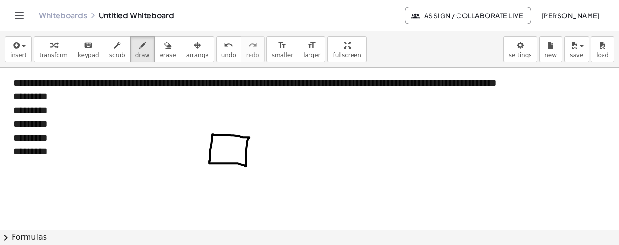
drag, startPoint x: 229, startPoint y: 143, endPoint x: 286, endPoint y: 174, distance: 65.1
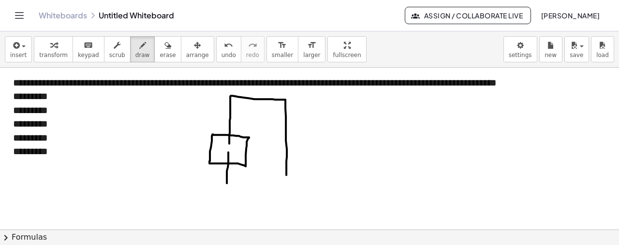
drag, startPoint x: 228, startPoint y: 151, endPoint x: 227, endPoint y: 182, distance: 31.0
drag, startPoint x: 223, startPoint y: 183, endPoint x: 232, endPoint y: 184, distance: 9.2
drag, startPoint x: 240, startPoint y: 175, endPoint x: 243, endPoint y: 180, distance: 6.5
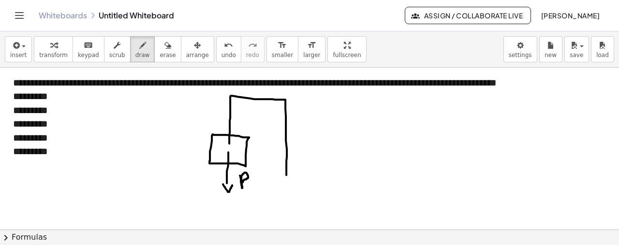
drag, startPoint x: 227, startPoint y: 119, endPoint x: 234, endPoint y: 122, distance: 6.7
drag, startPoint x: 247, startPoint y: 120, endPoint x: 248, endPoint y: 129, distance: 8.8
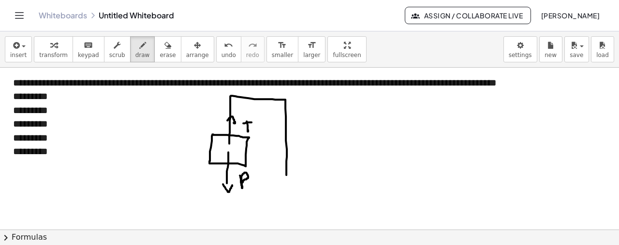
drag, startPoint x: 243, startPoint y: 122, endPoint x: 252, endPoint y: 121, distance: 8.8
drag, startPoint x: 186, startPoint y: 88, endPoint x: 275, endPoint y: 88, distance: 89.0
click at [135, 53] on span "draw" at bounding box center [142, 55] width 15 height 7
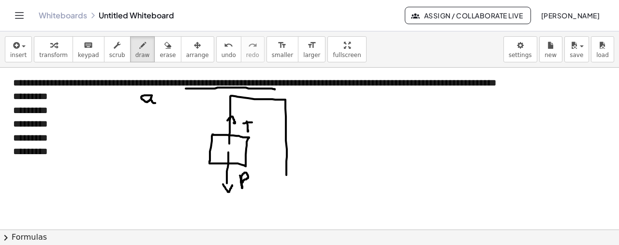
drag, startPoint x: 152, startPoint y: 95, endPoint x: 158, endPoint y: 103, distance: 9.7
drag, startPoint x: 165, startPoint y: 100, endPoint x: 174, endPoint y: 100, distance: 8.7
drag, startPoint x: 165, startPoint y: 95, endPoint x: 174, endPoint y: 95, distance: 8.7
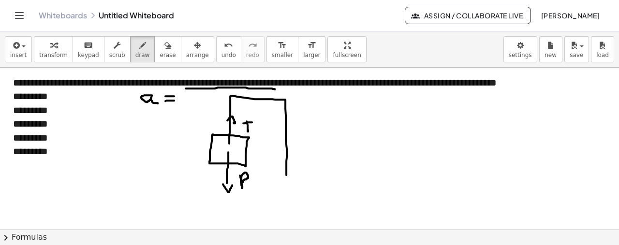
click at [15, 49] on icon "button" at bounding box center [15, 46] width 9 height 12
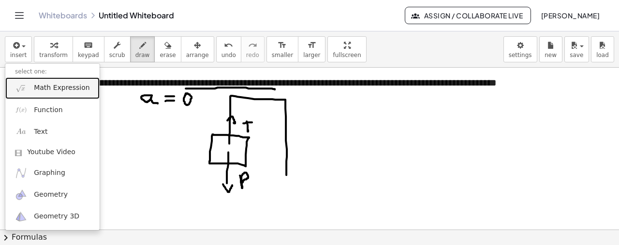
click at [53, 91] on span "Math Expression" at bounding box center [62, 88] width 56 height 10
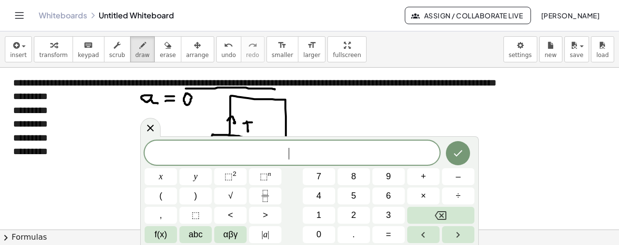
click at [315, 149] on span "​" at bounding box center [292, 154] width 295 height 14
click at [462, 148] on icon "Done" at bounding box center [458, 153] width 12 height 12
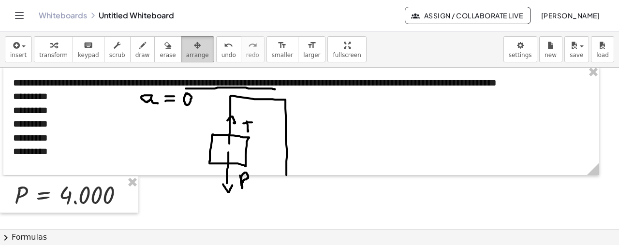
click at [186, 52] on span "arrange" at bounding box center [197, 55] width 23 height 7
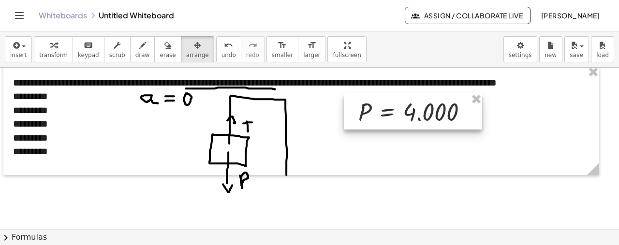
drag, startPoint x: 86, startPoint y: 191, endPoint x: 431, endPoint y: 110, distance: 354.2
click at [431, 110] on div at bounding box center [413, 111] width 138 height 37
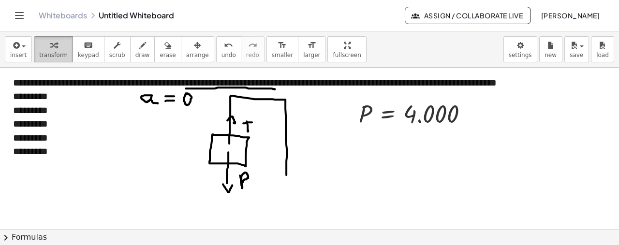
click at [37, 61] on button "transform" at bounding box center [53, 49] width 39 height 26
click at [23, 54] on span "insert" at bounding box center [18, 55] width 16 height 7
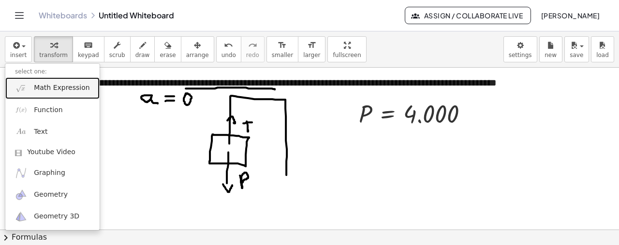
click at [52, 91] on span "Math Expression" at bounding box center [62, 88] width 56 height 10
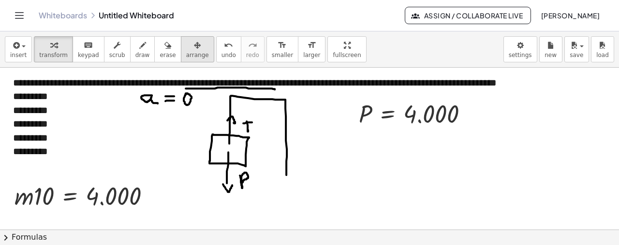
click at [186, 53] on span "arrange" at bounding box center [197, 55] width 23 height 7
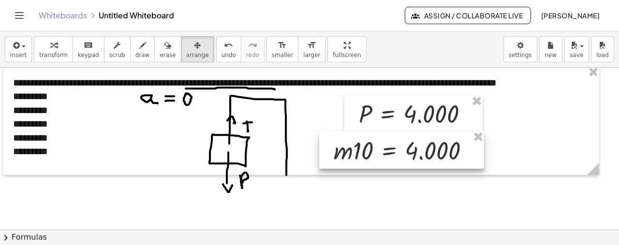
drag, startPoint x: 82, startPoint y: 205, endPoint x: 401, endPoint y: 159, distance: 322.9
click at [401, 159] on div at bounding box center [401, 150] width 165 height 38
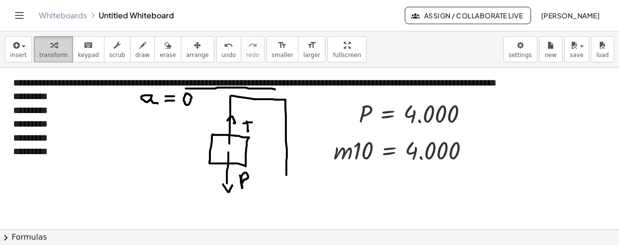
click at [50, 45] on icon "button" at bounding box center [53, 46] width 7 height 12
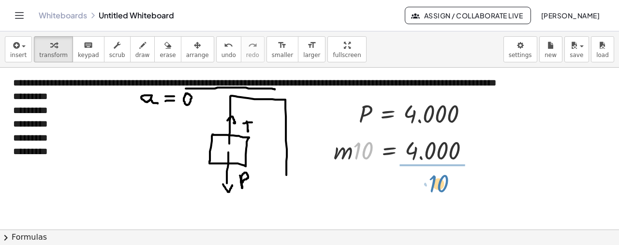
drag, startPoint x: 363, startPoint y: 150, endPoint x: 439, endPoint y: 183, distance: 82.7
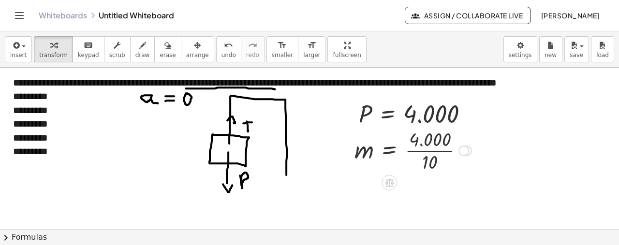
click at [426, 151] on div at bounding box center [413, 150] width 127 height 48
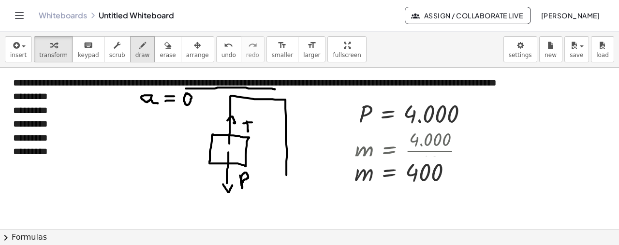
click at [135, 55] on span "draw" at bounding box center [142, 55] width 15 height 7
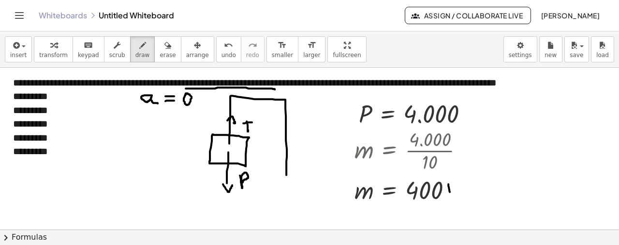
drag, startPoint x: 448, startPoint y: 183, endPoint x: 450, endPoint y: 196, distance: 12.7
drag, startPoint x: 451, startPoint y: 189, endPoint x: 454, endPoint y: 182, distance: 7.4
drag, startPoint x: 452, startPoint y: 189, endPoint x: 456, endPoint y: 193, distance: 5.5
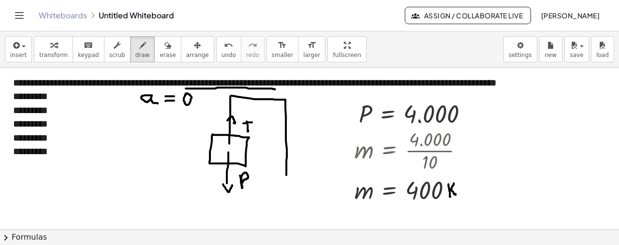
drag, startPoint x: 465, startPoint y: 191, endPoint x: 470, endPoint y: 194, distance: 6.3
drag, startPoint x: 479, startPoint y: 193, endPoint x: 491, endPoint y: 193, distance: 12.1
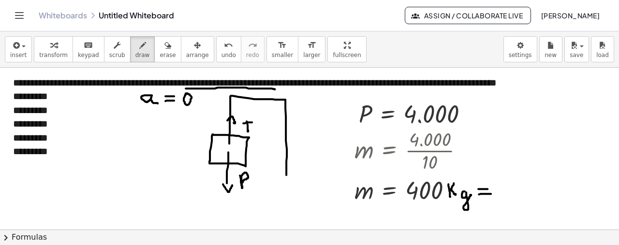
drag, startPoint x: 478, startPoint y: 188, endPoint x: 487, endPoint y: 188, distance: 9.2
drag, startPoint x: 507, startPoint y: 197, endPoint x: 507, endPoint y: 206, distance: 8.7
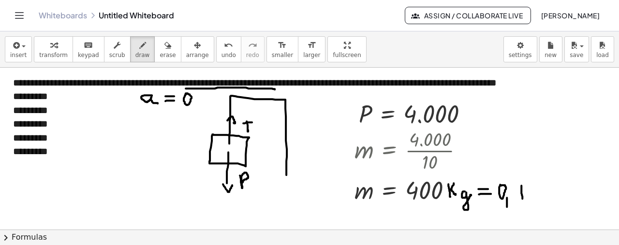
drag, startPoint x: 521, startPoint y: 185, endPoint x: 522, endPoint y: 198, distance: 13.1
drag, startPoint x: 521, startPoint y: 190, endPoint x: 516, endPoint y: 179, distance: 11.7
drag, startPoint x: 534, startPoint y: 180, endPoint x: 538, endPoint y: 194, distance: 14.5
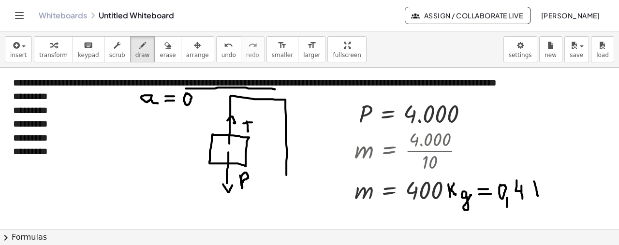
drag, startPoint x: 532, startPoint y: 188, endPoint x: 539, endPoint y: 182, distance: 8.2
drag, startPoint x: 17, startPoint y: 110, endPoint x: 21, endPoint y: 115, distance: 6.2
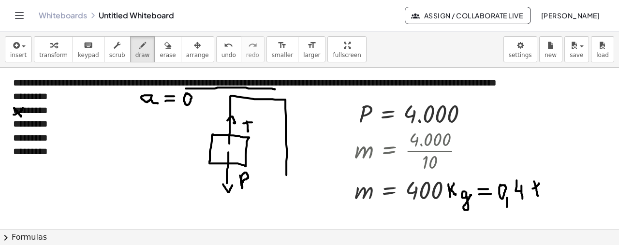
drag, startPoint x: 14, startPoint y: 114, endPoint x: 23, endPoint y: 107, distance: 11.4
click at [18, 51] on icon "button" at bounding box center [15, 46] width 9 height 12
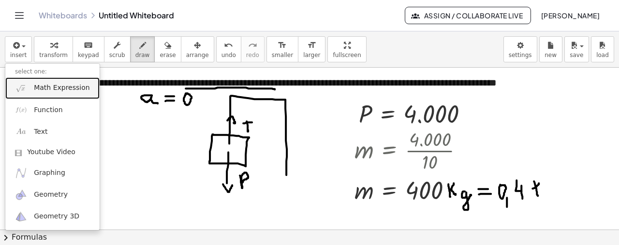
click at [55, 89] on span "Math Expression" at bounding box center [62, 88] width 56 height 10
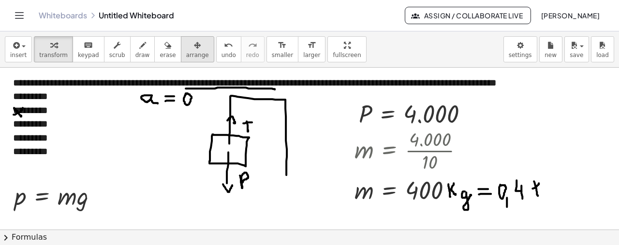
click at [194, 46] on icon "button" at bounding box center [197, 46] width 7 height 12
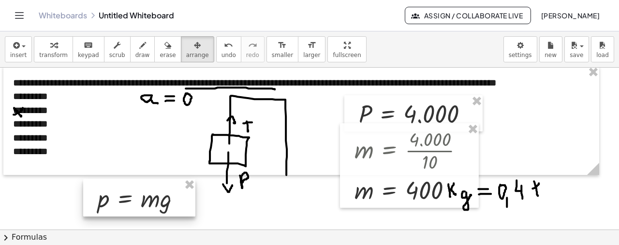
drag, startPoint x: 51, startPoint y: 196, endPoint x: 134, endPoint y: 198, distance: 83.2
click at [134, 198] on div at bounding box center [139, 198] width 112 height 38
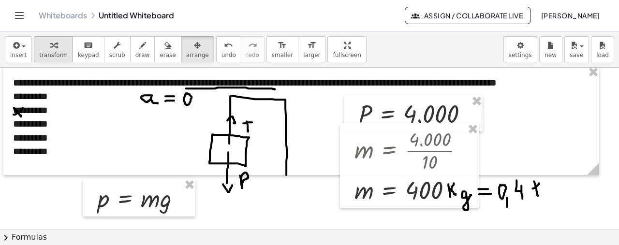
click at [54, 52] on span "transform" at bounding box center [53, 55] width 29 height 7
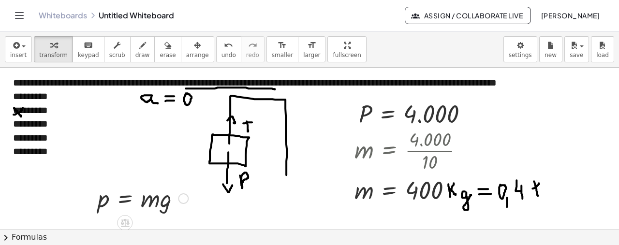
click at [186, 197] on div at bounding box center [183, 198] width 11 height 11
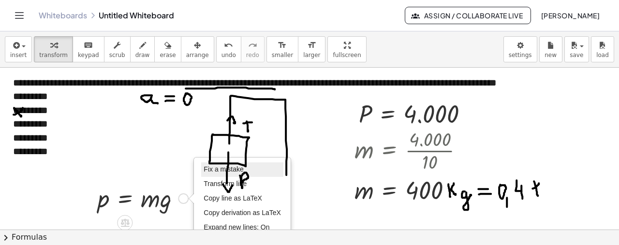
click at [239, 167] on span "Fix a mistake" at bounding box center [224, 169] width 40 height 8
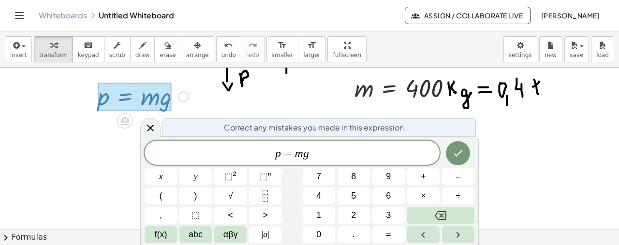
scroll to position [1205, 0]
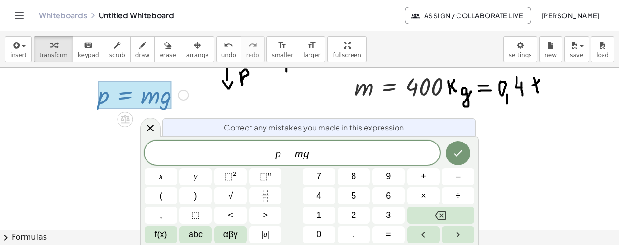
click at [282, 157] on span "=" at bounding box center [288, 154] width 14 height 12
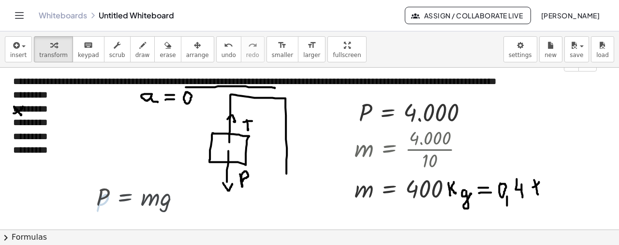
scroll to position [1101, 0]
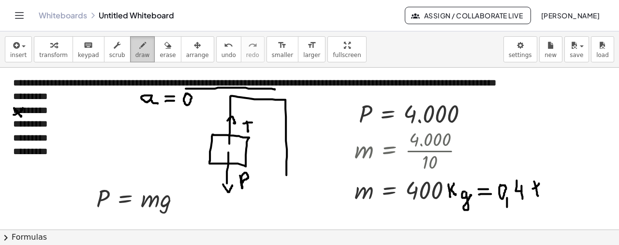
click at [130, 37] on button "draw" at bounding box center [142, 49] width 25 height 26
drag, startPoint x: 101, startPoint y: 172, endPoint x: 106, endPoint y: 171, distance: 5.9
drag, startPoint x: 103, startPoint y: 177, endPoint x: 109, endPoint y: 179, distance: 6.9
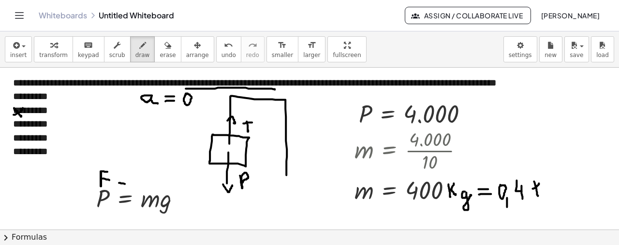
drag, startPoint x: 119, startPoint y: 182, endPoint x: 126, endPoint y: 183, distance: 6.9
drag, startPoint x: 118, startPoint y: 176, endPoint x: 125, endPoint y: 176, distance: 6.8
drag, startPoint x: 141, startPoint y: 175, endPoint x: 149, endPoint y: 183, distance: 12.0
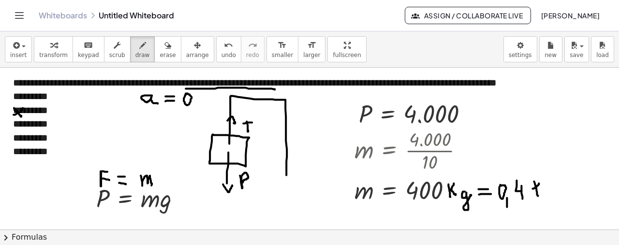
drag, startPoint x: 164, startPoint y: 176, endPoint x: 172, endPoint y: 184, distance: 10.9
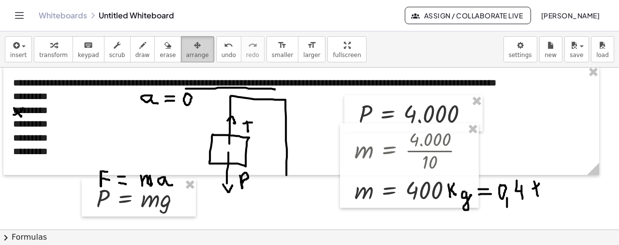
click at [186, 53] on span "arrange" at bounding box center [197, 55] width 23 height 7
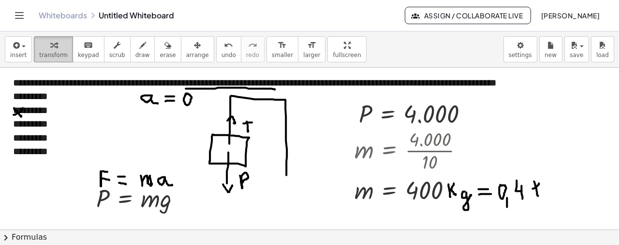
click at [62, 50] on button "transform" at bounding box center [53, 49] width 39 height 26
click at [467, 150] on div at bounding box center [463, 151] width 11 height 11
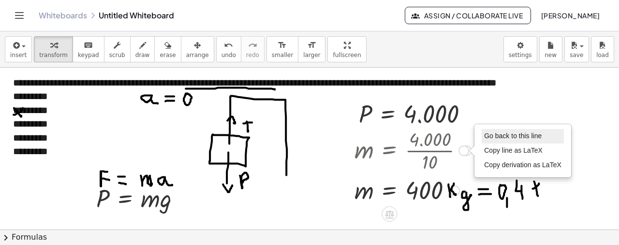
click at [500, 138] on span "Go back to this line" at bounding box center [513, 136] width 58 height 8
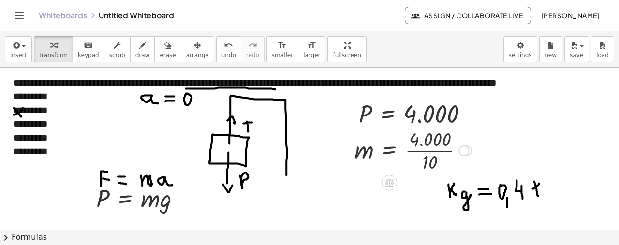
click at [466, 147] on div "Go back to this line Copy line as LaTeX Copy derivation as LaTeX" at bounding box center [463, 151] width 11 height 11
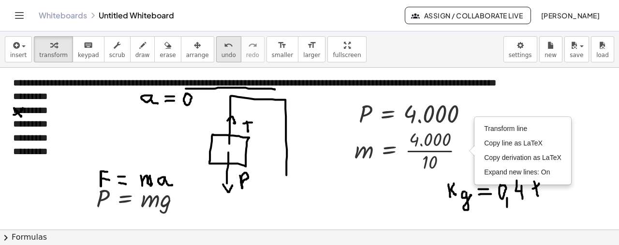
click at [221, 54] on span "undo" at bounding box center [228, 55] width 15 height 7
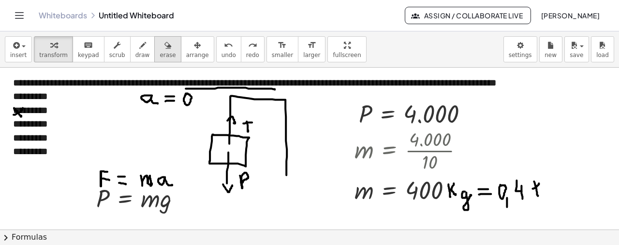
click at [164, 43] on icon "button" at bounding box center [167, 46] width 7 height 12
drag, startPoint x: 146, startPoint y: 145, endPoint x: 141, endPoint y: 164, distance: 19.8
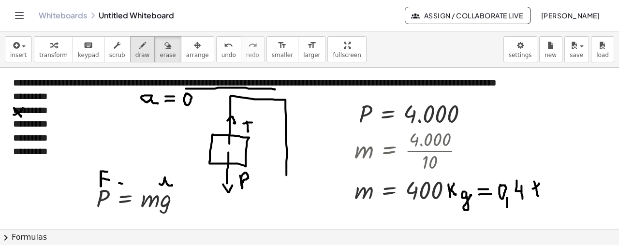
click at [135, 45] on div "button" at bounding box center [142, 45] width 15 height 12
drag, startPoint x: 117, startPoint y: 175, endPoint x: 123, endPoint y: 176, distance: 6.3
drag, startPoint x: 136, startPoint y: 173, endPoint x: 147, endPoint y: 181, distance: 13.8
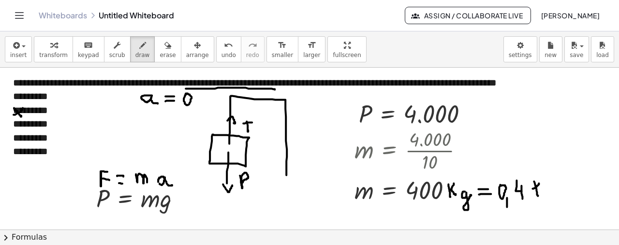
drag, startPoint x: 163, startPoint y: 177, endPoint x: 163, endPoint y: 183, distance: 6.8
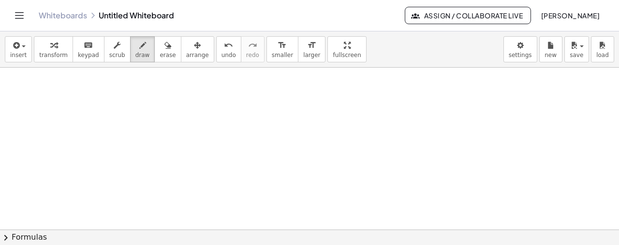
scroll to position [1257, 0]
click at [20, 43] on span "button" at bounding box center [21, 46] width 2 height 7
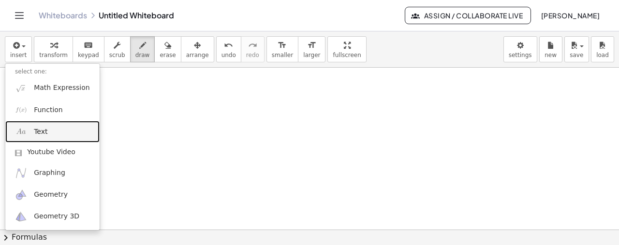
click at [55, 127] on link "Text" at bounding box center [52, 132] width 94 height 22
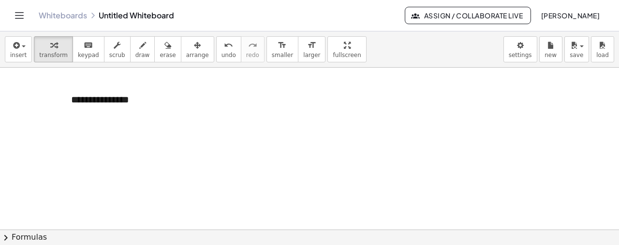
scroll to position [1402, 0]
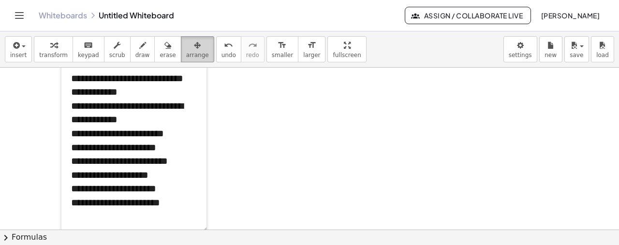
click at [186, 56] on span "arrange" at bounding box center [197, 55] width 23 height 7
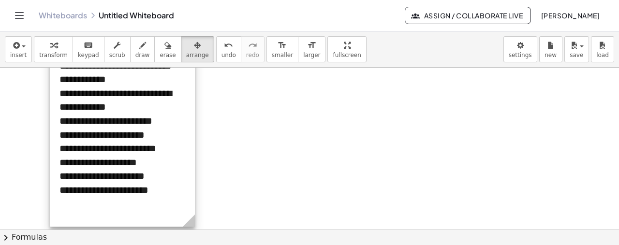
drag, startPoint x: 184, startPoint y: 210, endPoint x: 164, endPoint y: 187, distance: 29.8
click at [164, 187] on div at bounding box center [122, 76] width 145 height 302
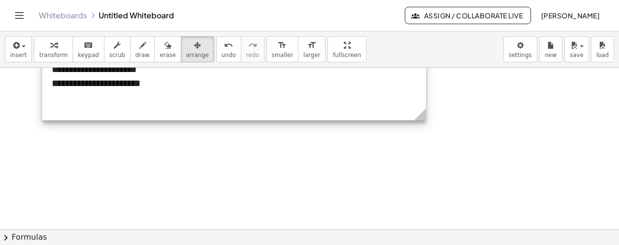
drag, startPoint x: 182, startPoint y: 208, endPoint x: 421, endPoint y: 186, distance: 240.0
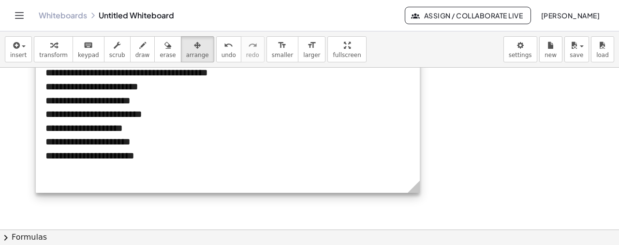
drag, startPoint x: 271, startPoint y: 111, endPoint x: 265, endPoint y: 183, distance: 72.8
click at [265, 183] on div at bounding box center [228, 90] width 384 height 206
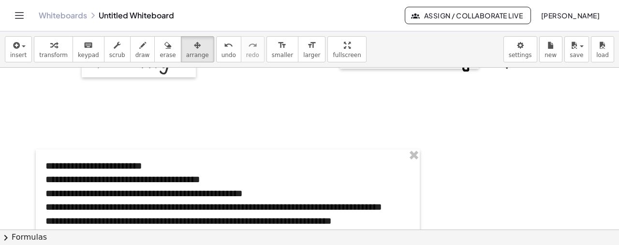
scroll to position [1252, 0]
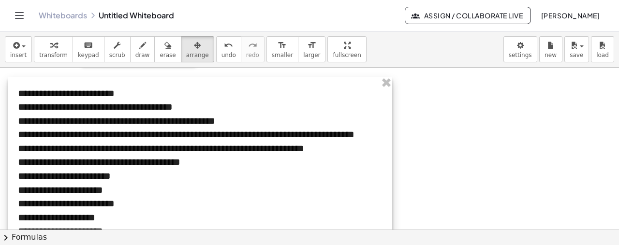
drag, startPoint x: 269, startPoint y: 176, endPoint x: 241, endPoint y: 115, distance: 66.9
click at [241, 115] on div at bounding box center [200, 180] width 384 height 206
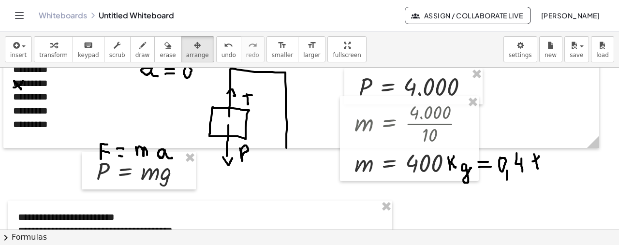
scroll to position [1098, 0]
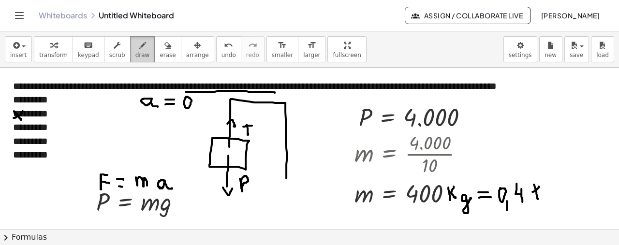
click at [139, 46] on icon "button" at bounding box center [142, 46] width 7 height 12
drag, startPoint x: 156, startPoint y: 172, endPoint x: 172, endPoint y: 192, distance: 25.8
drag, startPoint x: 157, startPoint y: 192, endPoint x: 173, endPoint y: 178, distance: 20.9
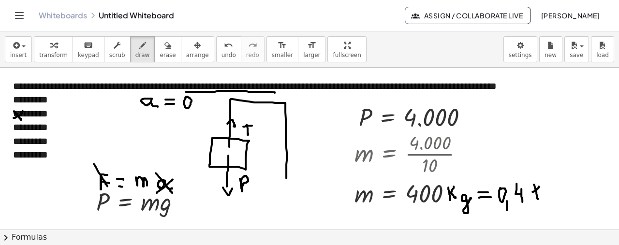
drag, startPoint x: 94, startPoint y: 163, endPoint x: 107, endPoint y: 185, distance: 26.0
drag, startPoint x: 90, startPoint y: 191, endPoint x: 125, endPoint y: 164, distance: 43.8
drag, startPoint x: 243, startPoint y: 125, endPoint x: 254, endPoint y: 125, distance: 11.1
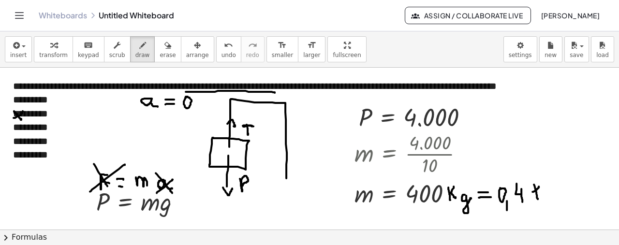
drag, startPoint x: 240, startPoint y: 178, endPoint x: 242, endPoint y: 183, distance: 5.4
drag, startPoint x: 365, startPoint y: 90, endPoint x: 368, endPoint y: 98, distance: 7.8
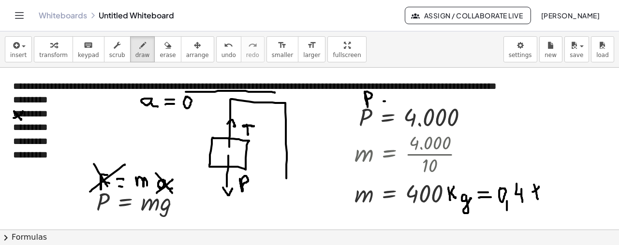
drag, startPoint x: 383, startPoint y: 100, endPoint x: 391, endPoint y: 100, distance: 7.7
drag, startPoint x: 384, startPoint y: 96, endPoint x: 393, endPoint y: 96, distance: 9.2
drag, startPoint x: 404, startPoint y: 91, endPoint x: 405, endPoint y: 103, distance: 11.2
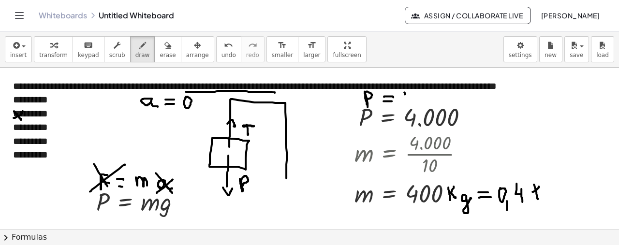
drag, startPoint x: 399, startPoint y: 92, endPoint x: 412, endPoint y: 92, distance: 12.6
click at [50, 42] on icon "button" at bounding box center [53, 46] width 7 height 12
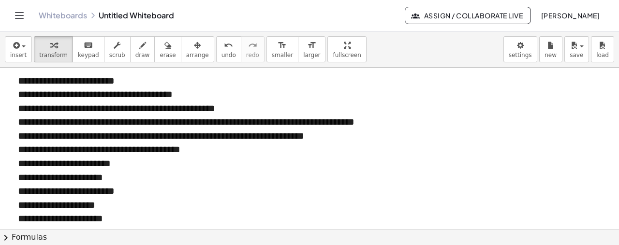
scroll to position [1268, 0]
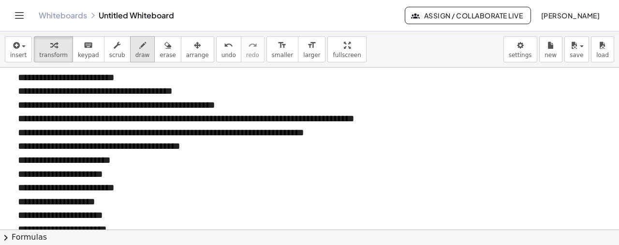
click at [133, 59] on button "draw" at bounding box center [142, 49] width 25 height 26
drag, startPoint x: 192, startPoint y: 89, endPoint x: 205, endPoint y: 82, distance: 14.3
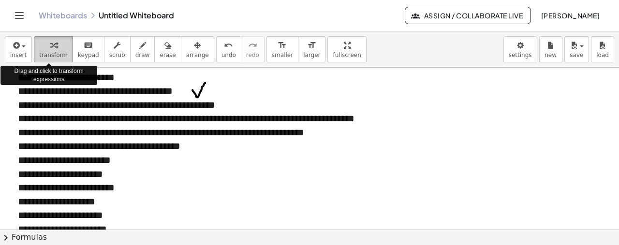
click at [50, 56] on span "transform" at bounding box center [53, 55] width 29 height 7
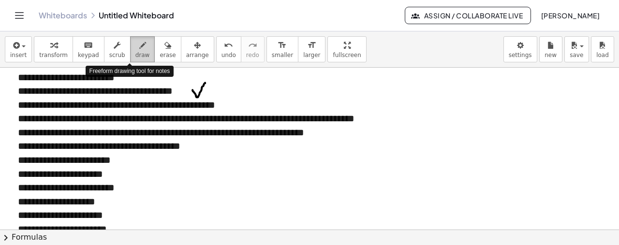
click at [130, 47] on button "draw" at bounding box center [142, 49] width 25 height 26
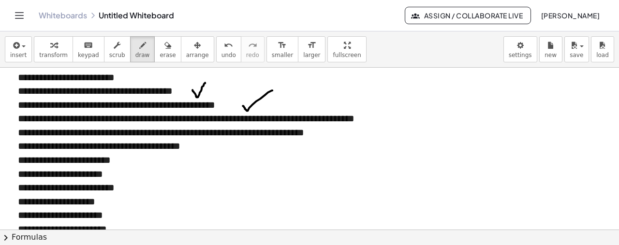
drag, startPoint x: 243, startPoint y: 105, endPoint x: 272, endPoint y: 89, distance: 33.3
click at [45, 52] on span "transform" at bounding box center [53, 55] width 29 height 7
click at [139, 47] on icon "button" at bounding box center [142, 46] width 7 height 12
drag, startPoint x: 73, startPoint y: 131, endPoint x: 84, endPoint y: 130, distance: 11.6
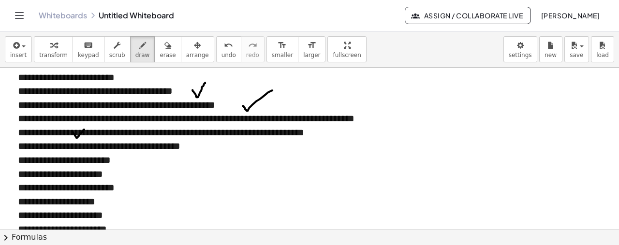
drag, startPoint x: 344, startPoint y: 141, endPoint x: 353, endPoint y: 152, distance: 14.1
drag, startPoint x: 353, startPoint y: 142, endPoint x: 346, endPoint y: 151, distance: 11.5
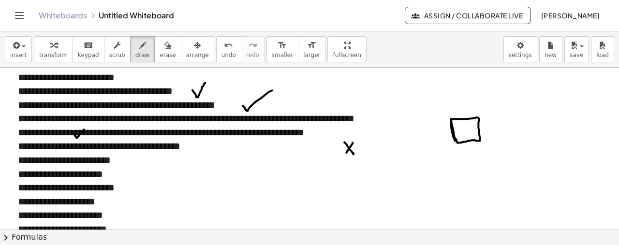
drag, startPoint x: 451, startPoint y: 119, endPoint x: 455, endPoint y: 137, distance: 17.8
drag, startPoint x: 468, startPoint y: 129, endPoint x: 473, endPoint y: 151, distance: 22.3
drag, startPoint x: 470, startPoint y: 152, endPoint x: 478, endPoint y: 151, distance: 8.3
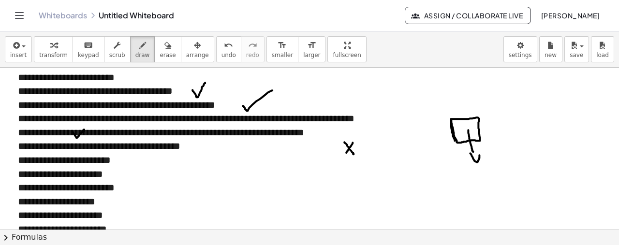
drag, startPoint x: 484, startPoint y: 152, endPoint x: 485, endPoint y: 157, distance: 4.9
drag, startPoint x: 468, startPoint y: 126, endPoint x: 465, endPoint y: 95, distance: 30.6
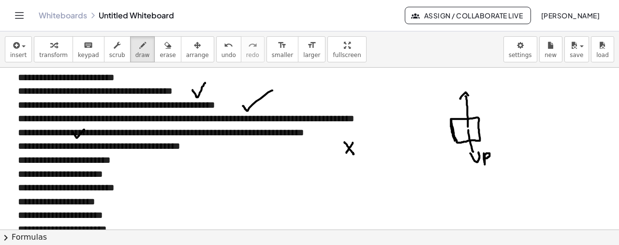
drag, startPoint x: 460, startPoint y: 98, endPoint x: 472, endPoint y: 96, distance: 12.2
drag, startPoint x: 476, startPoint y: 101, endPoint x: 484, endPoint y: 99, distance: 8.0
drag, startPoint x: 19, startPoint y: 197, endPoint x: 26, endPoint y: 206, distance: 11.8
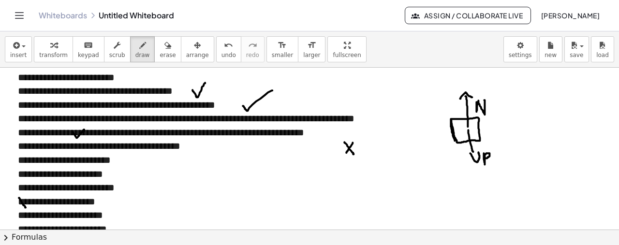
drag, startPoint x: 17, startPoint y: 205, endPoint x: 26, endPoint y: 199, distance: 10.3
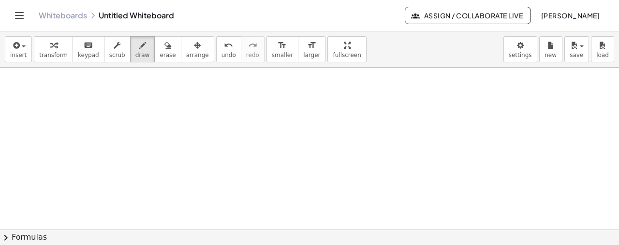
scroll to position [1464, 0]
click at [14, 53] on span "insert" at bounding box center [18, 55] width 16 height 7
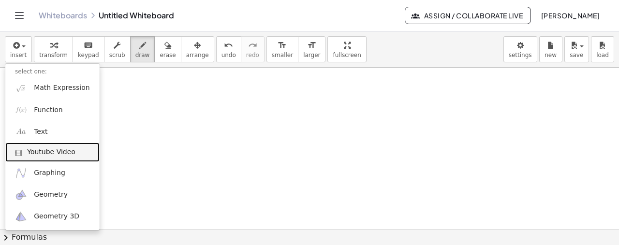
click at [52, 144] on link "Youtube Video" at bounding box center [52, 152] width 94 height 19
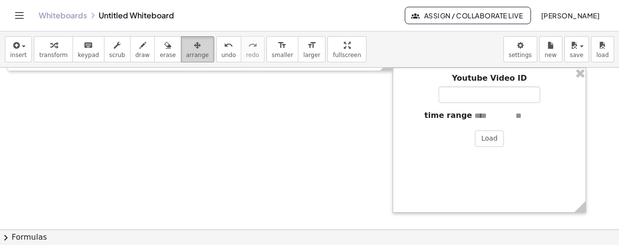
click at [189, 49] on div "button" at bounding box center [197, 45] width 23 height 12
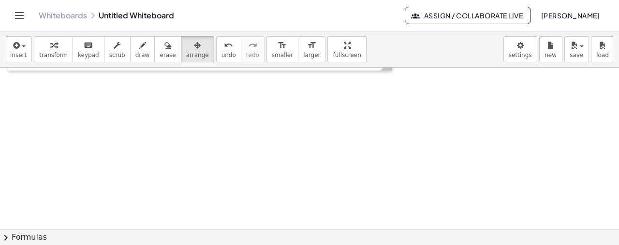
click at [0, 51] on div "insert select one: Math Expression Function Text Youtube Video Graphing Geometr…" at bounding box center [309, 49] width 619 height 36
click at [15, 50] on icon "button" at bounding box center [15, 46] width 9 height 12
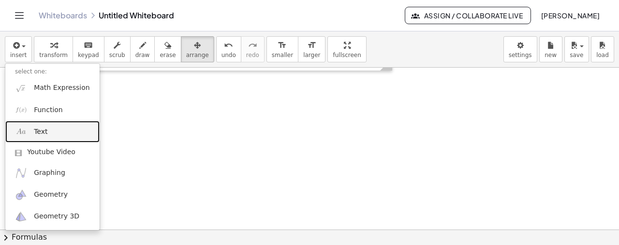
click at [48, 136] on link "Text" at bounding box center [52, 132] width 94 height 22
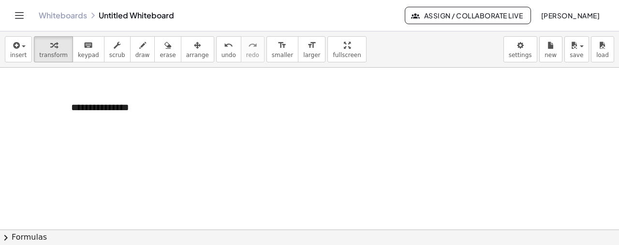
scroll to position [1506, 0]
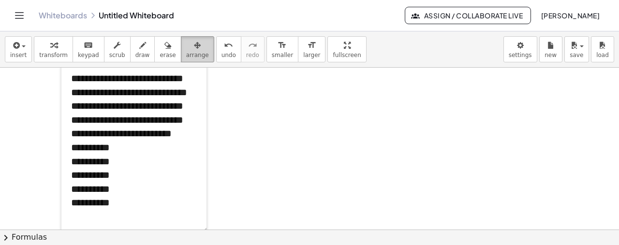
click at [181, 59] on button "arrange" at bounding box center [197, 49] width 33 height 26
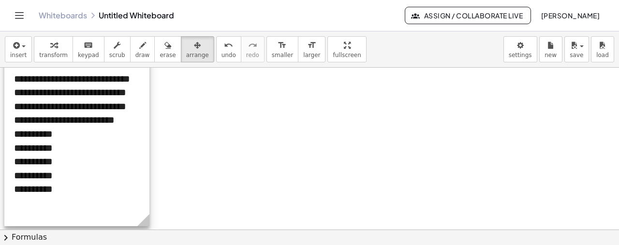
drag, startPoint x: 167, startPoint y: 127, endPoint x: 110, endPoint y: 114, distance: 58.6
click at [110, 114] on div at bounding box center [76, 131] width 145 height 192
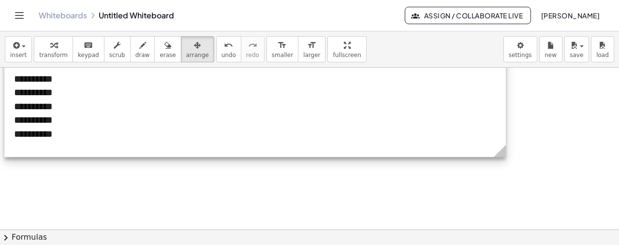
drag, startPoint x: 146, startPoint y: 222, endPoint x: 517, endPoint y: 178, distance: 373.9
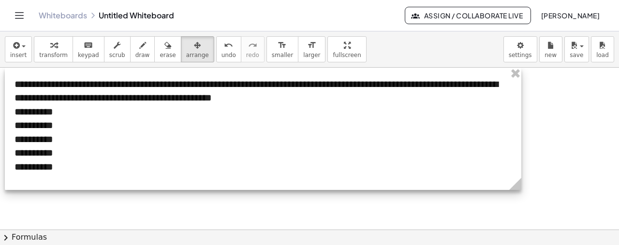
drag, startPoint x: 332, startPoint y: 124, endPoint x: 333, endPoint y: 157, distance: 32.9
click at [333, 157] on div at bounding box center [263, 129] width 516 height 122
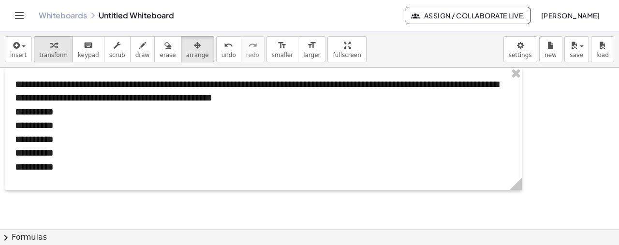
click at [60, 43] on div "button" at bounding box center [53, 45] width 29 height 12
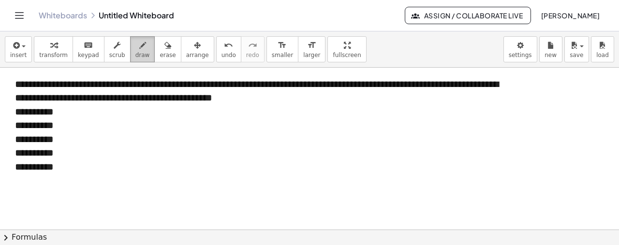
click at [139, 49] on icon "button" at bounding box center [142, 46] width 7 height 12
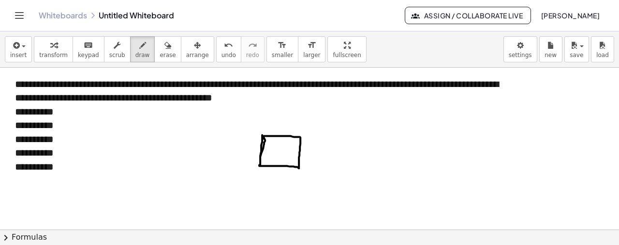
drag, startPoint x: 262, startPoint y: 134, endPoint x: 259, endPoint y: 163, distance: 29.2
drag, startPoint x: 273, startPoint y: 151, endPoint x: 219, endPoint y: 147, distance: 54.9
drag, startPoint x: 217, startPoint y: 143, endPoint x: 216, endPoint y: 152, distance: 9.2
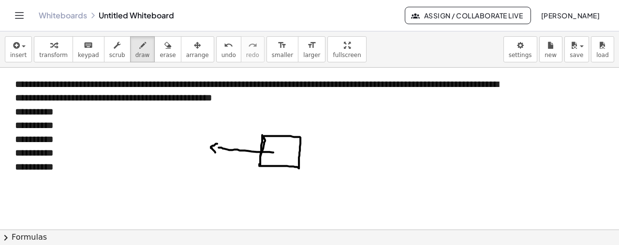
drag, startPoint x: 221, startPoint y: 132, endPoint x: 228, endPoint y: 130, distance: 6.6
drag, startPoint x: 230, startPoint y: 139, endPoint x: 231, endPoint y: 146, distance: 6.8
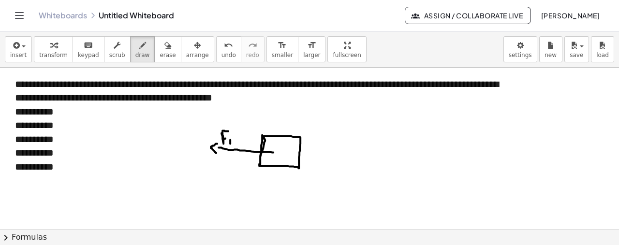
drag, startPoint x: 287, startPoint y: 151, endPoint x: 340, endPoint y: 155, distance: 52.9
drag, startPoint x: 339, startPoint y: 149, endPoint x: 341, endPoint y: 159, distance: 10.1
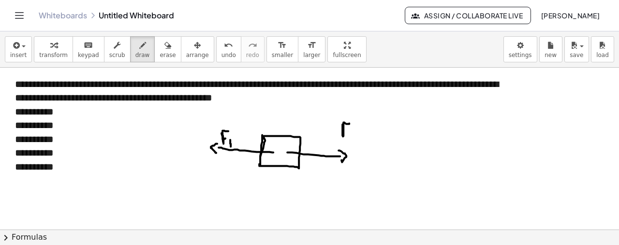
drag, startPoint x: 342, startPoint y: 123, endPoint x: 349, endPoint y: 122, distance: 6.8
drag, startPoint x: 344, startPoint y: 128, endPoint x: 349, endPoint y: 129, distance: 4.9
drag, startPoint x: 351, startPoint y: 135, endPoint x: 359, endPoint y: 143, distance: 11.3
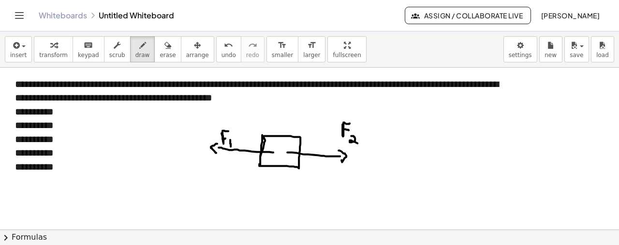
click at [11, 45] on icon "button" at bounding box center [15, 46] width 9 height 12
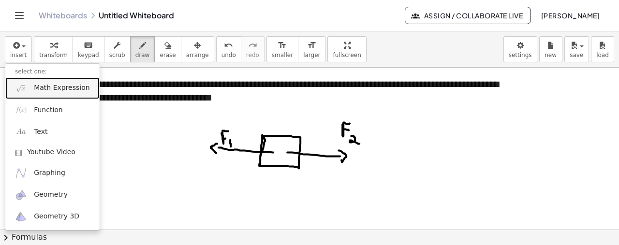
click at [44, 87] on span "Math Expression" at bounding box center [62, 88] width 56 height 10
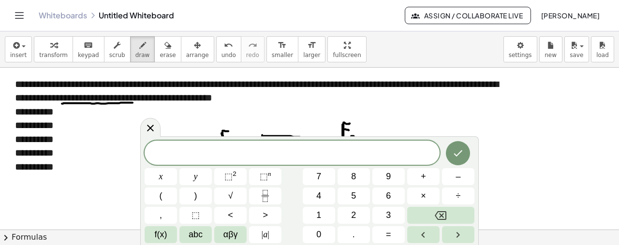
drag, startPoint x: 62, startPoint y: 103, endPoint x: 133, endPoint y: 102, distance: 70.6
click at [151, 135] on div at bounding box center [150, 127] width 20 height 19
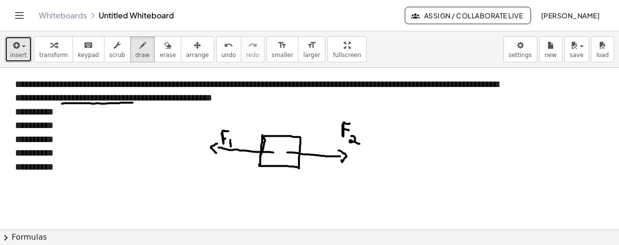
click at [20, 56] on span "insert" at bounding box center [18, 55] width 16 height 7
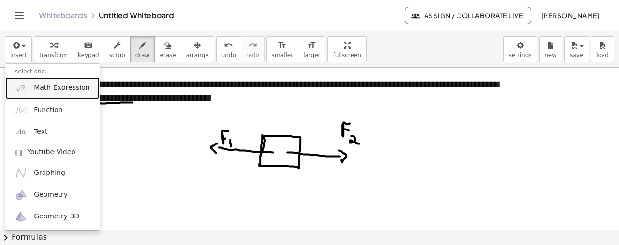
click at [43, 90] on span "Math Expression" at bounding box center [62, 88] width 56 height 10
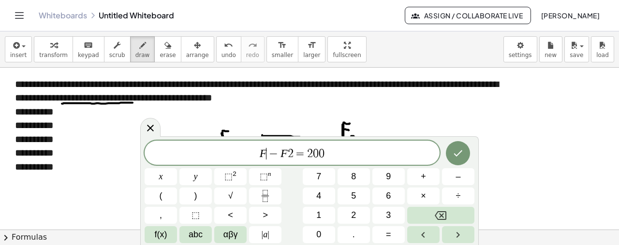
click at [266, 152] on span "F ​ − F 2 = 2 0 0" at bounding box center [292, 154] width 295 height 14
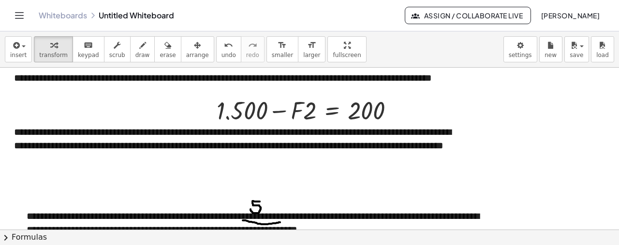
scroll to position [0, 0]
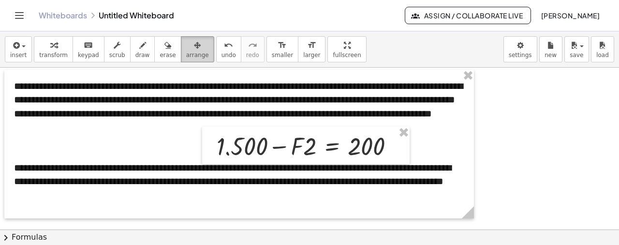
click at [186, 52] on span "arrange" at bounding box center [197, 55] width 23 height 7
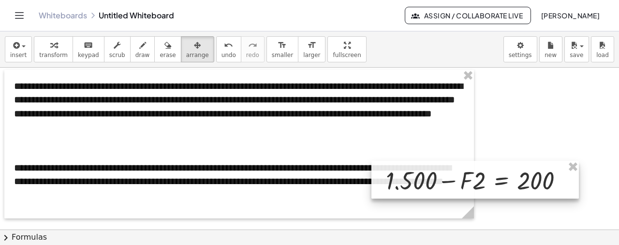
drag, startPoint x: 340, startPoint y: 152, endPoint x: 509, endPoint y: 187, distance: 172.8
click at [509, 187] on div at bounding box center [474, 180] width 207 height 38
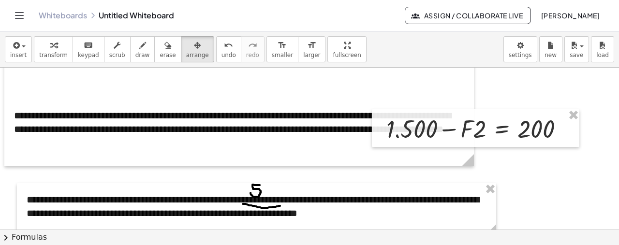
scroll to position [56, 0]
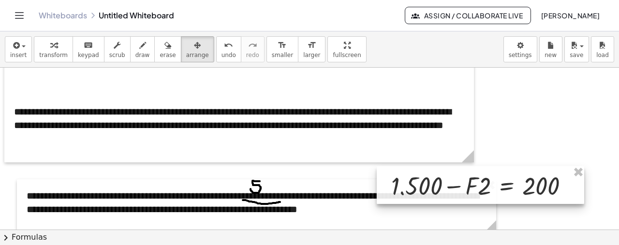
drag, startPoint x: 519, startPoint y: 120, endPoint x: 523, endPoint y: 189, distance: 68.8
click at [523, 189] on div at bounding box center [480, 185] width 207 height 38
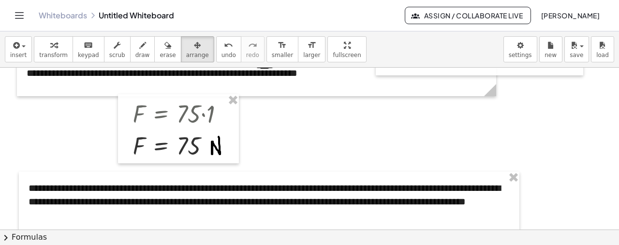
scroll to position [184, 0]
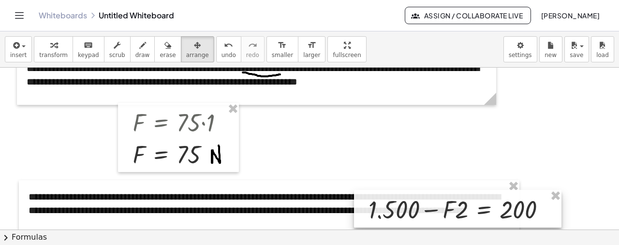
drag, startPoint x: 523, startPoint y: 74, endPoint x: 502, endPoint y: 219, distance: 145.6
click at [502, 219] on div at bounding box center [457, 209] width 207 height 38
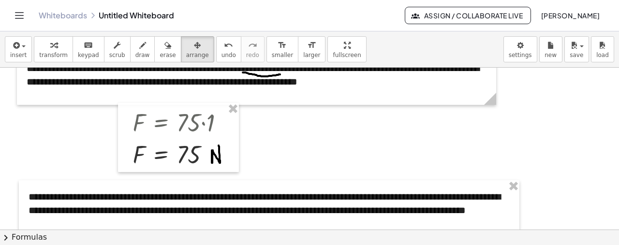
drag, startPoint x: 501, startPoint y: 206, endPoint x: 502, endPoint y: 264, distance: 57.1
click at [502, 245] on html "**********" at bounding box center [309, 122] width 619 height 245
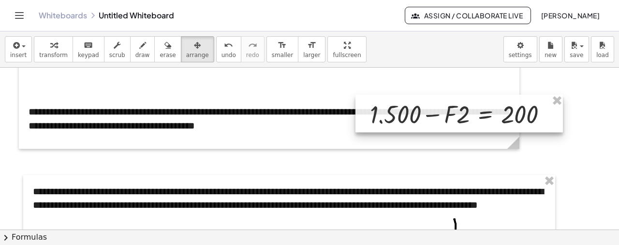
scroll to position [345, 0]
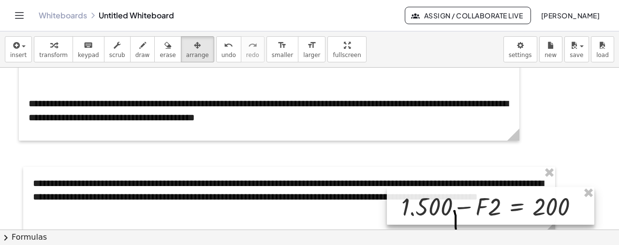
drag, startPoint x: 490, startPoint y: 105, endPoint x: 521, endPoint y: 213, distance: 112.1
click at [521, 213] on div at bounding box center [490, 206] width 207 height 38
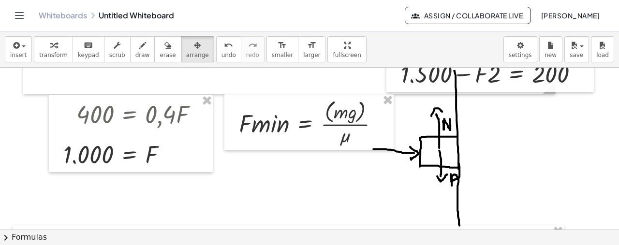
scroll to position [477, 0]
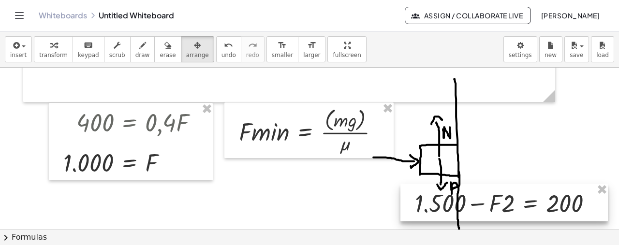
drag, startPoint x: 524, startPoint y: 86, endPoint x: 537, endPoint y: 209, distance: 124.5
click at [537, 209] on div at bounding box center [503, 203] width 207 height 38
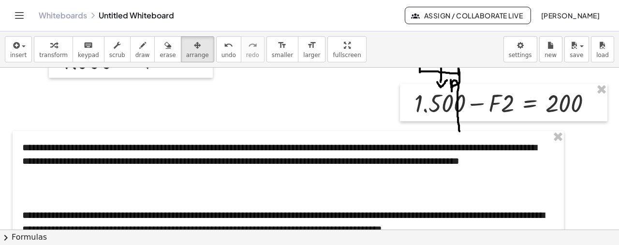
scroll to position [575, 0]
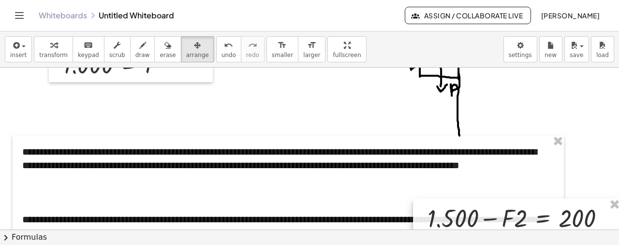
drag, startPoint x: 542, startPoint y: 109, endPoint x: 555, endPoint y: 221, distance: 112.9
click at [555, 221] on div at bounding box center [516, 218] width 207 height 38
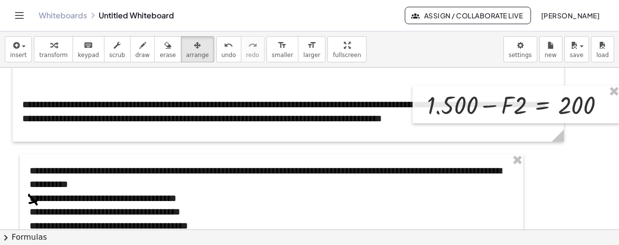
scroll to position [694, 0]
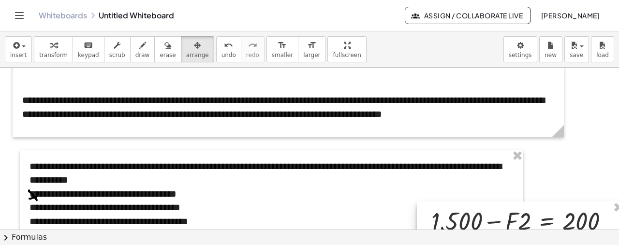
drag, startPoint x: 529, startPoint y: 100, endPoint x: 533, endPoint y: 221, distance: 121.0
click at [533, 221] on div at bounding box center [520, 221] width 207 height 38
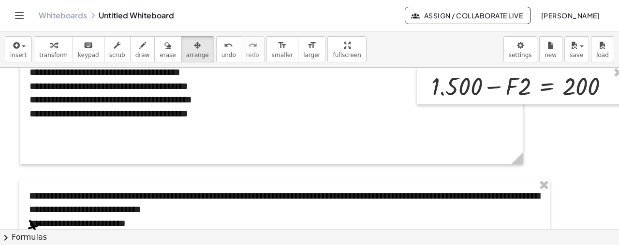
scroll to position [839, 0]
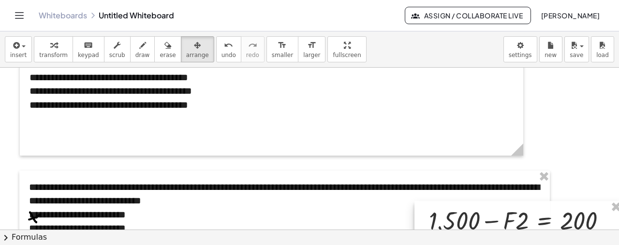
drag, startPoint x: 541, startPoint y: 78, endPoint x: 539, endPoint y: 221, distance: 143.2
click at [539, 221] on div at bounding box center [517, 220] width 207 height 38
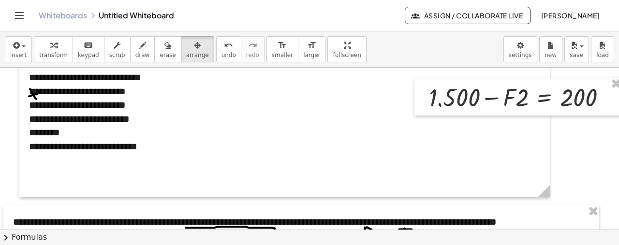
scroll to position [966, 0]
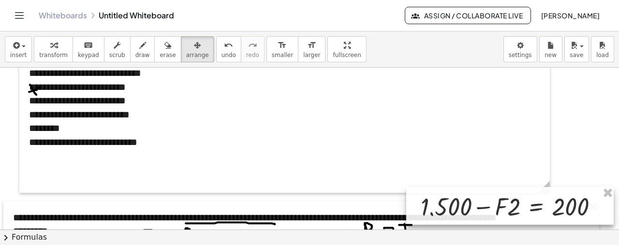
drag, startPoint x: 535, startPoint y: 100, endPoint x: 526, endPoint y: 219, distance: 118.8
click at [526, 219] on div at bounding box center [509, 206] width 207 height 38
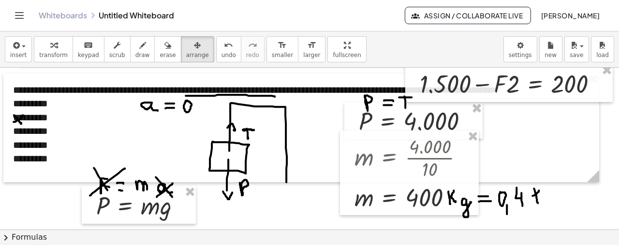
scroll to position [1085, 0]
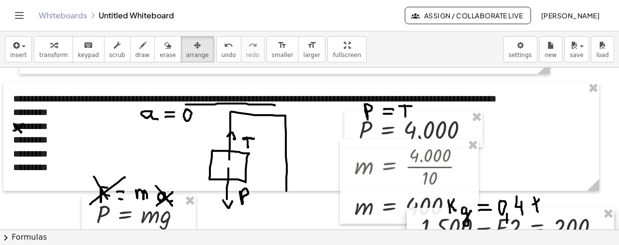
drag, startPoint x: 526, startPoint y: 92, endPoint x: 528, endPoint y: 227, distance: 134.4
click at [528, 227] on div "**********" at bounding box center [309, 149] width 619 height 162
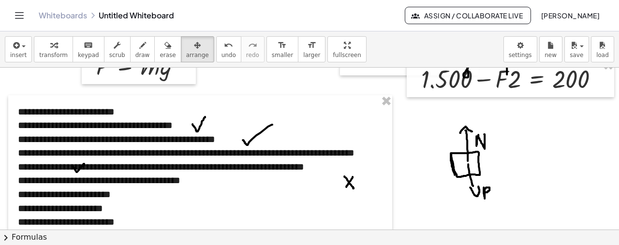
scroll to position [1225, 0]
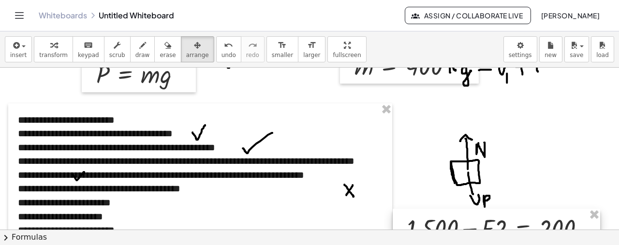
drag, startPoint x: 553, startPoint y: 89, endPoint x: 538, endPoint y: 231, distance: 142.0
click at [538, 231] on div "**********" at bounding box center [309, 138] width 619 height 214
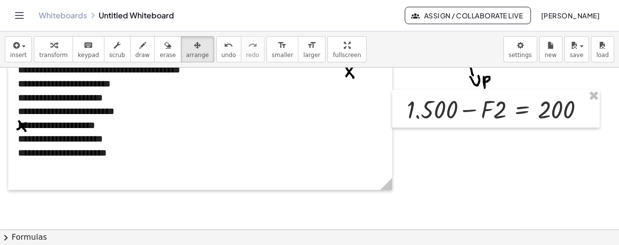
scroll to position [1349, 0]
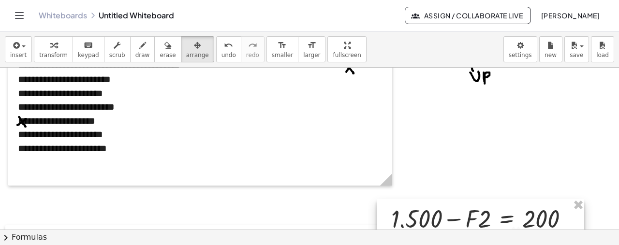
drag, startPoint x: 505, startPoint y: 107, endPoint x: 486, endPoint y: 226, distance: 120.5
click at [486, 226] on div "**********" at bounding box center [309, 149] width 619 height 162
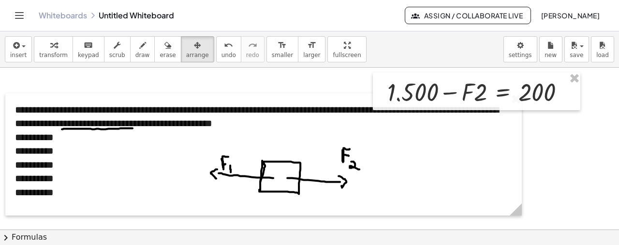
scroll to position [1489, 0]
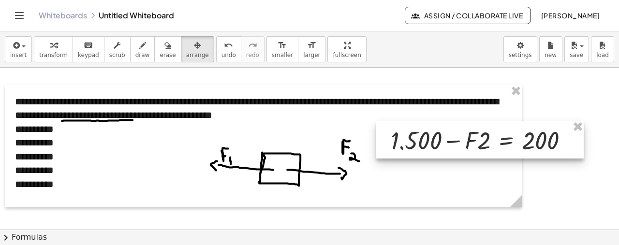
drag, startPoint x: 477, startPoint y: 88, endPoint x: 481, endPoint y: 144, distance: 56.2
click at [481, 144] on div at bounding box center [479, 140] width 207 height 38
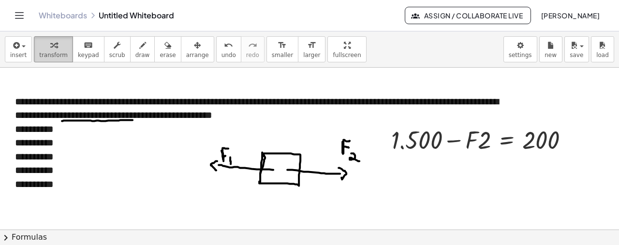
click at [50, 48] on icon "button" at bounding box center [53, 46] width 7 height 12
click at [135, 49] on div "button" at bounding box center [142, 45] width 15 height 12
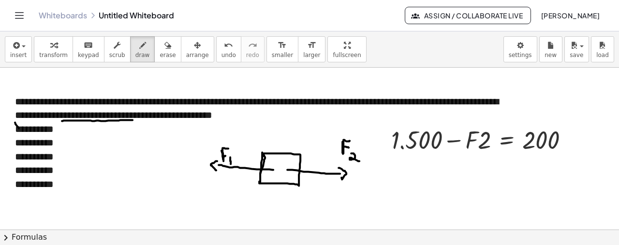
drag, startPoint x: 15, startPoint y: 122, endPoint x: 23, endPoint y: 134, distance: 13.9
drag, startPoint x: 14, startPoint y: 132, endPoint x: 24, endPoint y: 126, distance: 11.3
click at [578, 56] on span "save" at bounding box center [577, 55] width 14 height 7
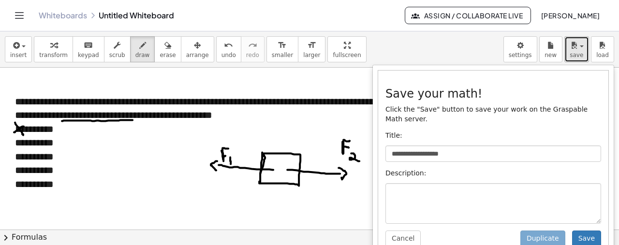
click at [572, 52] on span "save" at bounding box center [577, 55] width 14 height 7
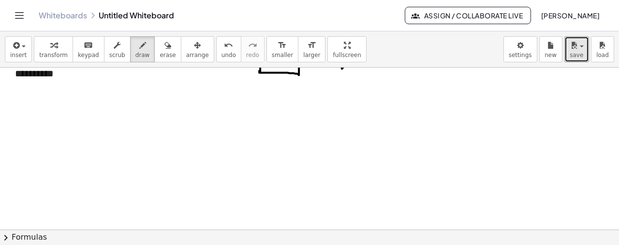
scroll to position [1629, 0]
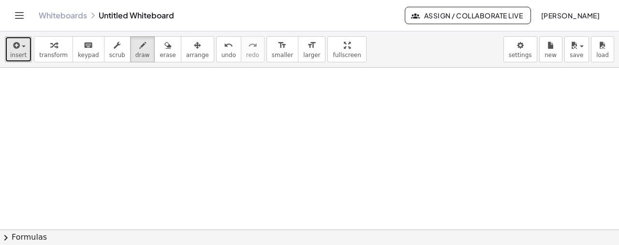
click at [8, 49] on button "insert" at bounding box center [18, 49] width 27 height 26
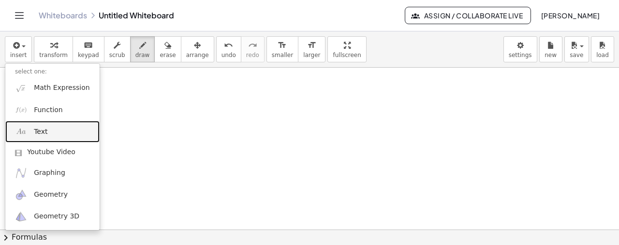
click at [52, 124] on link "Text" at bounding box center [52, 132] width 94 height 22
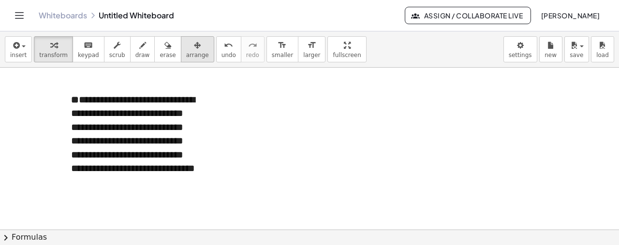
click at [194, 50] on icon "button" at bounding box center [197, 46] width 7 height 12
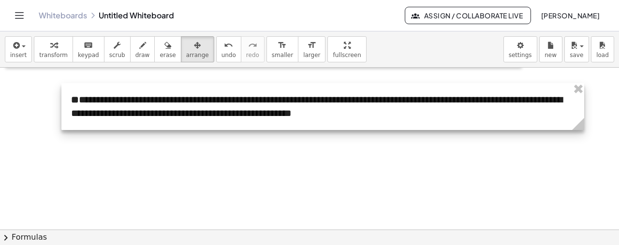
drag, startPoint x: 199, startPoint y: 194, endPoint x: 577, endPoint y: 133, distance: 382.5
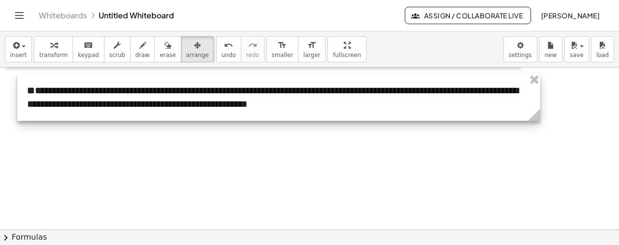
drag, startPoint x: 319, startPoint y: 114, endPoint x: 275, endPoint y: 105, distance: 44.9
click at [275, 105] on div at bounding box center [278, 97] width 523 height 47
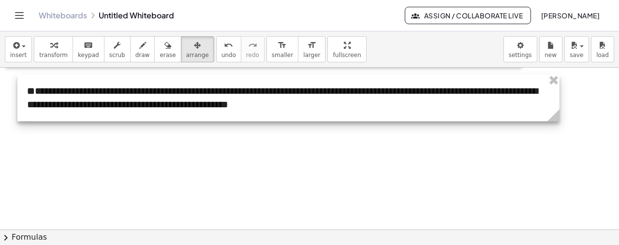
drag, startPoint x: 539, startPoint y: 115, endPoint x: 558, endPoint y: 117, distance: 19.5
click at [558, 117] on icon at bounding box center [553, 115] width 12 height 12
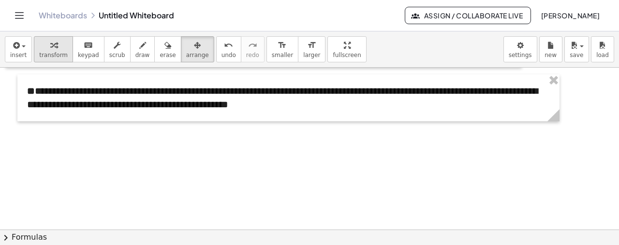
click at [50, 44] on icon "button" at bounding box center [53, 46] width 7 height 12
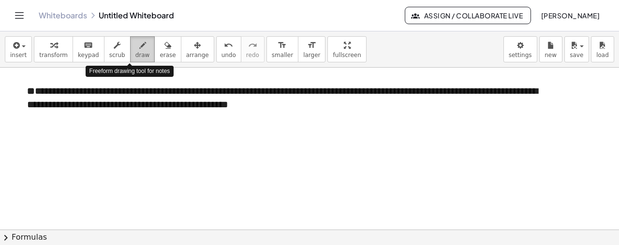
click at [139, 49] on icon "button" at bounding box center [142, 46] width 7 height 12
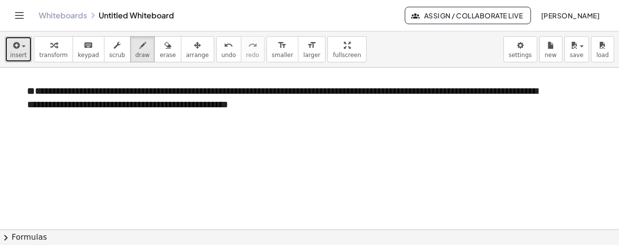
click at [20, 53] on span "insert" at bounding box center [18, 55] width 16 height 7
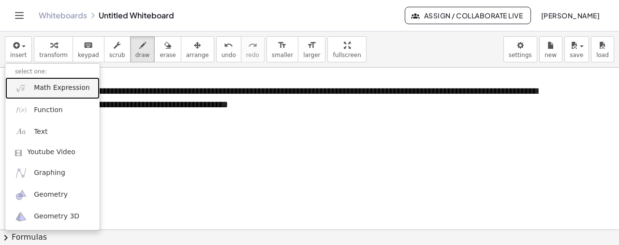
click at [53, 93] on link "Math Expression" at bounding box center [52, 88] width 94 height 22
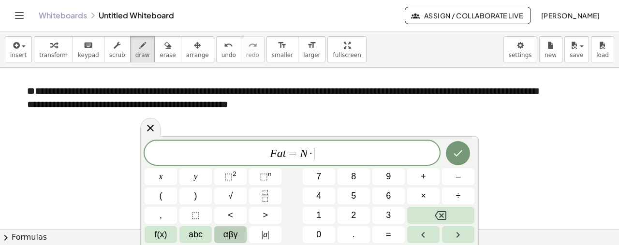
click at [217, 231] on button "αβγ" at bounding box center [230, 234] width 32 height 17
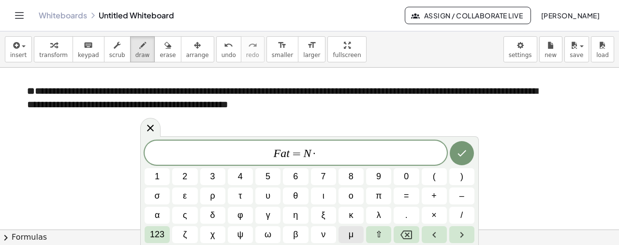
click at [354, 236] on button "μ" at bounding box center [351, 234] width 25 height 17
click at [462, 157] on icon "Done" at bounding box center [462, 153] width 12 height 12
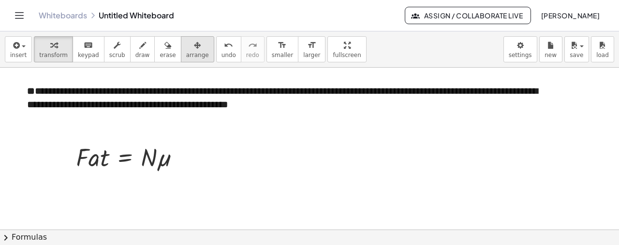
click at [186, 53] on span "arrange" at bounding box center [197, 55] width 23 height 7
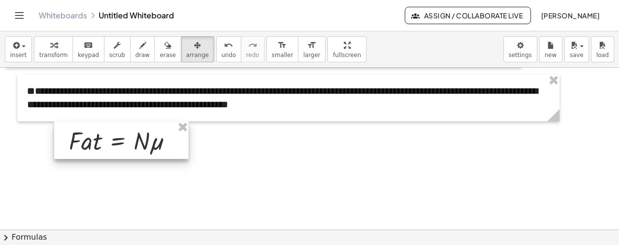
drag, startPoint x: 136, startPoint y: 149, endPoint x: 130, endPoint y: 133, distance: 17.8
click at [130, 133] on div at bounding box center [121, 140] width 134 height 38
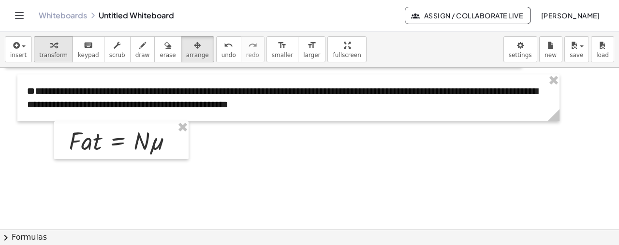
click at [48, 52] on span "transform" at bounding box center [53, 55] width 29 height 7
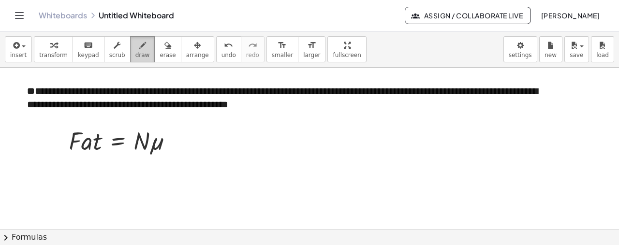
click at [135, 52] on span "draw" at bounding box center [142, 55] width 15 height 7
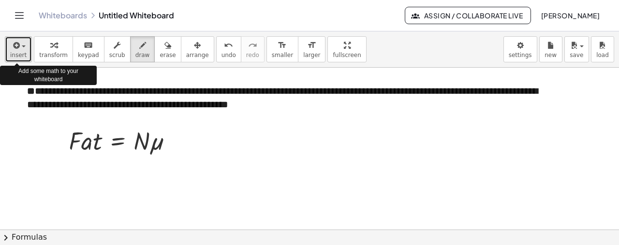
click at [18, 47] on icon "button" at bounding box center [15, 46] width 9 height 12
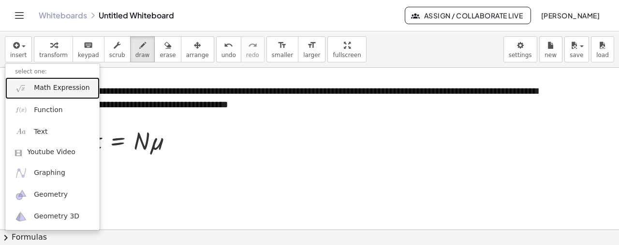
click at [67, 88] on span "Math Expression" at bounding box center [62, 88] width 56 height 10
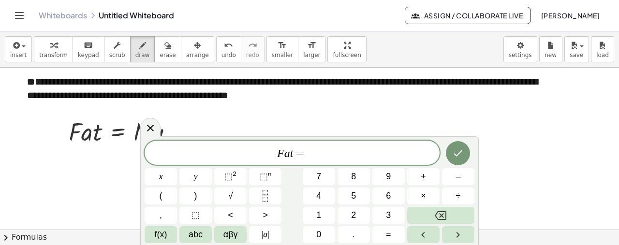
scroll to position [1647, 0]
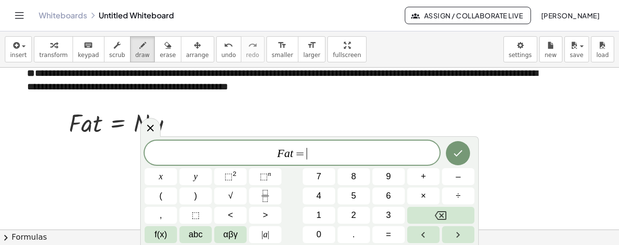
click at [316, 150] on span "F a t = ​" at bounding box center [292, 154] width 295 height 14
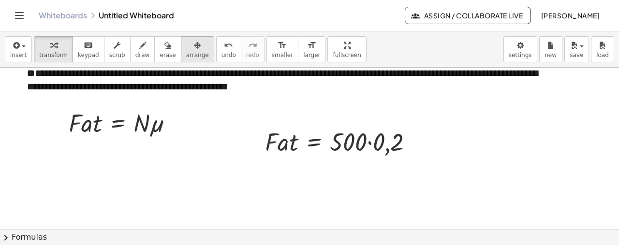
click at [194, 50] on icon "button" at bounding box center [197, 46] width 7 height 12
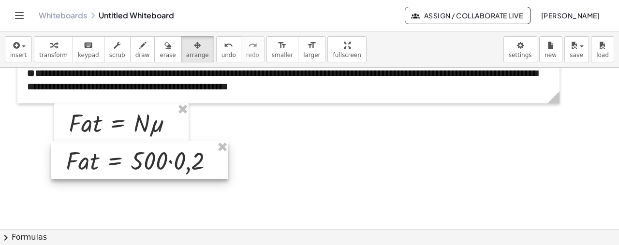
drag, startPoint x: 319, startPoint y: 152, endPoint x: 120, endPoint y: 171, distance: 200.1
click at [120, 171] on div at bounding box center [139, 160] width 177 height 38
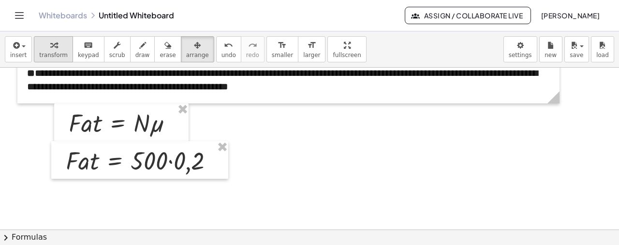
click at [61, 56] on span "transform" at bounding box center [53, 55] width 29 height 7
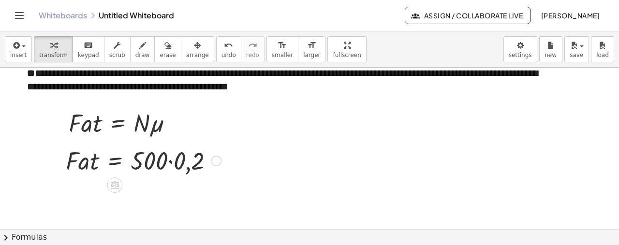
click at [170, 162] on div at bounding box center [143, 160] width 165 height 33
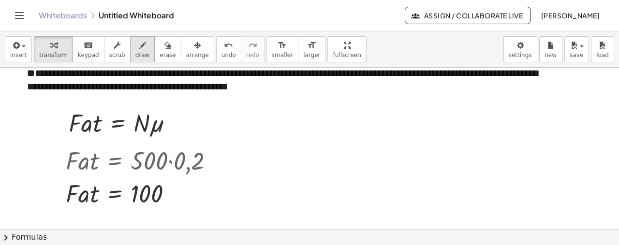
click at [139, 47] on icon "button" at bounding box center [142, 46] width 7 height 12
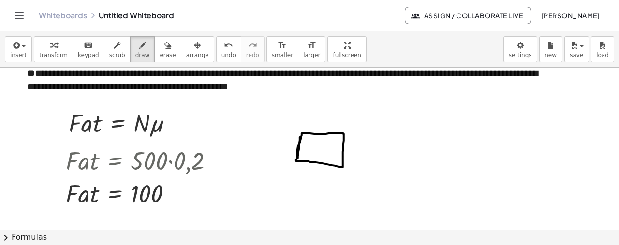
drag, startPoint x: 300, startPoint y: 137, endPoint x: 298, endPoint y: 154, distance: 17.0
drag, startPoint x: 331, startPoint y: 146, endPoint x: 381, endPoint y: 147, distance: 49.8
drag, startPoint x: 384, startPoint y: 143, endPoint x: 387, endPoint y: 151, distance: 9.2
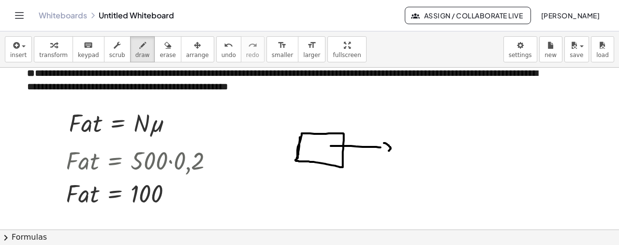
drag, startPoint x: 364, startPoint y: 121, endPoint x: 374, endPoint y: 131, distance: 13.3
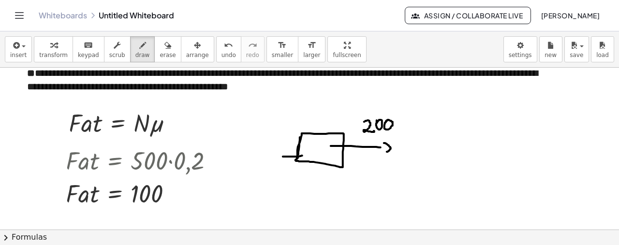
drag, startPoint x: 302, startPoint y: 155, endPoint x: 282, endPoint y: 156, distance: 19.9
drag, startPoint x: 282, startPoint y: 151, endPoint x: 283, endPoint y: 160, distance: 8.8
drag, startPoint x: 277, startPoint y: 175, endPoint x: 277, endPoint y: 180, distance: 5.8
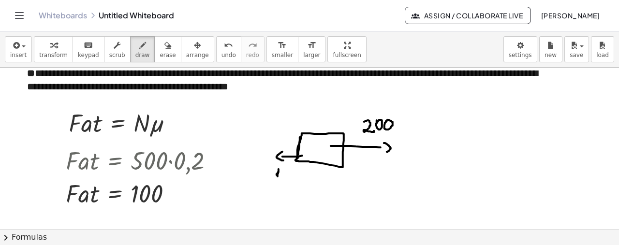
drag, startPoint x: 286, startPoint y: 195, endPoint x: 293, endPoint y: 193, distance: 7.2
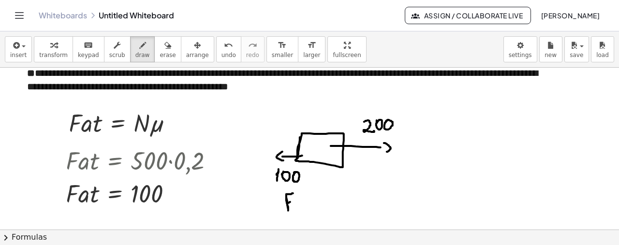
drag, startPoint x: 287, startPoint y: 203, endPoint x: 292, endPoint y: 202, distance: 4.9
drag, startPoint x: 295, startPoint y: 206, endPoint x: 300, endPoint y: 213, distance: 9.1
drag, startPoint x: 307, startPoint y: 205, endPoint x: 313, endPoint y: 205, distance: 5.8
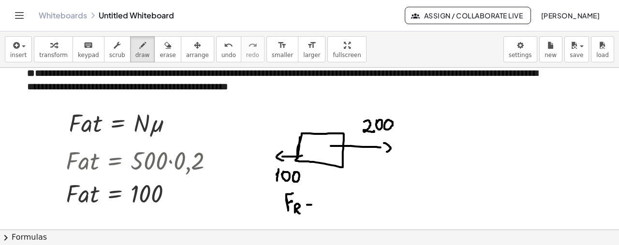
drag, startPoint x: 306, startPoint y: 199, endPoint x: 315, endPoint y: 199, distance: 8.7
drag, startPoint x: 323, startPoint y: 197, endPoint x: 326, endPoint y: 206, distance: 9.6
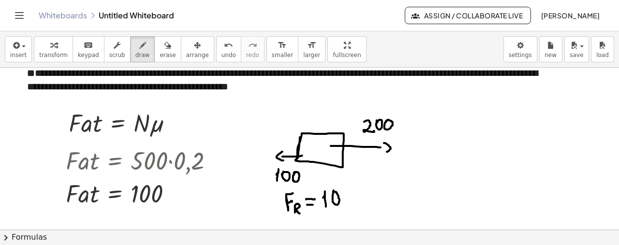
click at [18, 47] on icon "button" at bounding box center [15, 46] width 9 height 12
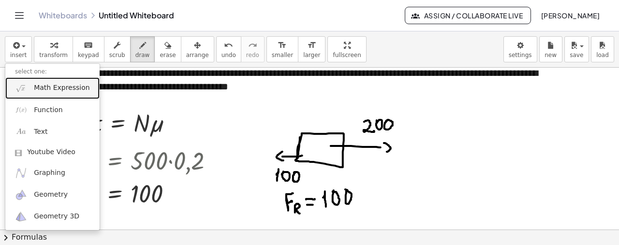
click at [55, 86] on span "Math Expression" at bounding box center [62, 88] width 56 height 10
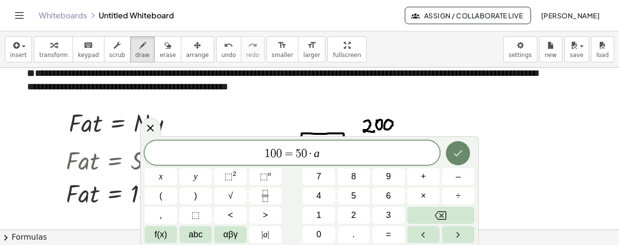
click at [459, 152] on icon "Done" at bounding box center [458, 153] width 12 height 12
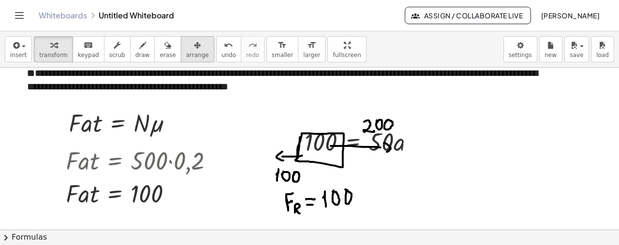
click at [186, 48] on div "button" at bounding box center [197, 45] width 23 height 12
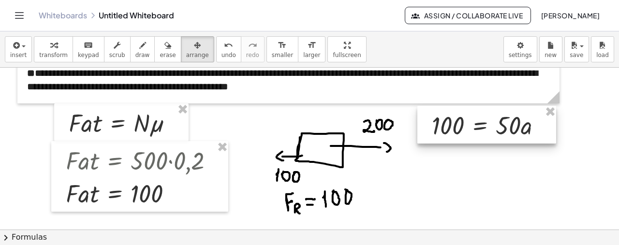
drag, startPoint x: 332, startPoint y: 142, endPoint x: 459, endPoint y: 126, distance: 128.7
click at [459, 126] on div at bounding box center [486, 125] width 139 height 38
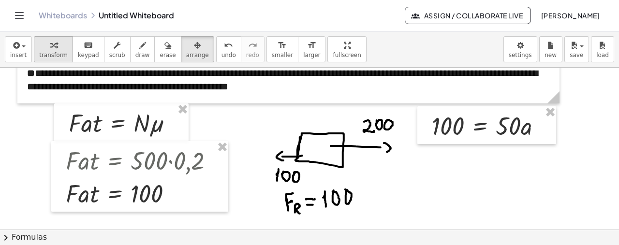
click at [56, 45] on div "button" at bounding box center [53, 45] width 29 height 12
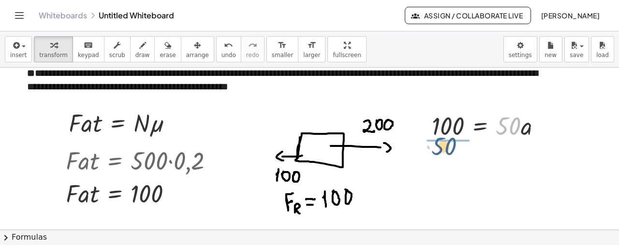
drag, startPoint x: 518, startPoint y: 127, endPoint x: 451, endPoint y: 147, distance: 69.9
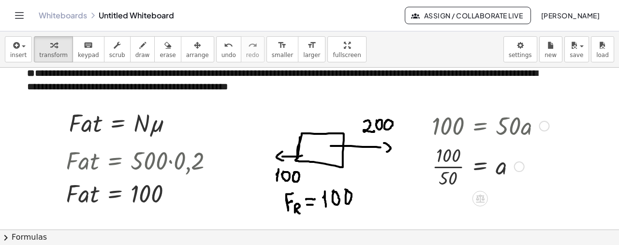
click at [448, 165] on div at bounding box center [490, 166] width 127 height 48
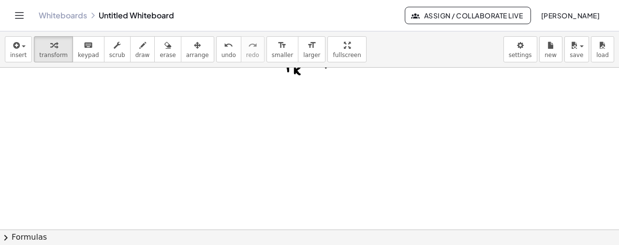
scroll to position [1801, 0]
click at [16, 42] on icon "button" at bounding box center [15, 46] width 9 height 12
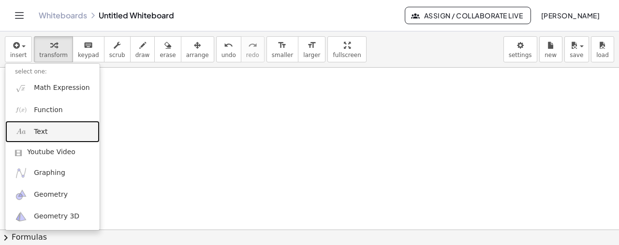
click at [56, 128] on link "Text" at bounding box center [52, 132] width 94 height 22
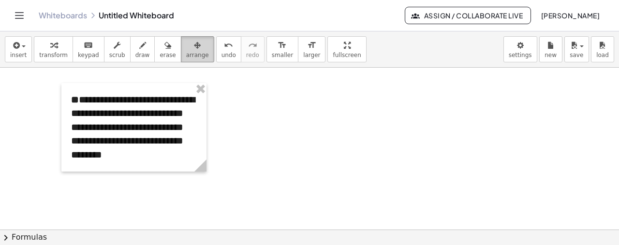
click at [181, 55] on button "arrange" at bounding box center [197, 49] width 33 height 26
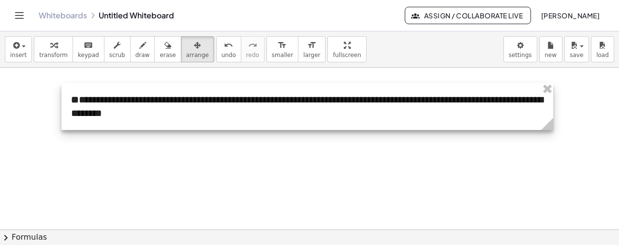
drag, startPoint x: 203, startPoint y: 161, endPoint x: 549, endPoint y: 114, distance: 350.0
click at [549, 114] on div "**********" at bounding box center [307, 106] width 492 height 47
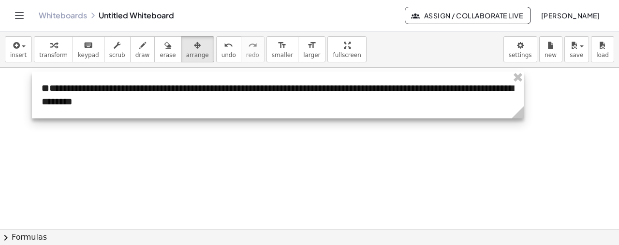
drag, startPoint x: 276, startPoint y: 122, endPoint x: 248, endPoint y: 112, distance: 30.3
click at [248, 112] on div at bounding box center [278, 95] width 492 height 47
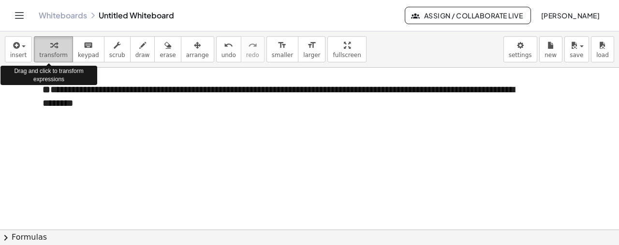
click at [50, 44] on icon "button" at bounding box center [53, 46] width 7 height 12
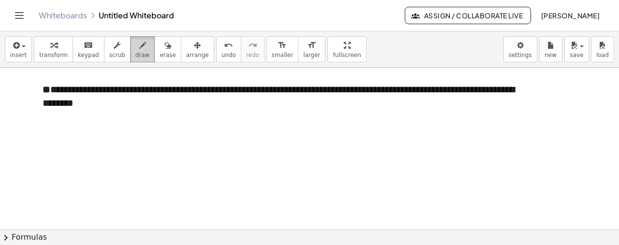
click at [135, 55] on span "draw" at bounding box center [142, 55] width 15 height 7
drag, startPoint x: 95, startPoint y: 119, endPoint x: 98, endPoint y: 175, distance: 56.1
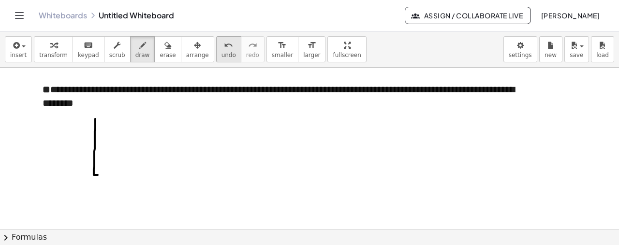
click at [224, 48] on icon "undo" at bounding box center [228, 46] width 9 height 12
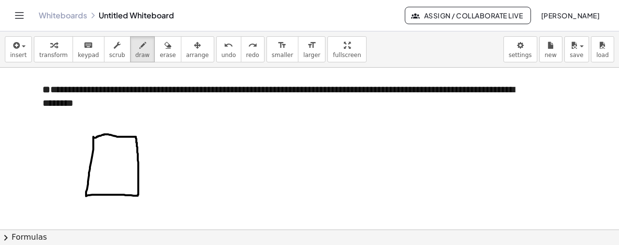
drag, startPoint x: 114, startPoint y: 135, endPoint x: 115, endPoint y: 109, distance: 25.6
drag, startPoint x: 111, startPoint y: 112, endPoint x: 119, endPoint y: 113, distance: 7.8
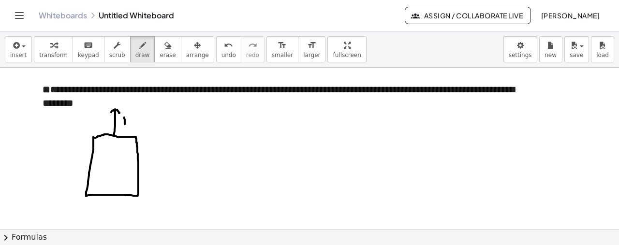
drag, startPoint x: 124, startPoint y: 118, endPoint x: 125, endPoint y: 125, distance: 7.8
drag, startPoint x: 119, startPoint y: 119, endPoint x: 129, endPoint y: 118, distance: 9.8
click at [23, 55] on span "insert" at bounding box center [18, 55] width 16 height 7
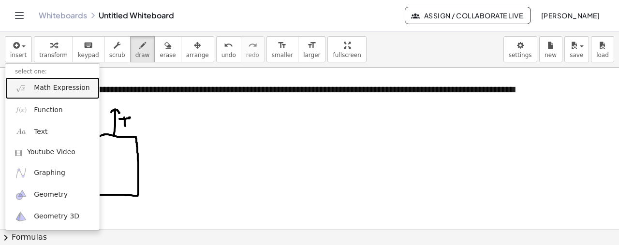
click at [48, 89] on span "Math Expression" at bounding box center [62, 88] width 56 height 10
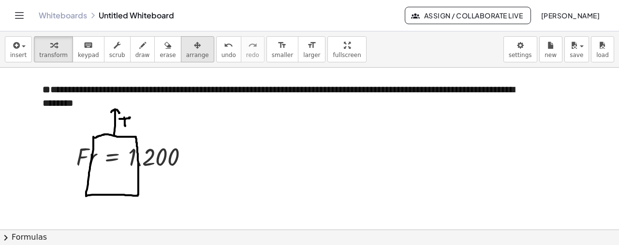
click at [194, 44] on icon "button" at bounding box center [197, 46] width 7 height 12
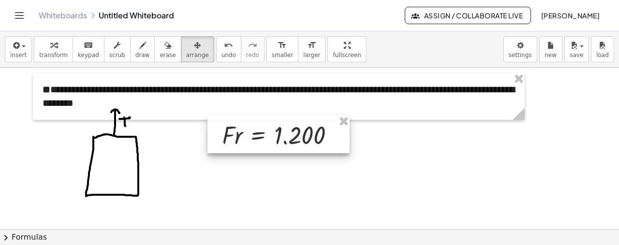
drag, startPoint x: 152, startPoint y: 158, endPoint x: 298, endPoint y: 136, distance: 148.1
click at [298, 136] on div at bounding box center [278, 135] width 142 height 38
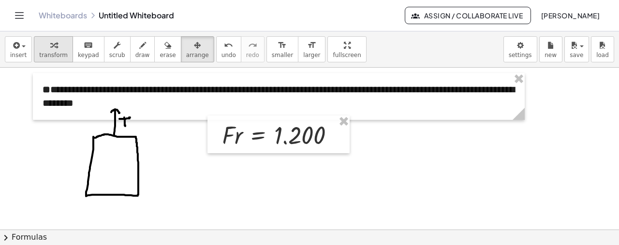
click at [50, 50] on icon "button" at bounding box center [53, 46] width 7 height 12
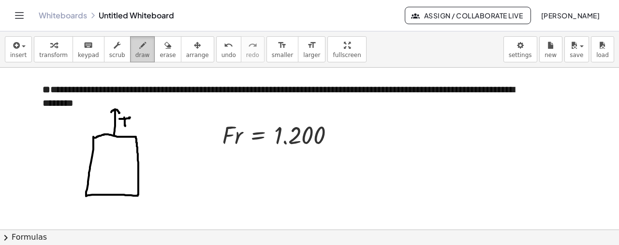
click at [139, 49] on icon "button" at bounding box center [142, 46] width 7 height 12
click at [135, 41] on div "button" at bounding box center [142, 45] width 15 height 12
drag, startPoint x: 111, startPoint y: 193, endPoint x: 113, endPoint y: 214, distance: 21.4
drag, startPoint x: 108, startPoint y: 215, endPoint x: 119, endPoint y: 216, distance: 10.7
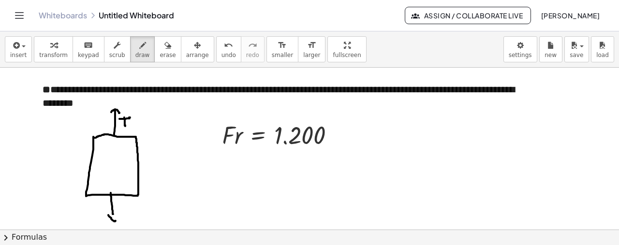
drag, startPoint x: 124, startPoint y: 205, endPoint x: 124, endPoint y: 210, distance: 5.3
click at [20, 46] on span "button" at bounding box center [21, 46] width 2 height 7
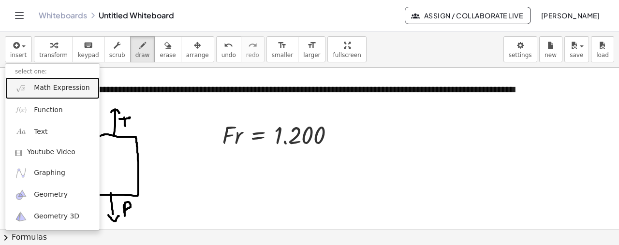
click at [51, 91] on span "Math Expression" at bounding box center [62, 88] width 56 height 10
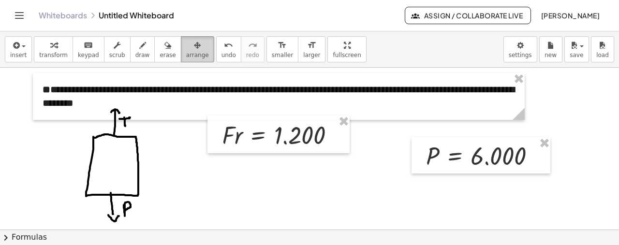
click at [194, 43] on icon "button" at bounding box center [197, 46] width 7 height 12
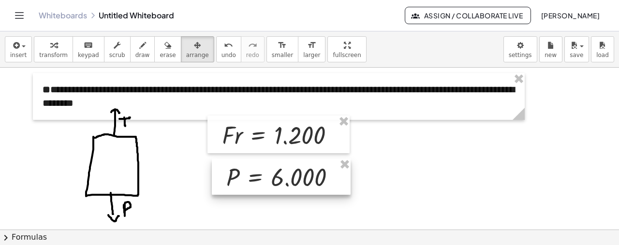
drag, startPoint x: 450, startPoint y: 155, endPoint x: 250, endPoint y: 177, distance: 200.9
click at [250, 177] on div at bounding box center [281, 177] width 139 height 37
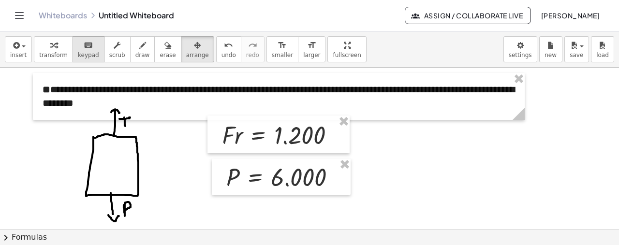
click at [73, 45] on button "keyboard keypad" at bounding box center [89, 49] width 32 height 26
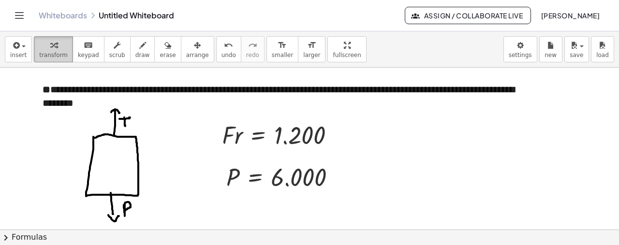
click at [50, 42] on icon "button" at bounding box center [53, 46] width 7 height 12
click at [138, 50] on button "draw" at bounding box center [142, 49] width 25 height 26
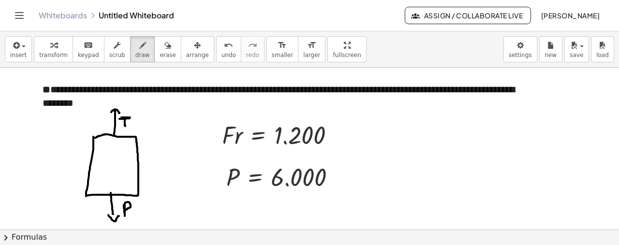
drag, startPoint x: 121, startPoint y: 118, endPoint x: 129, endPoint y: 118, distance: 7.3
drag, startPoint x: 185, startPoint y: 95, endPoint x: 271, endPoint y: 97, distance: 86.6
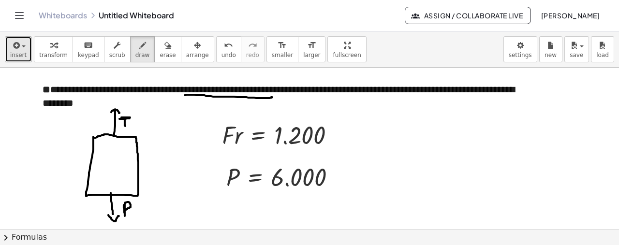
click at [14, 43] on icon "button" at bounding box center [15, 46] width 9 height 12
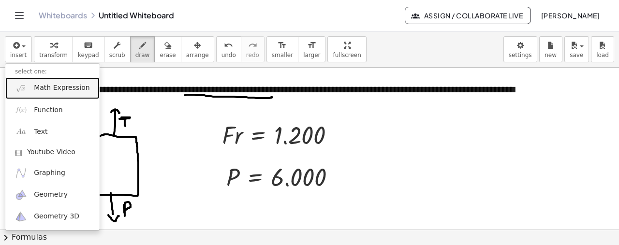
click at [46, 87] on span "Math Expression" at bounding box center [62, 88] width 56 height 10
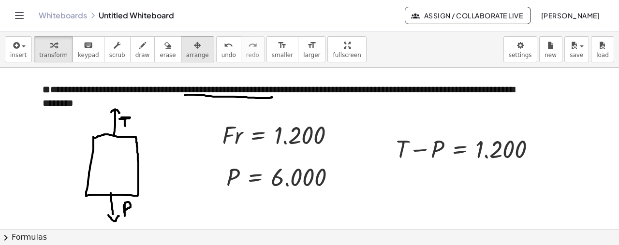
click at [186, 56] on span "arrange" at bounding box center [197, 55] width 23 height 7
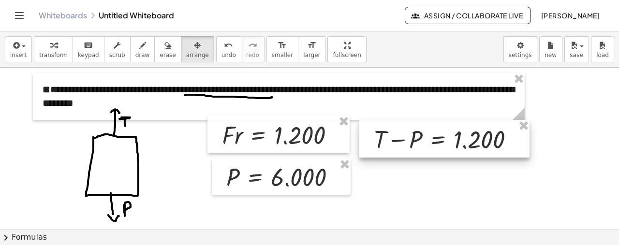
drag, startPoint x: 411, startPoint y: 155, endPoint x: 390, endPoint y: 146, distance: 22.9
click at [390, 146] on div at bounding box center [444, 139] width 170 height 38
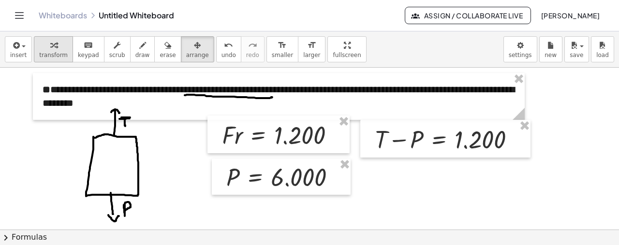
click at [51, 59] on button "transform" at bounding box center [53, 49] width 39 height 26
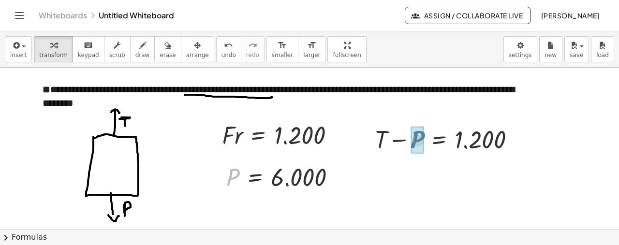
drag, startPoint x: 237, startPoint y: 175, endPoint x: 423, endPoint y: 137, distance: 188.9
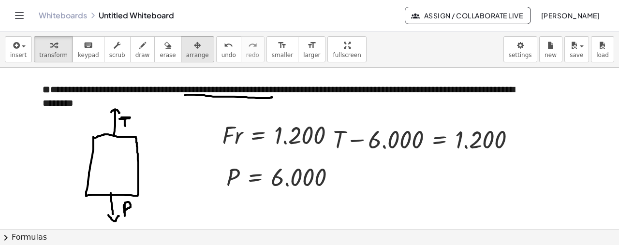
click at [186, 46] on div "button" at bounding box center [197, 45] width 23 height 12
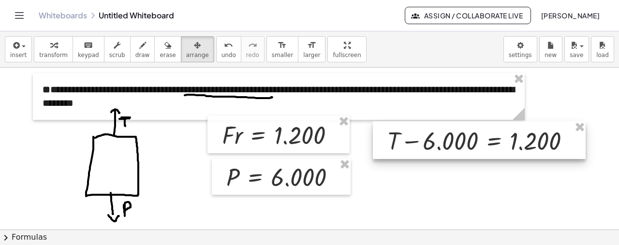
drag, startPoint x: 444, startPoint y: 147, endPoint x: 499, endPoint y: 149, distance: 54.7
click at [499, 149] on div at bounding box center [479, 140] width 213 height 38
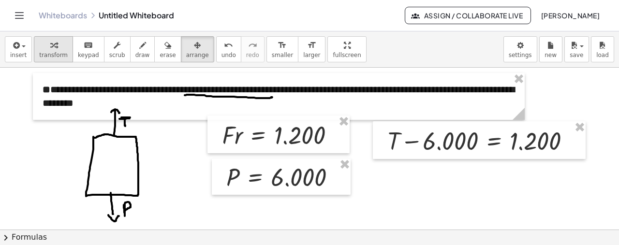
click at [50, 46] on icon "button" at bounding box center [53, 46] width 7 height 12
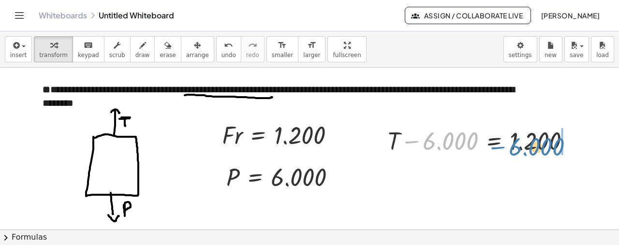
drag, startPoint x: 414, startPoint y: 142, endPoint x: 500, endPoint y: 147, distance: 86.2
click at [500, 147] on div at bounding box center [483, 140] width 201 height 33
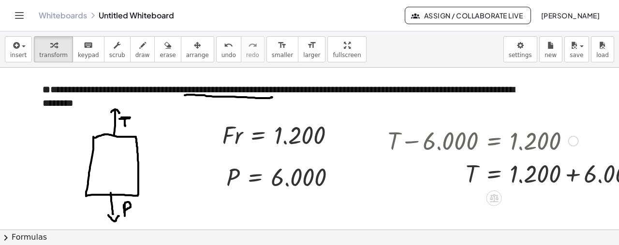
click at [572, 174] on div at bounding box center [522, 173] width 279 height 33
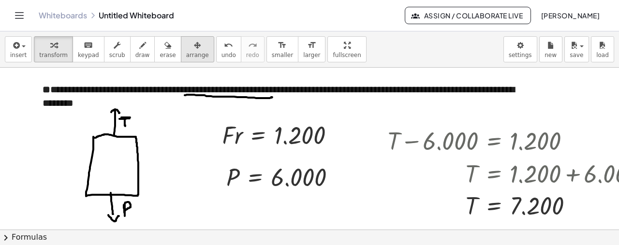
click at [192, 53] on button "arrange" at bounding box center [197, 49] width 33 height 26
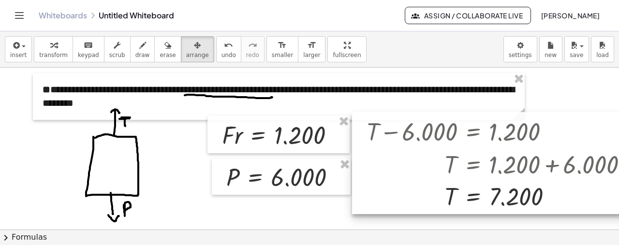
drag, startPoint x: 508, startPoint y: 158, endPoint x: 487, endPoint y: 149, distance: 23.6
click at [487, 149] on div at bounding box center [497, 163] width 291 height 103
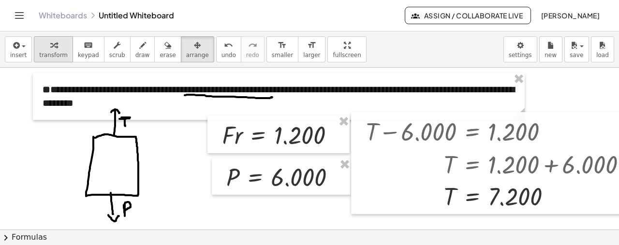
click at [43, 56] on span "transform" at bounding box center [53, 55] width 29 height 7
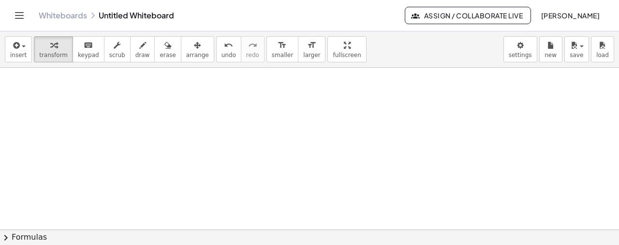
scroll to position [1978, 0]
click at [11, 45] on icon "button" at bounding box center [15, 46] width 9 height 12
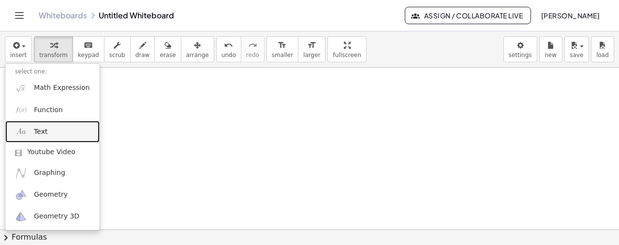
click at [49, 132] on link "Text" at bounding box center [52, 132] width 94 height 22
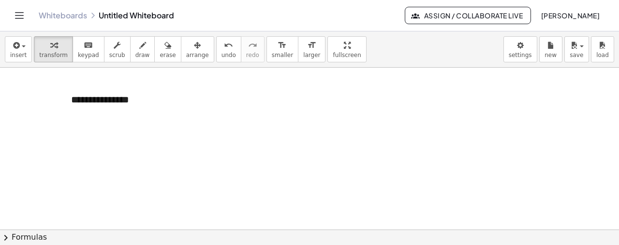
paste div
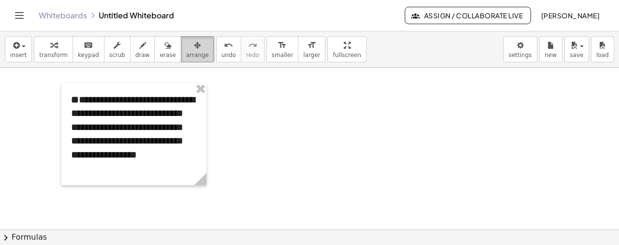
click at [186, 44] on div "button" at bounding box center [197, 45] width 23 height 12
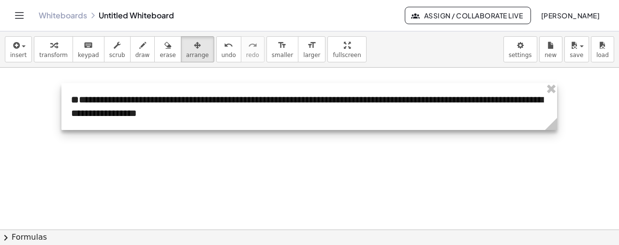
drag, startPoint x: 199, startPoint y: 178, endPoint x: 549, endPoint y: 102, distance: 358.8
click at [549, 102] on div "**********" at bounding box center [309, 106] width 496 height 47
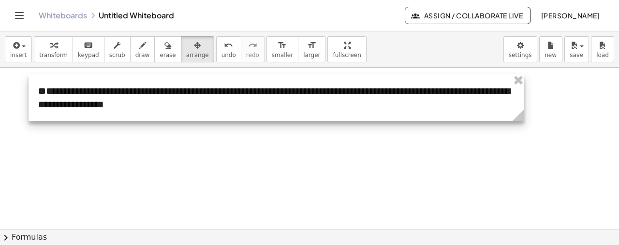
drag, startPoint x: 273, startPoint y: 101, endPoint x: 239, endPoint y: 91, distance: 34.7
click at [239, 91] on div at bounding box center [277, 97] width 496 height 47
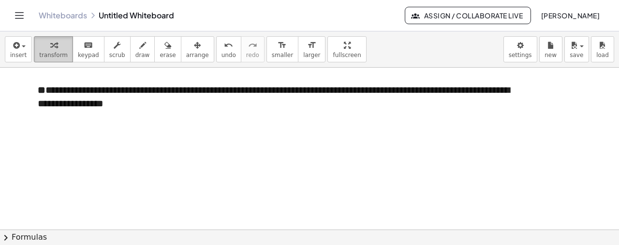
click at [50, 49] on icon "button" at bounding box center [53, 46] width 7 height 12
click at [27, 49] on button "insert" at bounding box center [18, 49] width 27 height 26
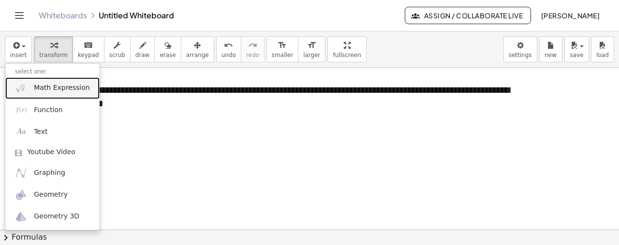
click at [67, 93] on link "Math Expression" at bounding box center [52, 88] width 94 height 22
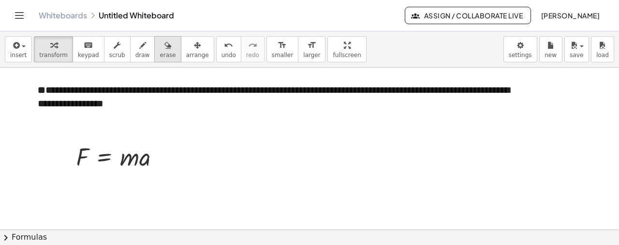
click at [163, 49] on button "erase" at bounding box center [167, 49] width 27 height 26
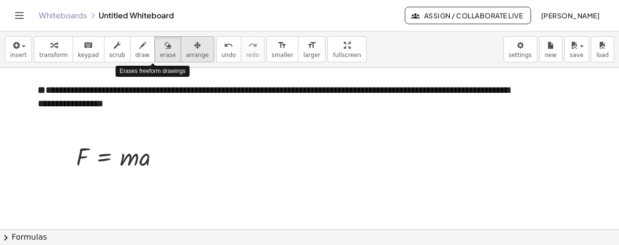
click at [194, 49] on icon "button" at bounding box center [197, 46] width 7 height 12
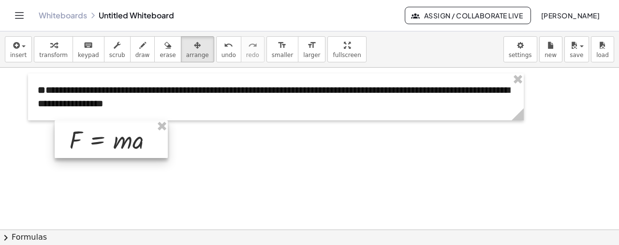
drag, startPoint x: 125, startPoint y: 155, endPoint x: 118, endPoint y: 138, distance: 18.2
click at [118, 138] on div at bounding box center [111, 139] width 113 height 38
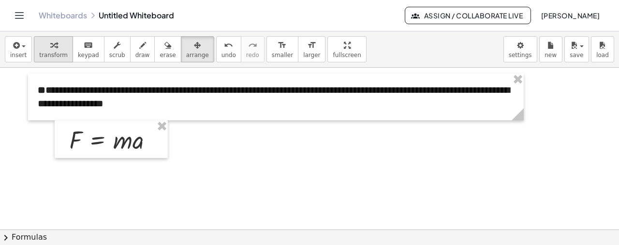
click at [59, 57] on span "transform" at bounding box center [53, 55] width 29 height 7
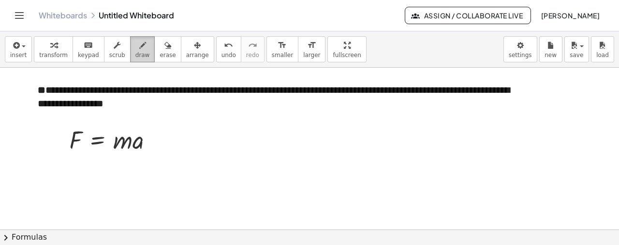
click at [135, 40] on div "button" at bounding box center [142, 45] width 15 height 12
click at [15, 41] on icon "button" at bounding box center [15, 46] width 9 height 12
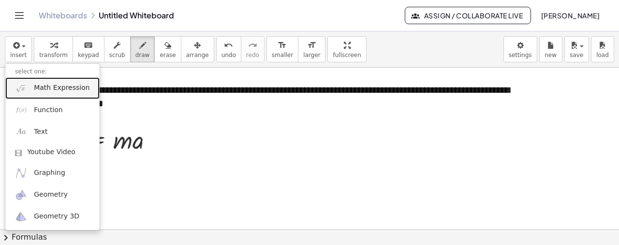
click at [55, 88] on span "Math Expression" at bounding box center [62, 88] width 56 height 10
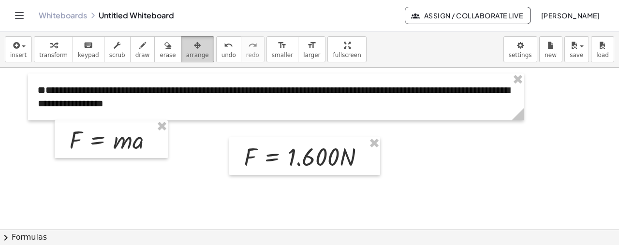
click at [186, 53] on span "arrange" at bounding box center [197, 55] width 23 height 7
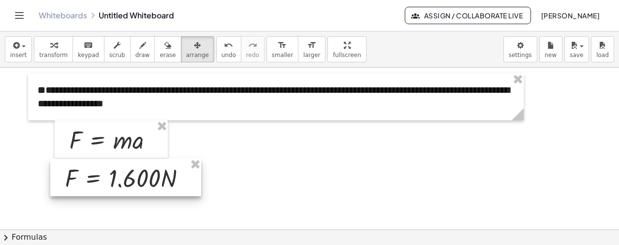
drag, startPoint x: 286, startPoint y: 165, endPoint x: 107, endPoint y: 186, distance: 180.2
click at [107, 186] on div at bounding box center [125, 178] width 151 height 38
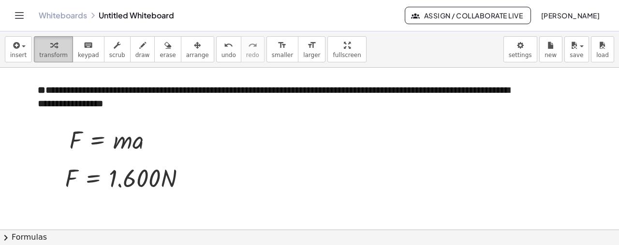
click at [50, 44] on icon "button" at bounding box center [53, 46] width 7 height 12
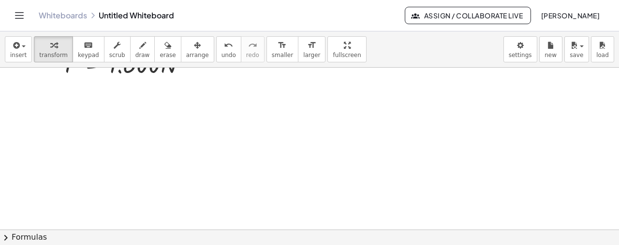
scroll to position [2098, 0]
click at [17, 46] on icon "button" at bounding box center [15, 46] width 9 height 12
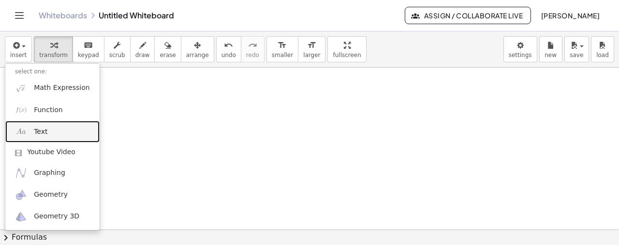
click at [59, 127] on link "Text" at bounding box center [52, 132] width 94 height 22
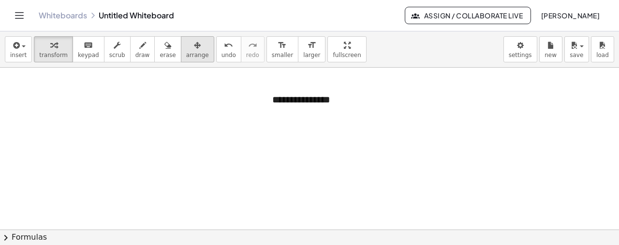
click at [186, 47] on div "button" at bounding box center [197, 45] width 23 height 12
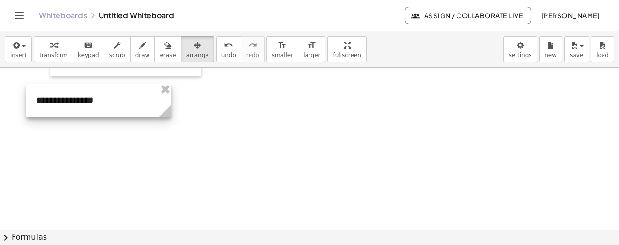
drag, startPoint x: 336, startPoint y: 94, endPoint x: 100, endPoint y: 94, distance: 236.0
click at [100, 94] on div at bounding box center [98, 100] width 145 height 33
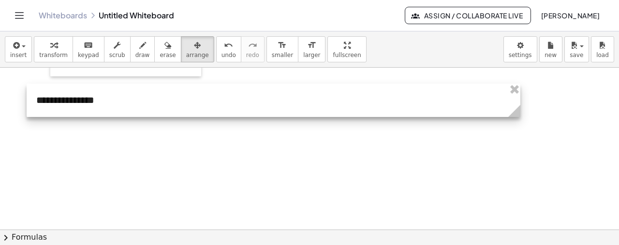
drag, startPoint x: 167, startPoint y: 113, endPoint x: 534, endPoint y: 116, distance: 367.1
click at [520, 116] on icon at bounding box center [514, 111] width 12 height 12
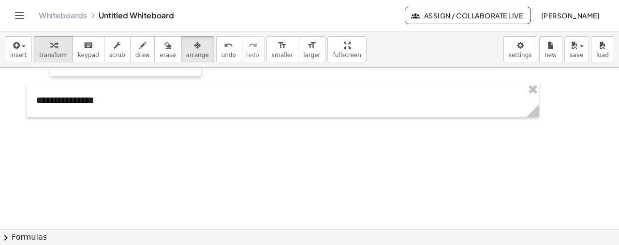
click at [53, 52] on span "transform" at bounding box center [53, 55] width 29 height 7
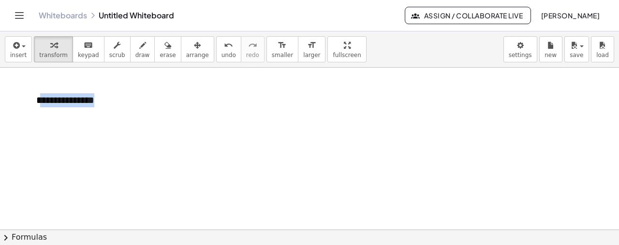
drag, startPoint x: 114, startPoint y: 107, endPoint x: 12, endPoint y: 97, distance: 102.5
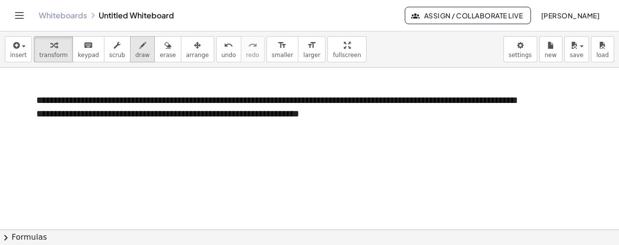
click at [136, 50] on button "draw" at bounding box center [142, 49] width 25 height 26
drag, startPoint x: 138, startPoint y: 146, endPoint x: 137, endPoint y: 177, distance: 31.9
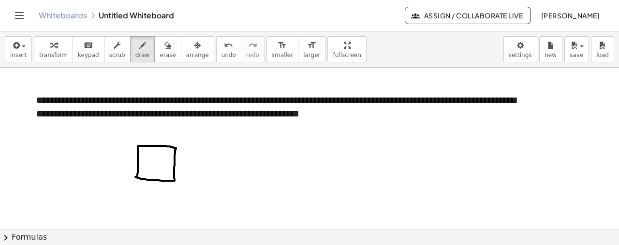
drag, startPoint x: 138, startPoint y: 146, endPoint x: 135, endPoint y: 177, distance: 31.1
drag, startPoint x: 176, startPoint y: 164, endPoint x: 199, endPoint y: 165, distance: 23.2
drag, startPoint x: 201, startPoint y: 154, endPoint x: 201, endPoint y: 180, distance: 26.1
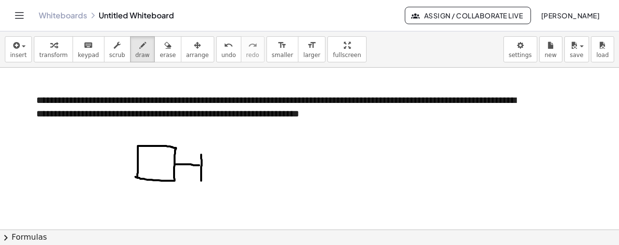
drag, startPoint x: 202, startPoint y: 154, endPoint x: 199, endPoint y: 178, distance: 24.8
drag, startPoint x: 142, startPoint y: 162, endPoint x: 103, endPoint y: 158, distance: 39.8
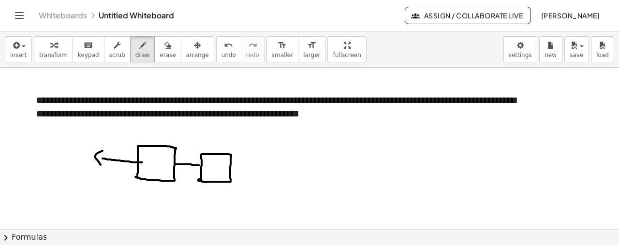
drag, startPoint x: 103, startPoint y: 150, endPoint x: 101, endPoint y: 164, distance: 14.1
drag, startPoint x: 106, startPoint y: 136, endPoint x: 108, endPoint y: 144, distance: 8.0
drag, startPoint x: 117, startPoint y: 134, endPoint x: 124, endPoint y: 144, distance: 11.8
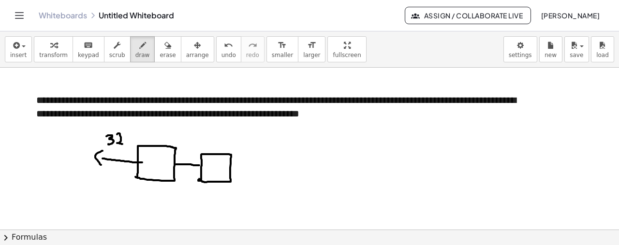
drag, startPoint x: 126, startPoint y: 133, endPoint x: 132, endPoint y: 129, distance: 7.0
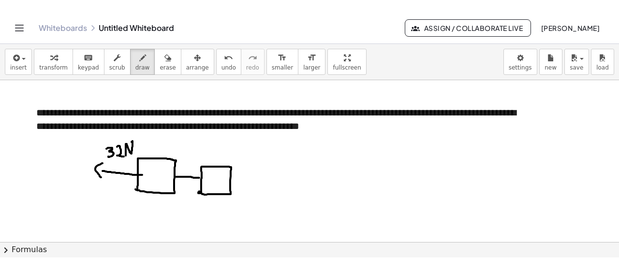
scroll to position [2116, 0]
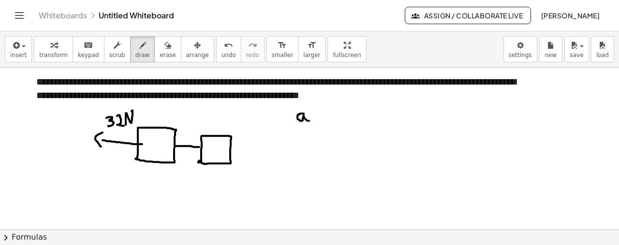
drag, startPoint x: 304, startPoint y: 113, endPoint x: 311, endPoint y: 120, distance: 10.6
drag, startPoint x: 319, startPoint y: 117, endPoint x: 328, endPoint y: 119, distance: 8.9
drag, startPoint x: 318, startPoint y: 112, endPoint x: 327, endPoint y: 112, distance: 8.7
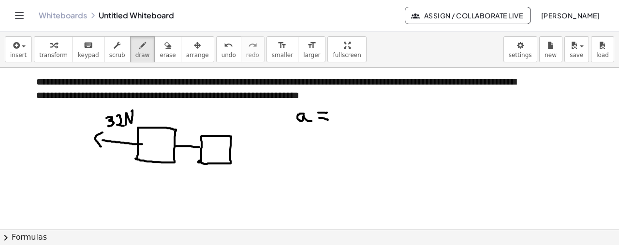
drag, startPoint x: 342, startPoint y: 106, endPoint x: 344, endPoint y: 122, distance: 16.6
drag, startPoint x: 342, startPoint y: 112, endPoint x: 337, endPoint y: 105, distance: 9.3
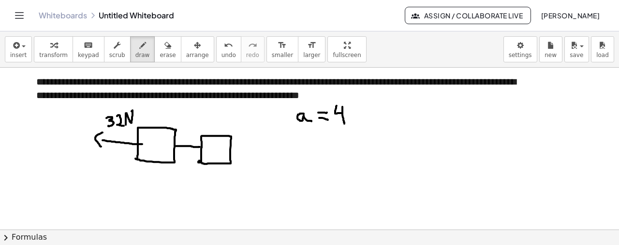
drag, startPoint x: 201, startPoint y: 143, endPoint x: 193, endPoint y: 140, distance: 8.9
drag, startPoint x: 193, startPoint y: 135, endPoint x: 195, endPoint y: 144, distance: 9.4
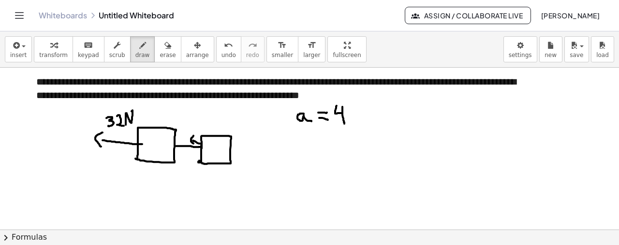
drag, startPoint x: 171, startPoint y: 148, endPoint x: 180, endPoint y: 150, distance: 9.4
drag, startPoint x: 183, startPoint y: 149, endPoint x: 185, endPoint y: 157, distance: 7.9
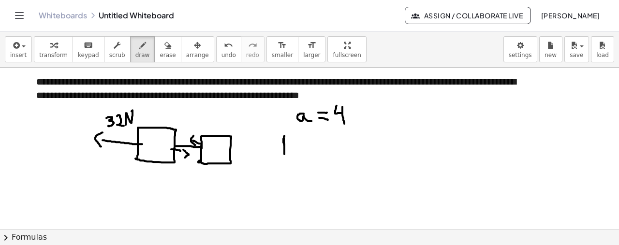
drag, startPoint x: 272, startPoint y: 135, endPoint x: 296, endPoint y: 133, distance: 24.7
drag, startPoint x: 301, startPoint y: 148, endPoint x: 312, endPoint y: 148, distance: 11.1
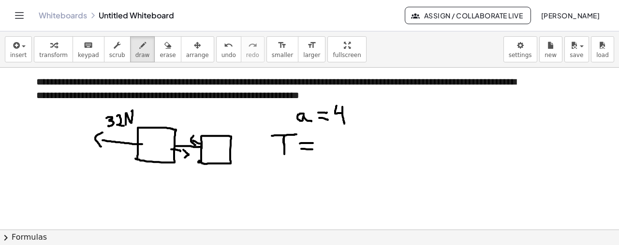
drag, startPoint x: 300, startPoint y: 143, endPoint x: 313, endPoint y: 142, distance: 13.5
drag, startPoint x: 329, startPoint y: 139, endPoint x: 331, endPoint y: 149, distance: 10.3
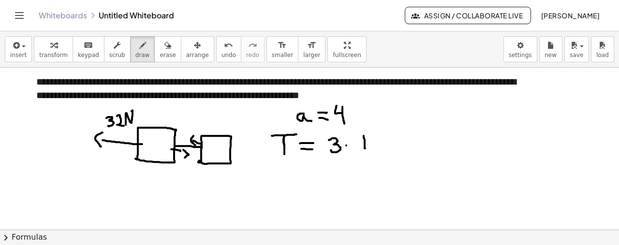
drag, startPoint x: 364, startPoint y: 135, endPoint x: 365, endPoint y: 147, distance: 12.7
drag, startPoint x: 363, startPoint y: 140, endPoint x: 355, endPoint y: 132, distance: 11.3
drag, startPoint x: 377, startPoint y: 143, endPoint x: 385, endPoint y: 142, distance: 8.3
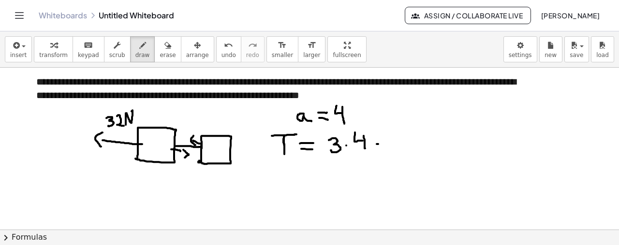
drag, startPoint x: 375, startPoint y: 137, endPoint x: 385, endPoint y: 137, distance: 9.7
drag, startPoint x: 391, startPoint y: 140, endPoint x: 395, endPoint y: 148, distance: 9.5
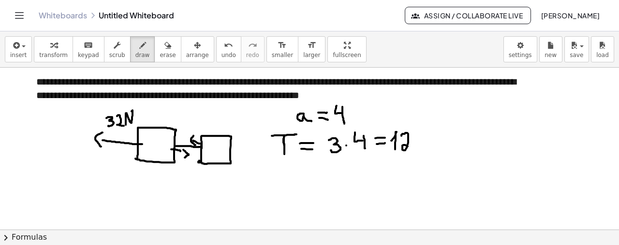
drag, startPoint x: 401, startPoint y: 135, endPoint x: 414, endPoint y: 148, distance: 18.1
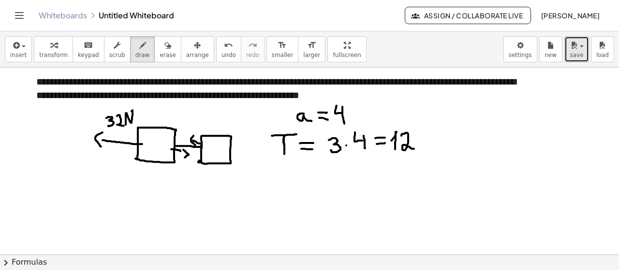
click at [573, 52] on span "save" at bounding box center [577, 55] width 14 height 7
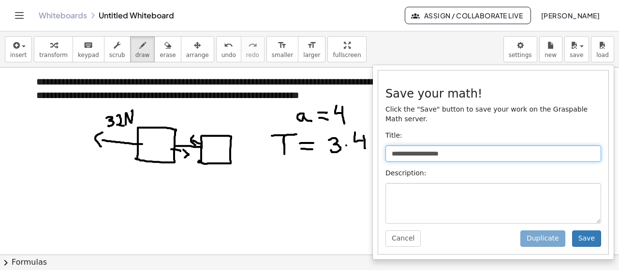
click at [512, 150] on input "**********" at bounding box center [493, 154] width 216 height 16
type input "*"
type input "**********"
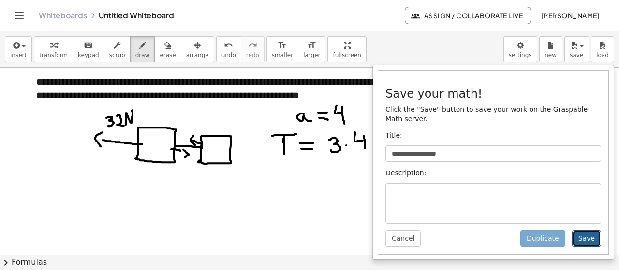
click at [597, 231] on button "Save" at bounding box center [586, 239] width 29 height 16
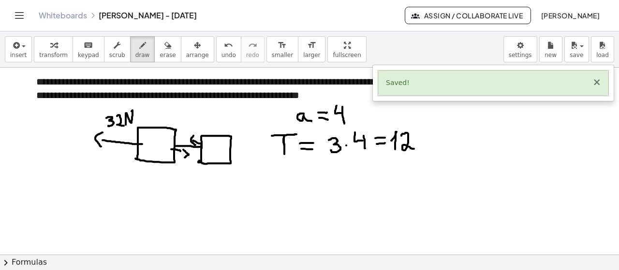
click at [600, 83] on button "×" at bounding box center [596, 82] width 9 height 10
